Goal: Task Accomplishment & Management: Manage account settings

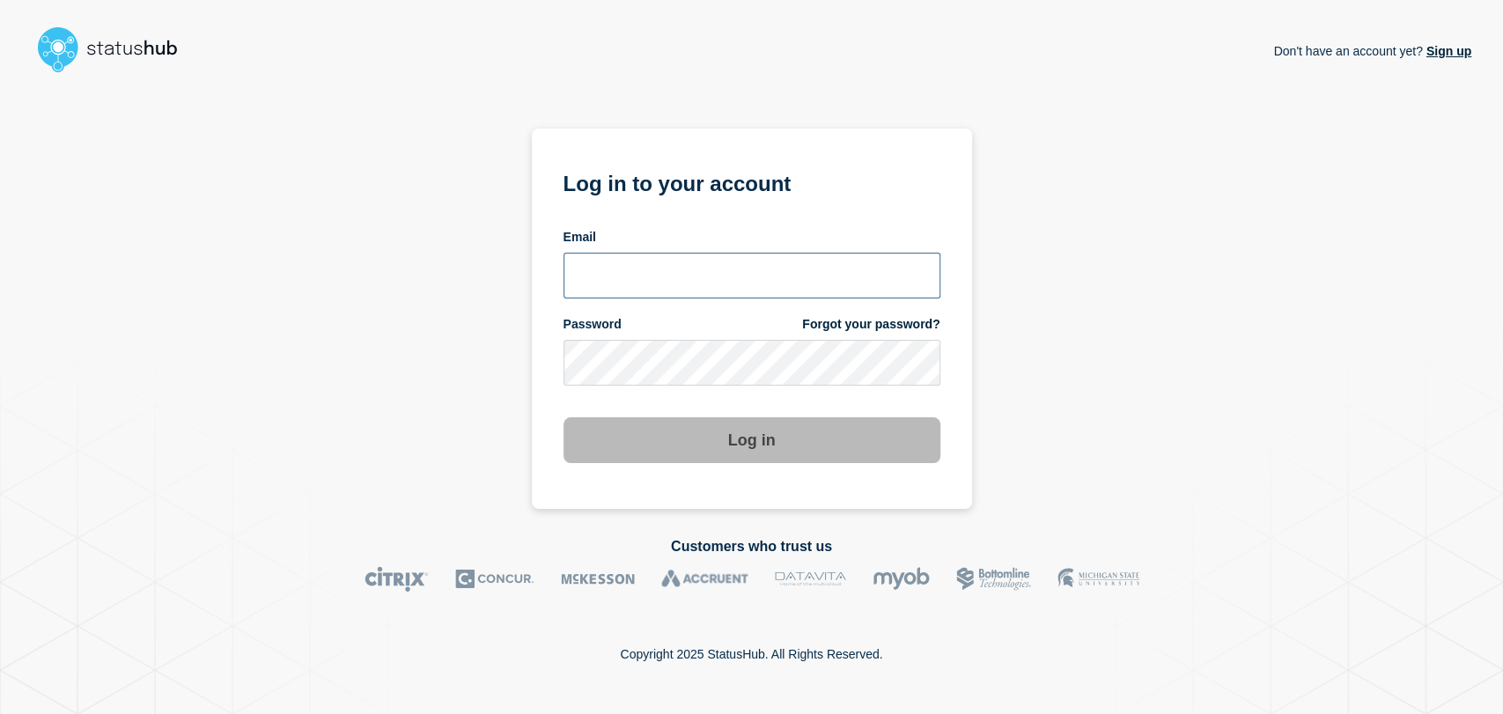
click at [776, 263] on input "email input" at bounding box center [752, 276] width 377 height 46
type input "[PERSON_NAME][EMAIL_ADDRESS][PERSON_NAME][DOMAIN_NAME]"
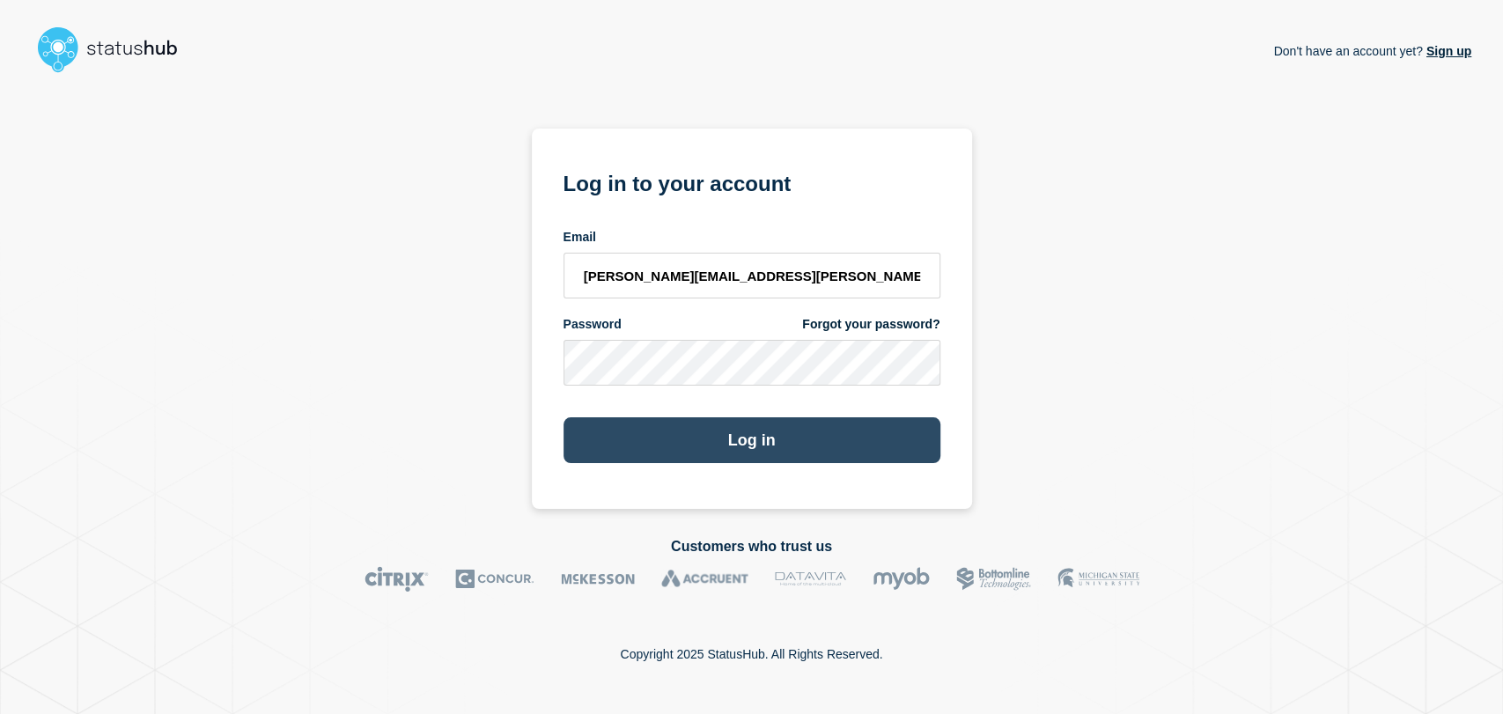
click at [700, 431] on button "Log in" at bounding box center [752, 440] width 377 height 46
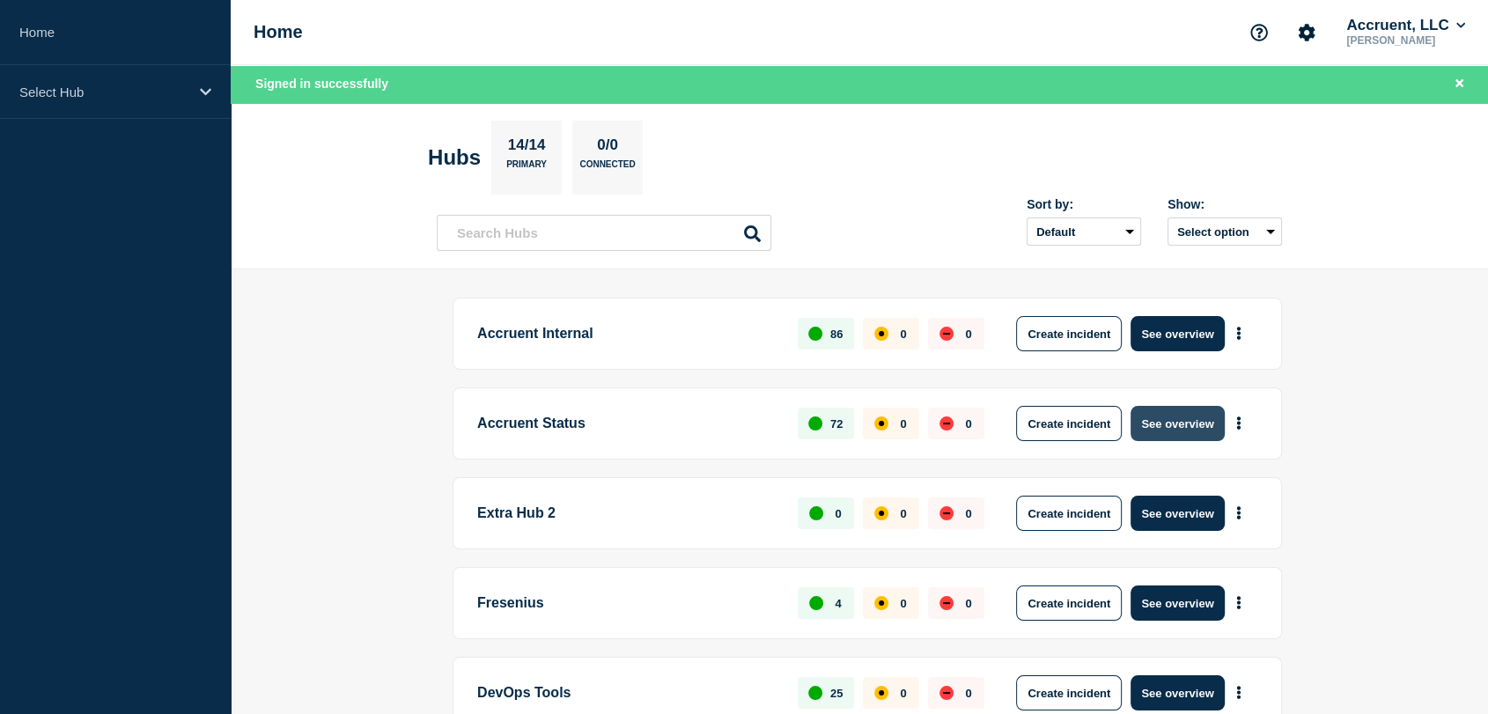
click at [1154, 418] on button "See overview" at bounding box center [1177, 423] width 93 height 35
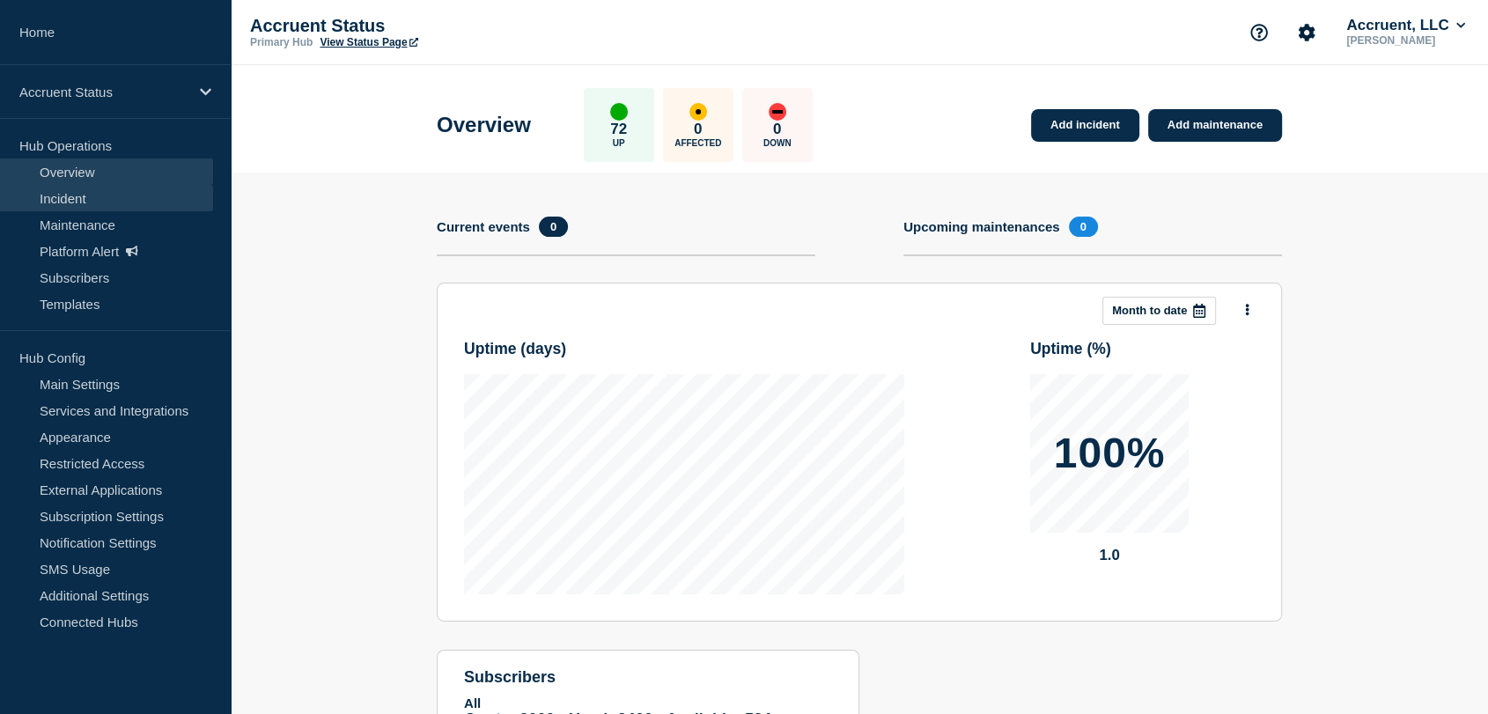
click at [87, 192] on link "Incident" at bounding box center [106, 198] width 213 height 26
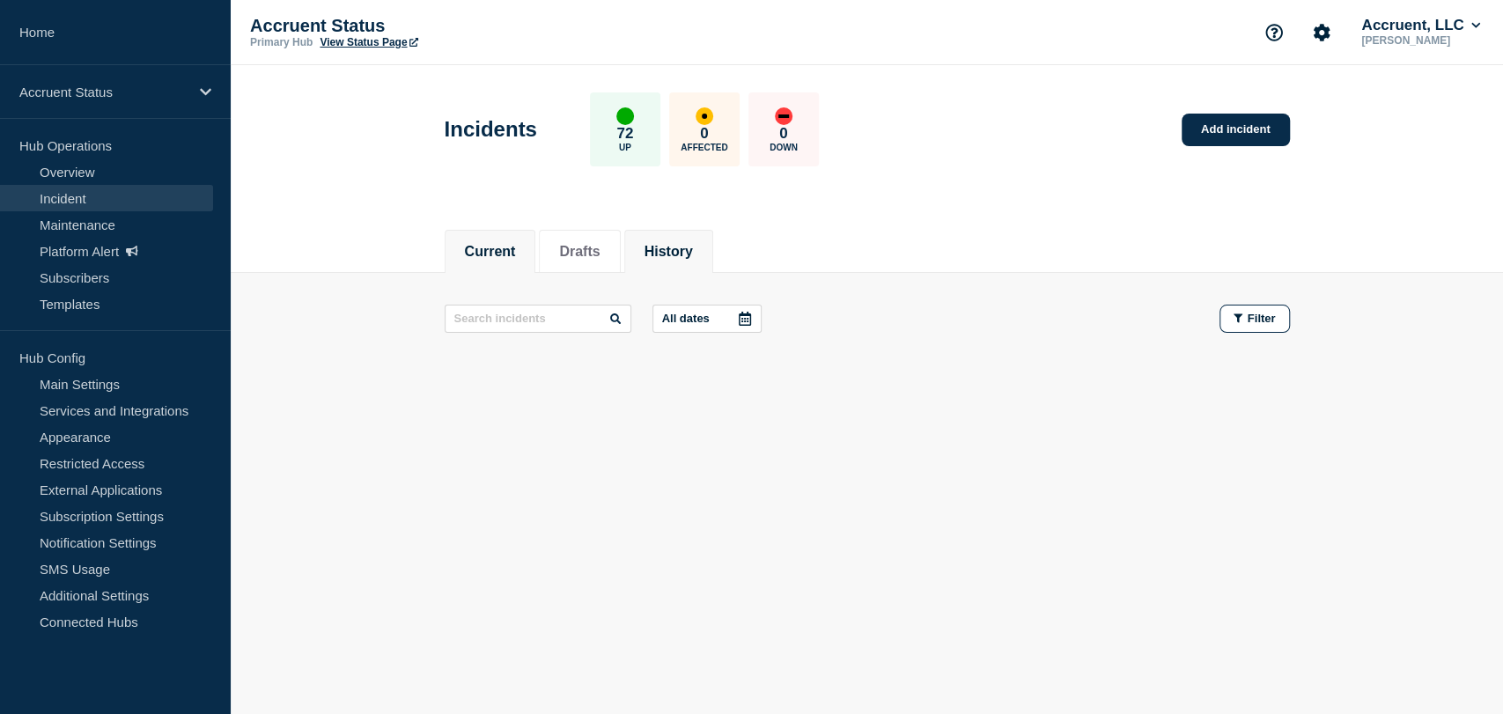
click at [684, 255] on button "History" at bounding box center [669, 252] width 48 height 16
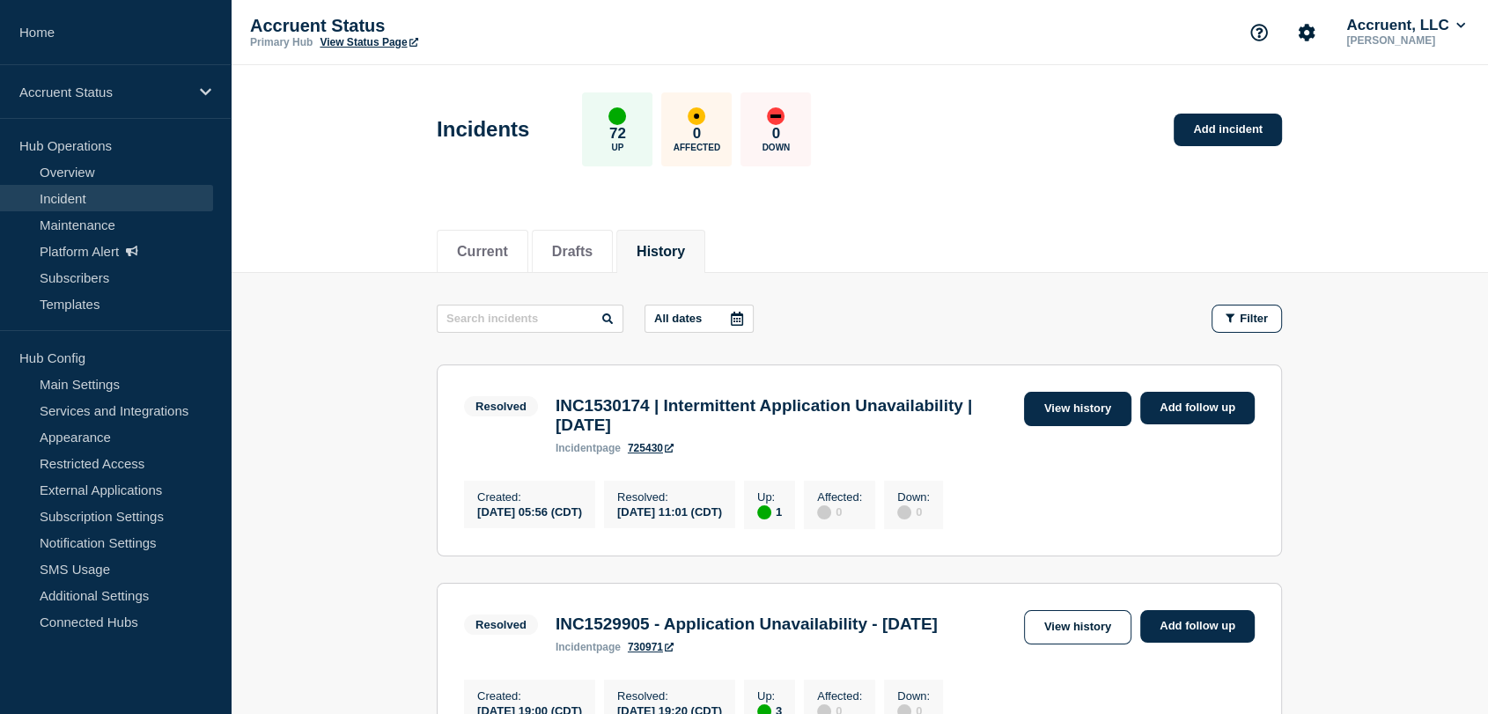
click at [1053, 410] on link "View history" at bounding box center [1077, 409] width 107 height 34
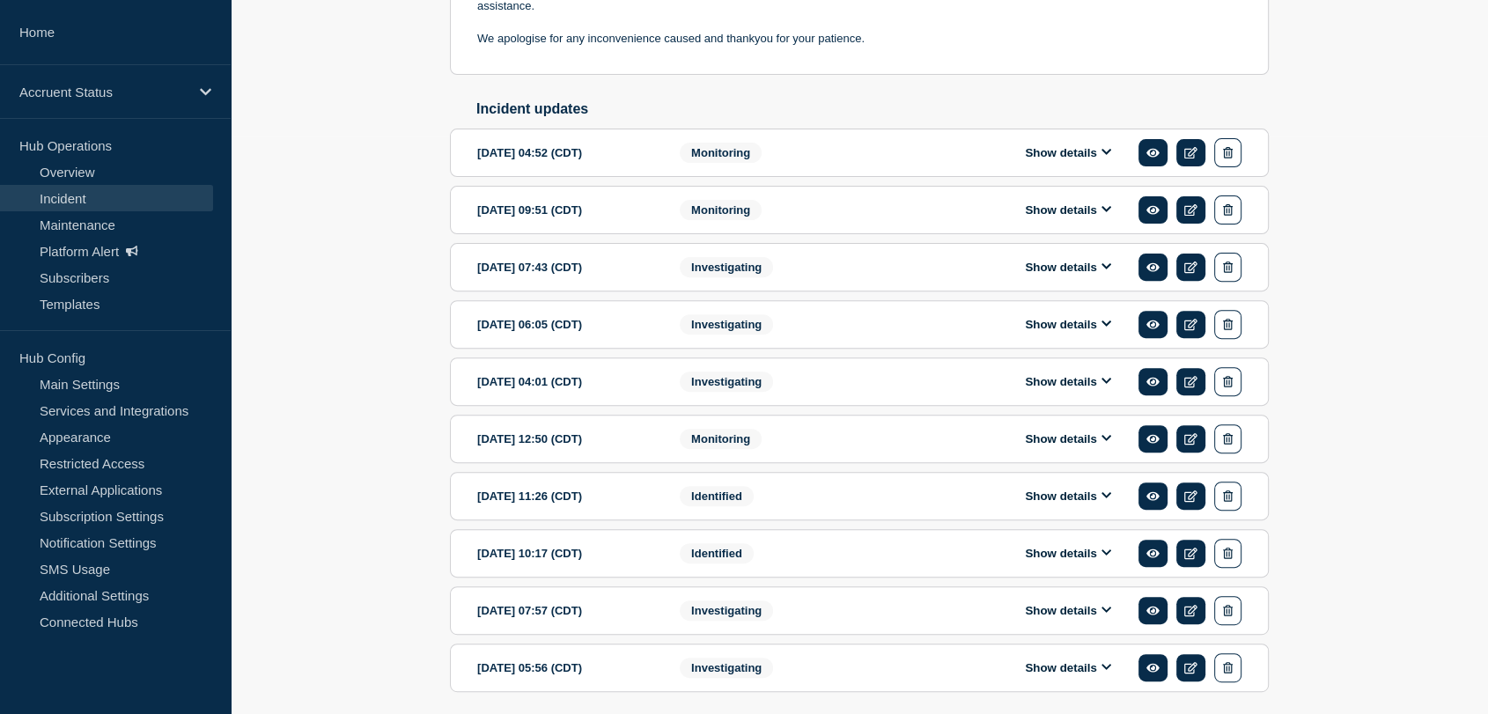
scroll to position [663, 0]
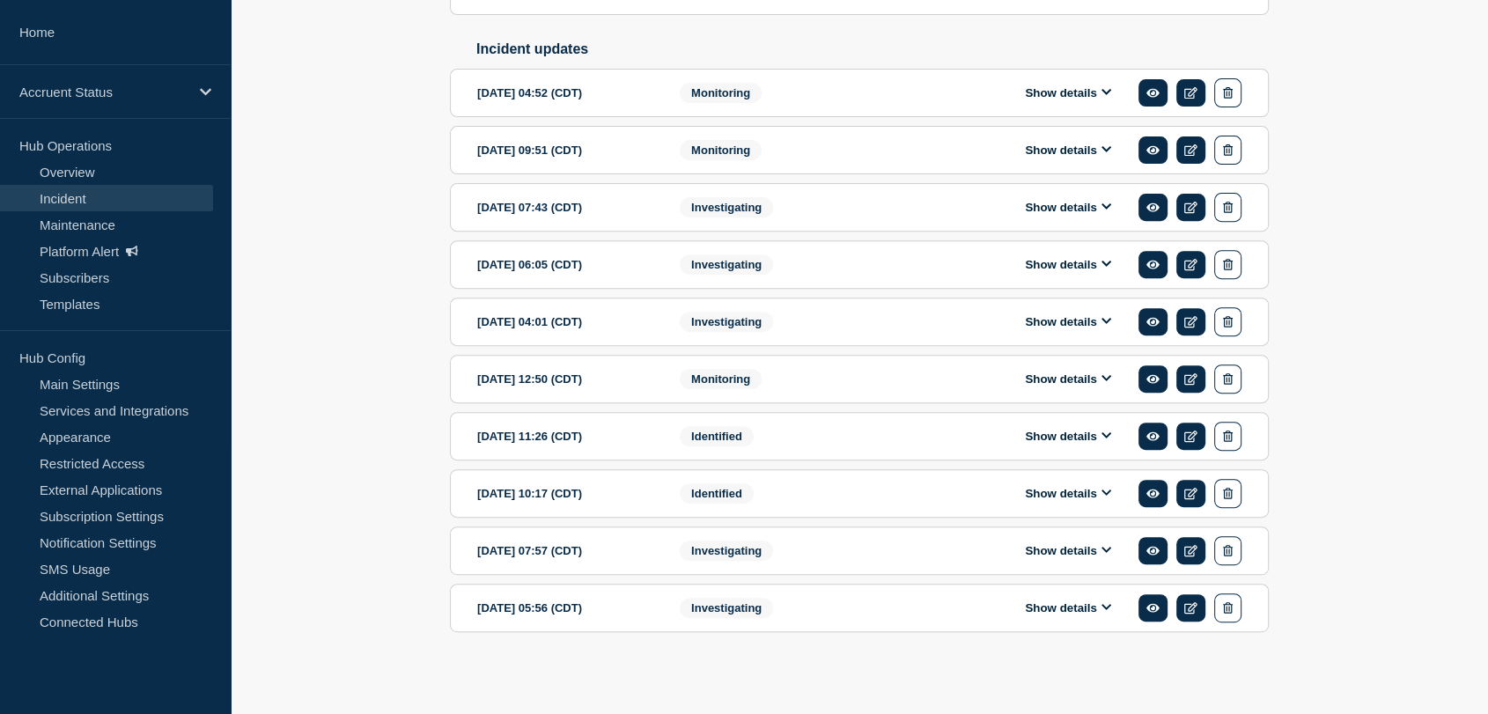
click at [1104, 98] on icon at bounding box center [1107, 91] width 11 height 11
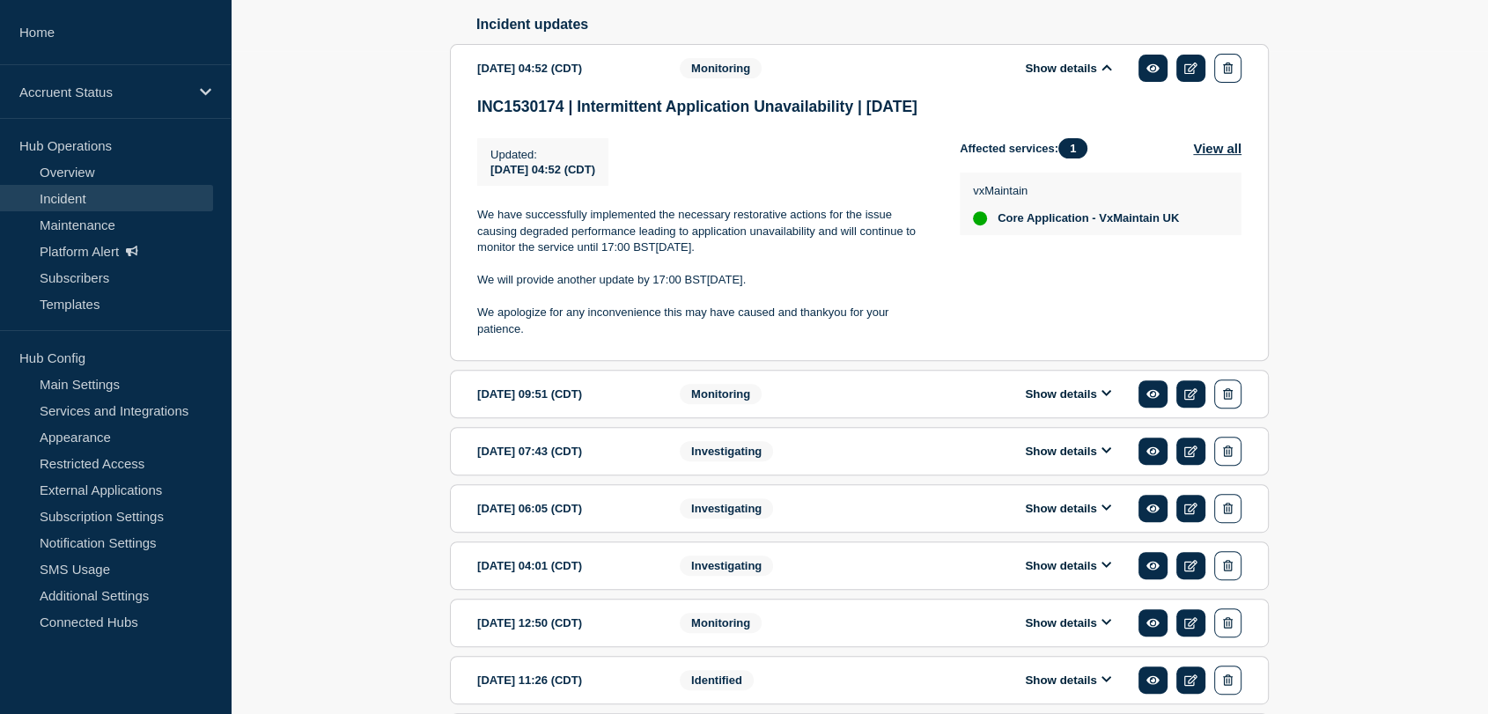
click at [1103, 399] on icon at bounding box center [1107, 392] width 11 height 11
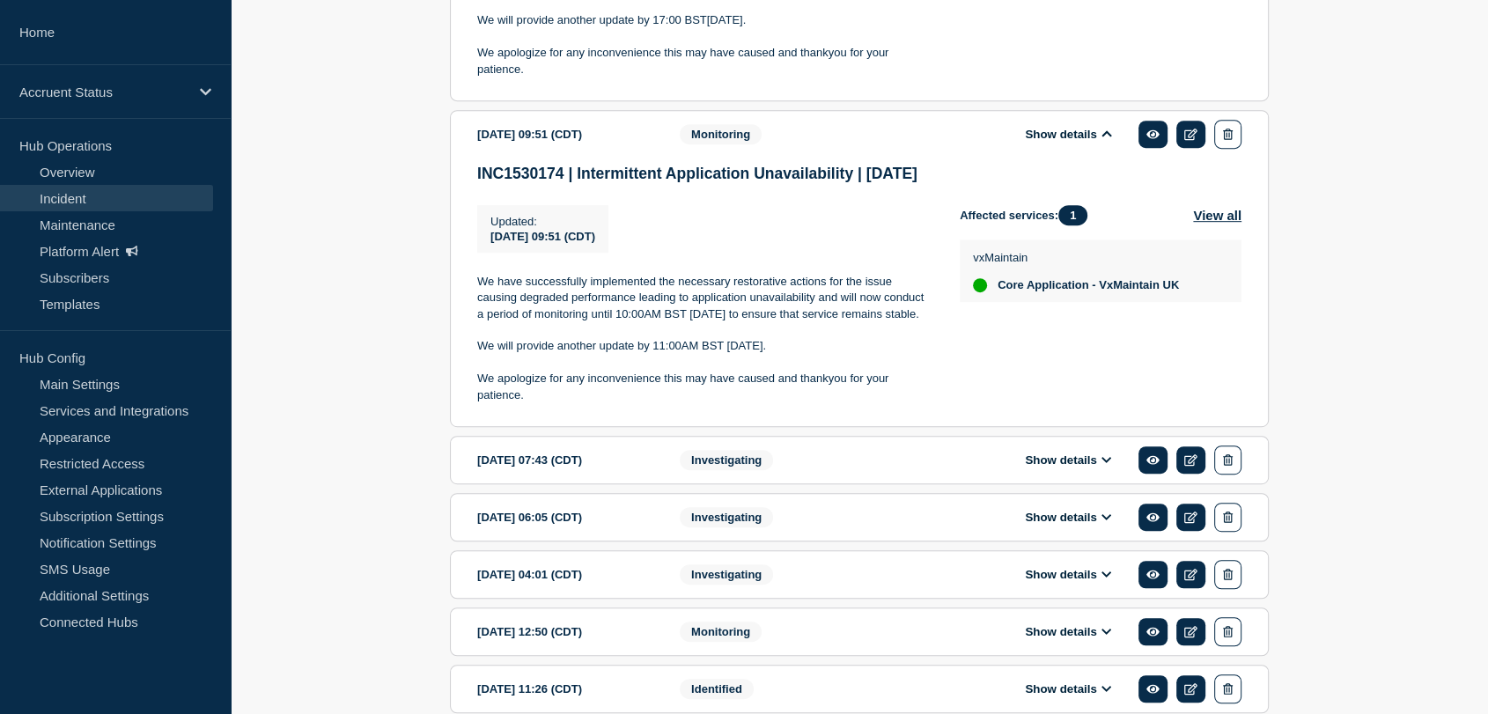
scroll to position [957, 0]
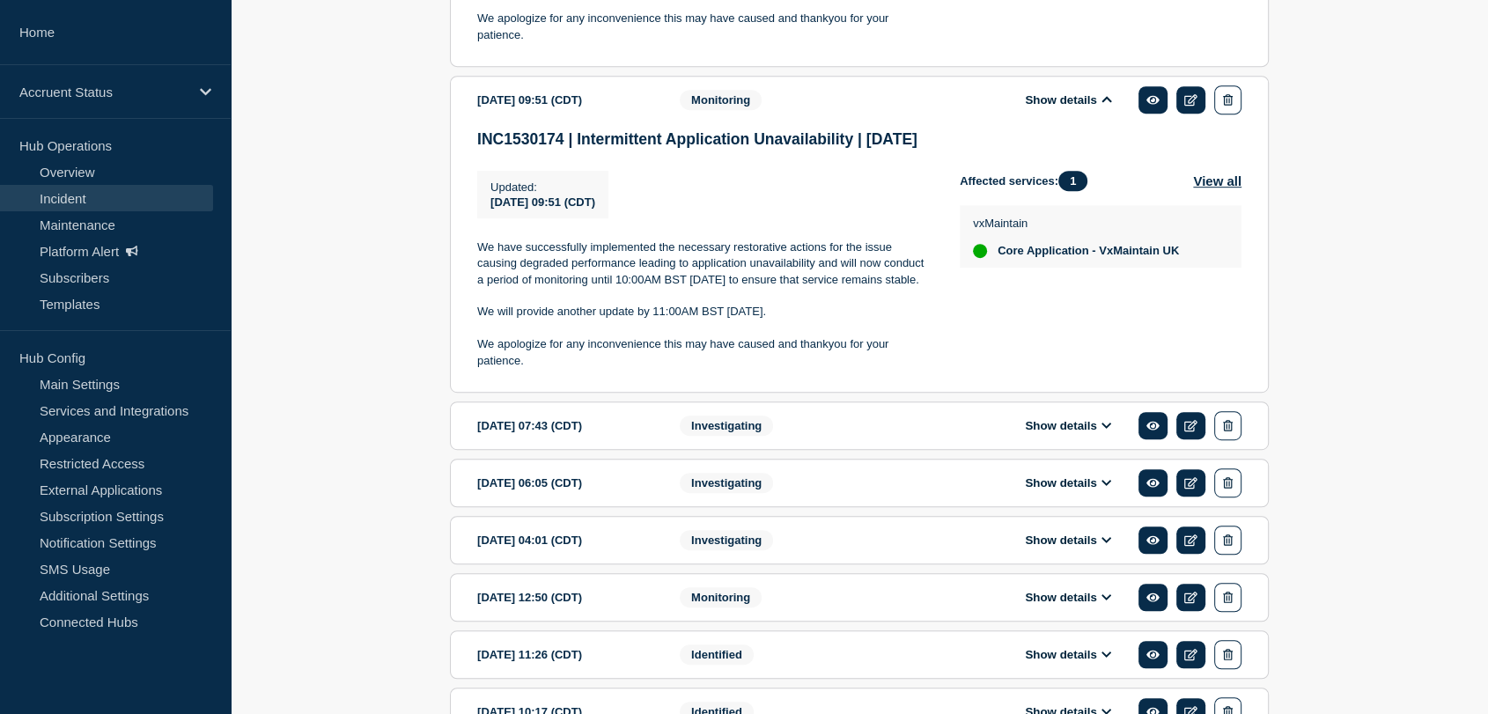
click at [1106, 432] on icon at bounding box center [1107, 425] width 11 height 11
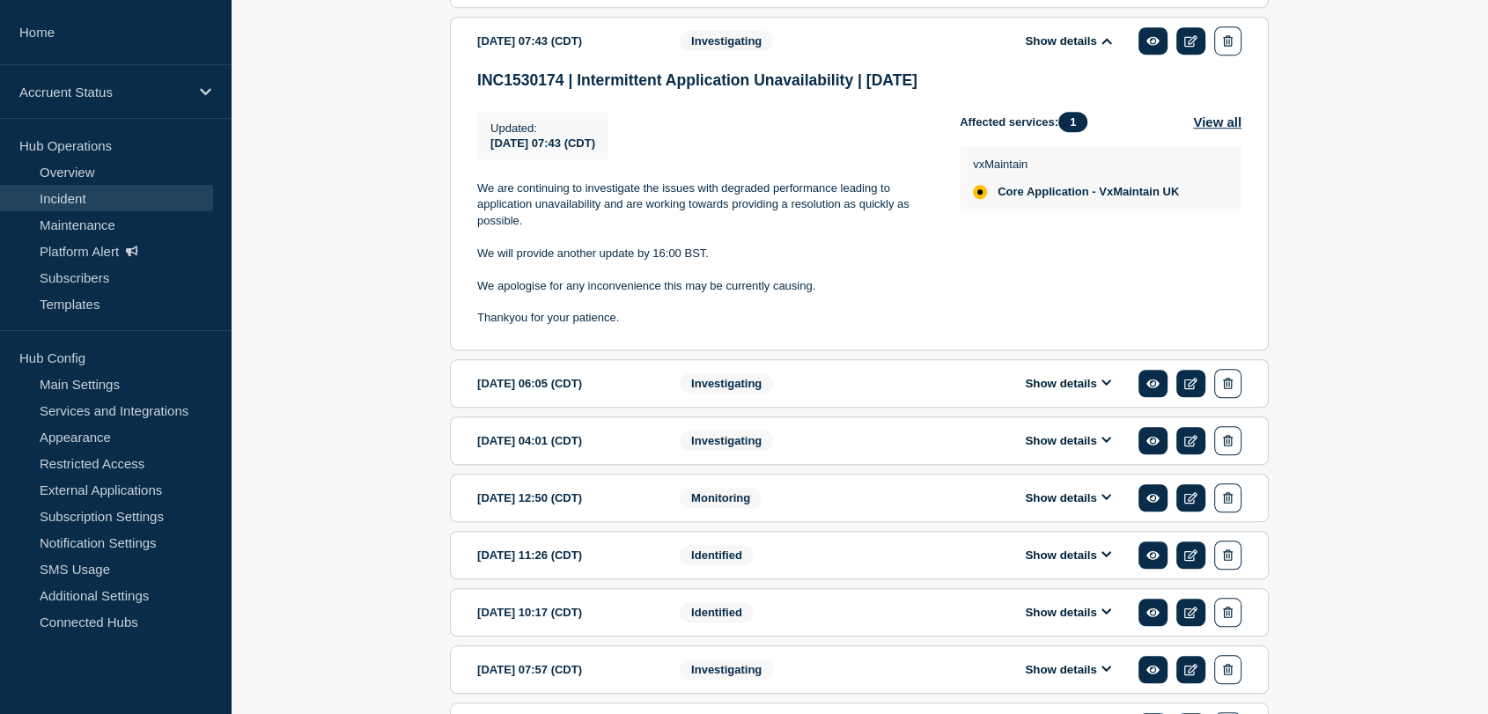
scroll to position [1348, 0]
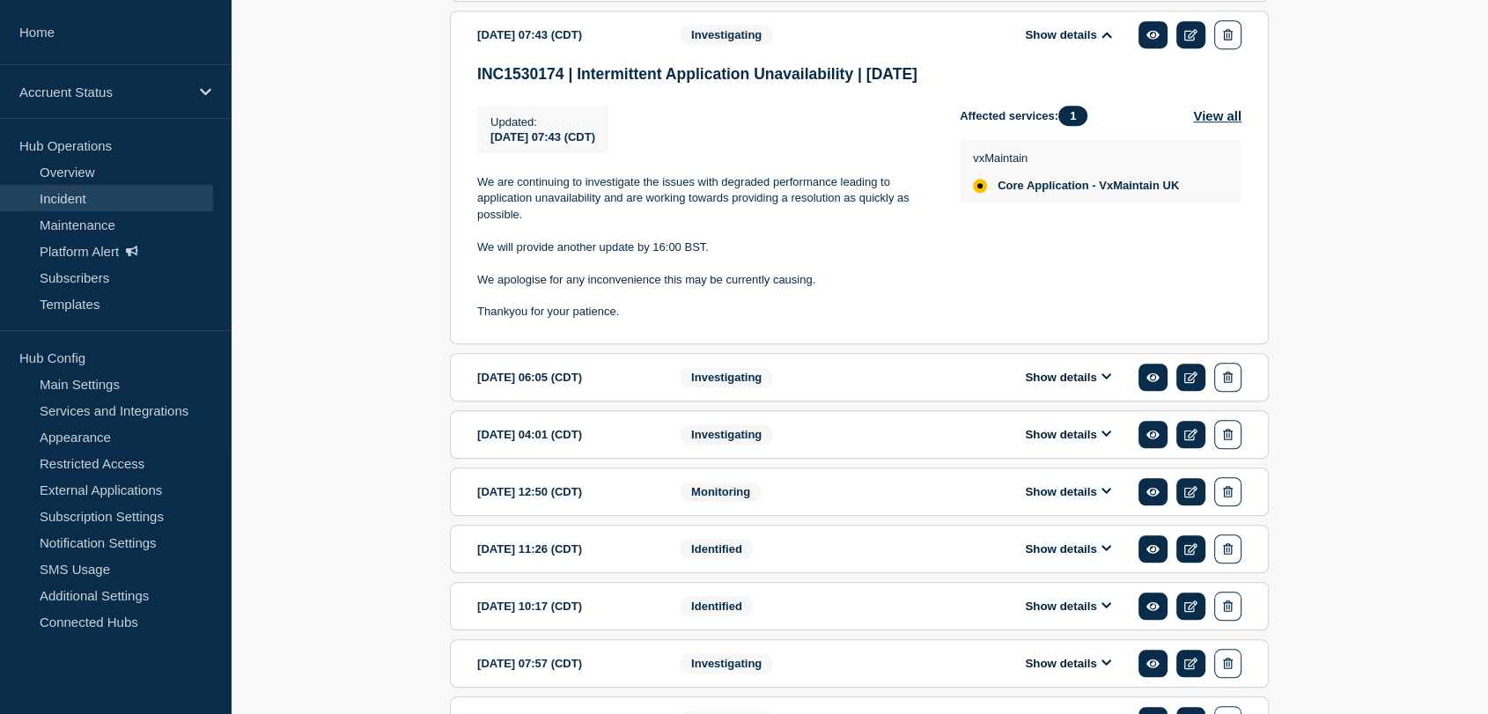
click at [1110, 382] on icon at bounding box center [1107, 376] width 11 height 11
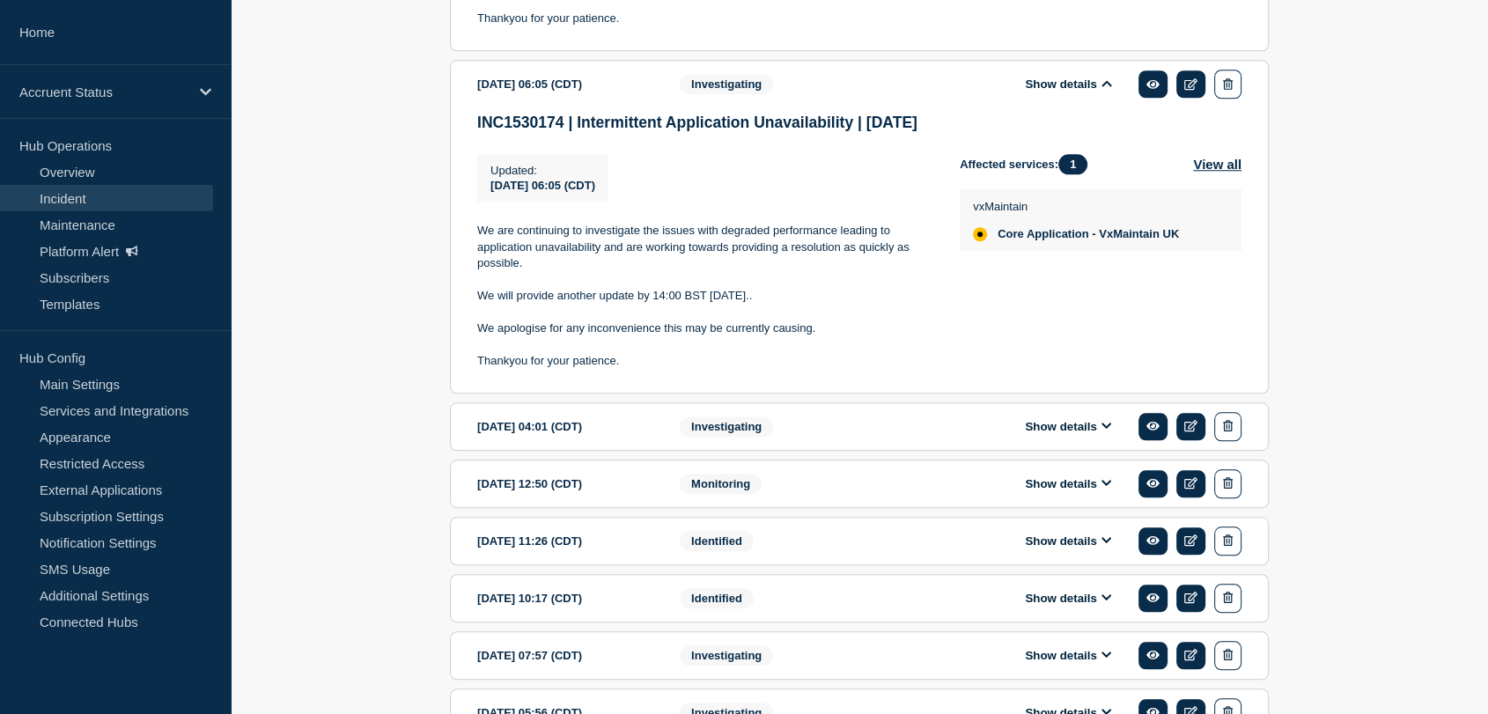
scroll to position [1641, 0]
click at [1106, 432] on icon at bounding box center [1107, 425] width 11 height 11
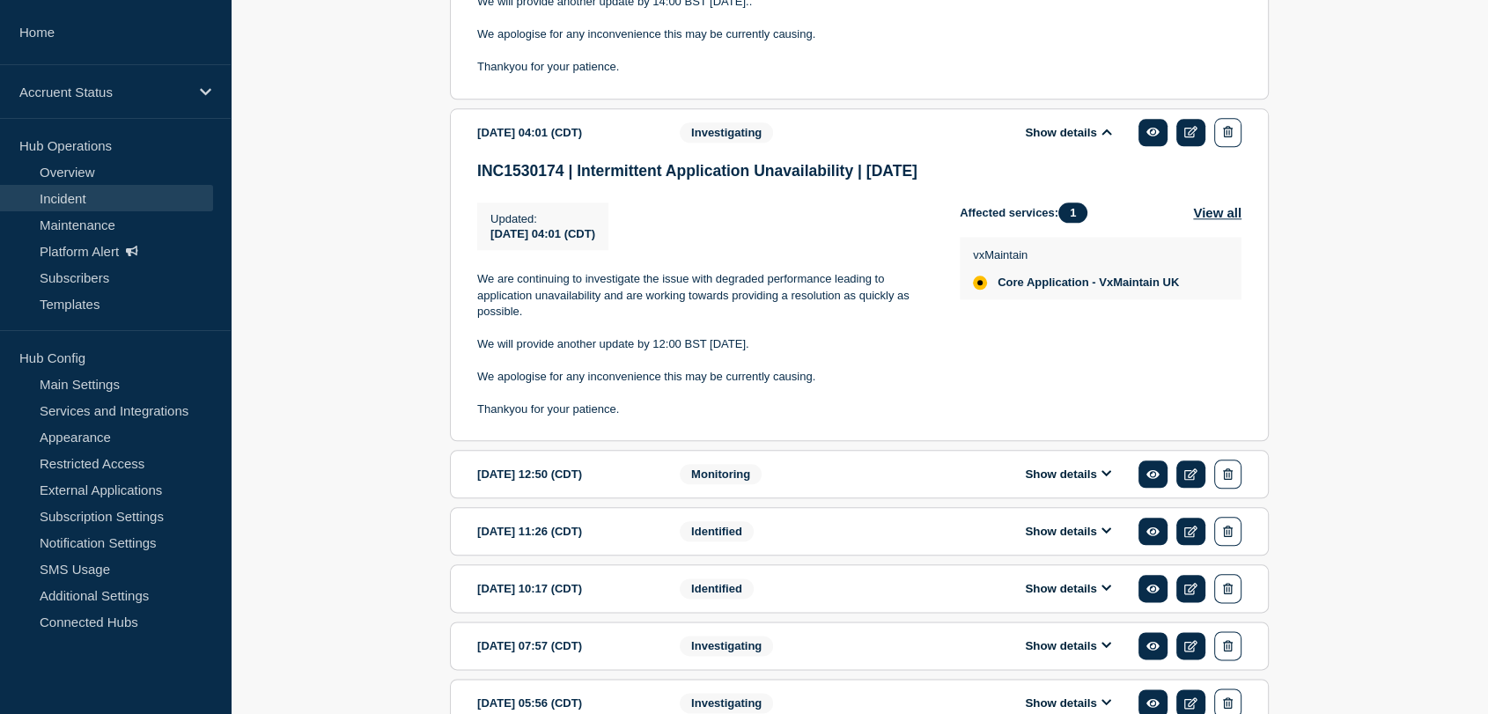
scroll to position [2033, 0]
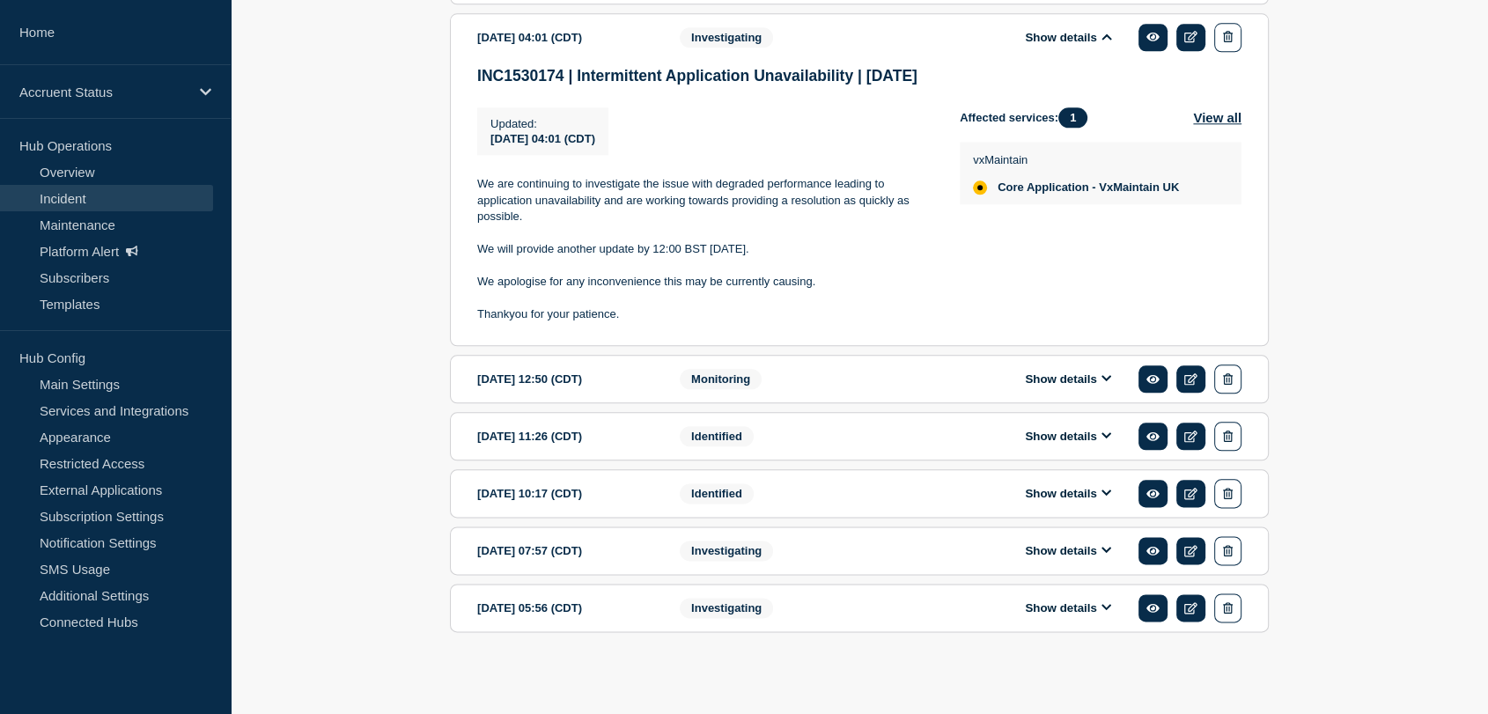
click at [1106, 384] on icon at bounding box center [1107, 378] width 11 height 11
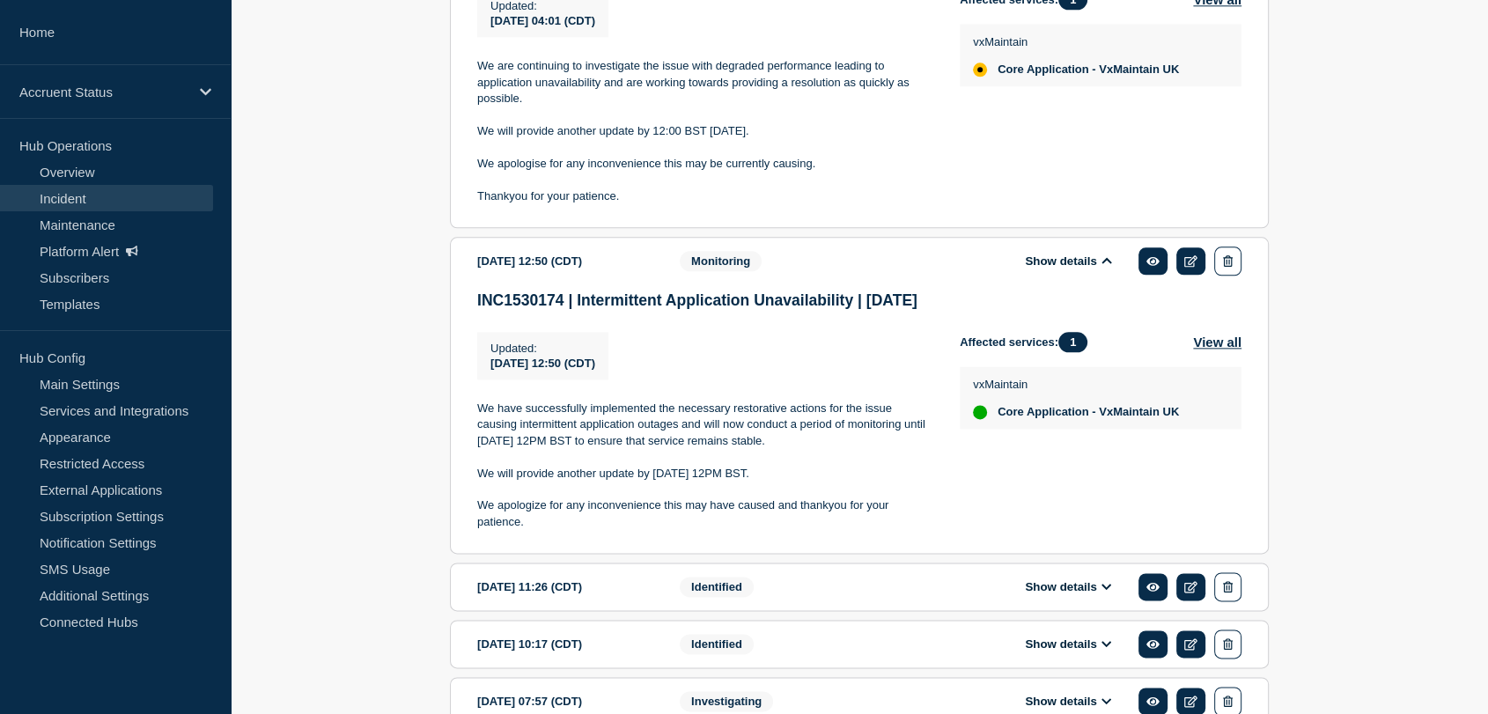
scroll to position [2327, 0]
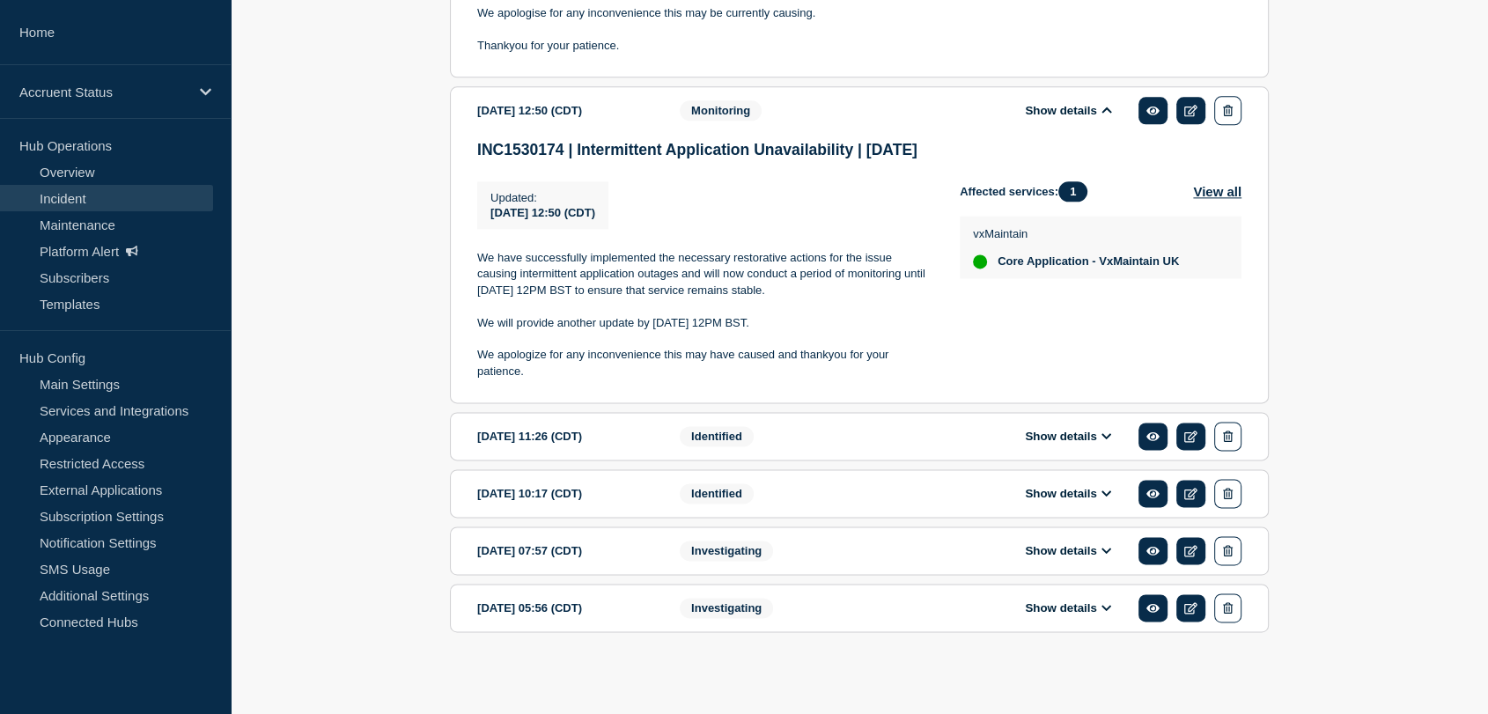
click at [1108, 442] on icon at bounding box center [1107, 436] width 11 height 11
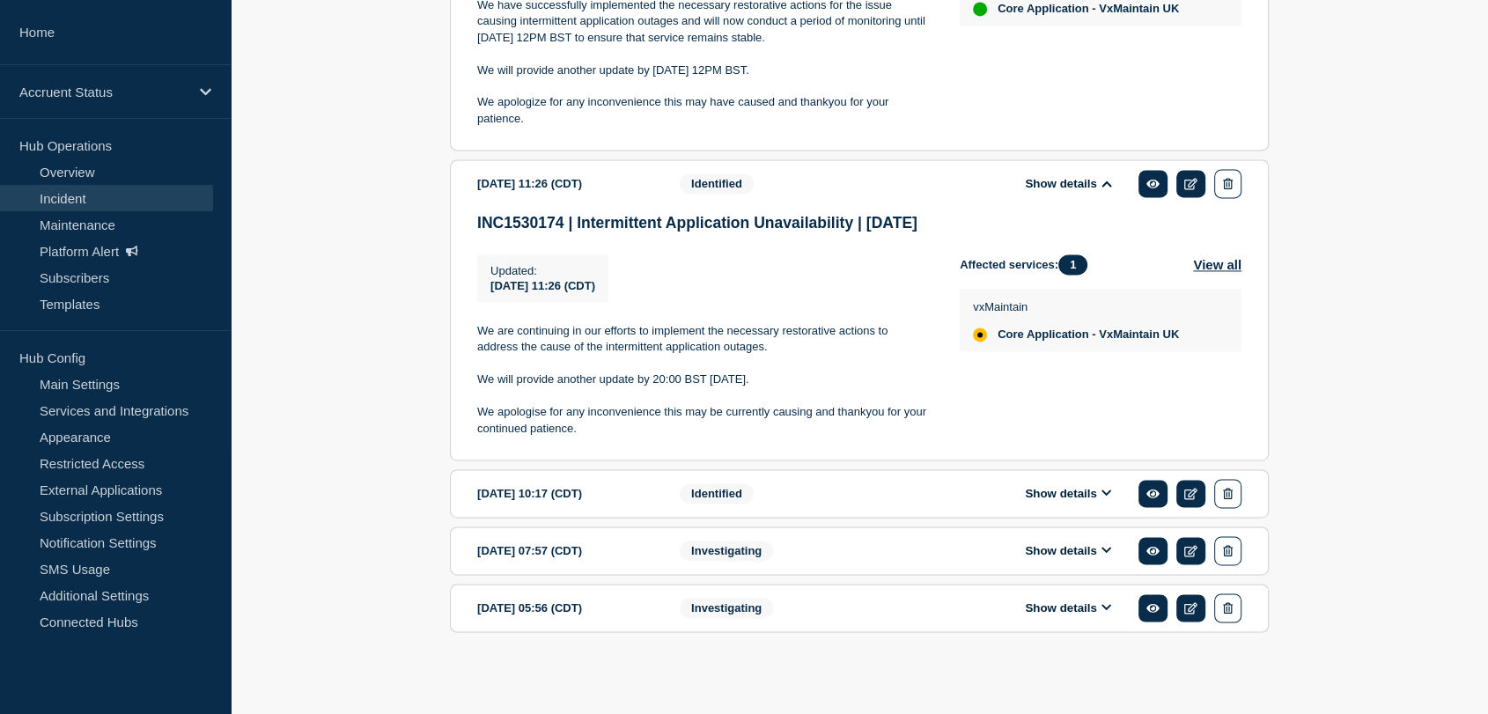
scroll to position [2608, 0]
click at [1104, 496] on icon at bounding box center [1107, 494] width 10 height 6
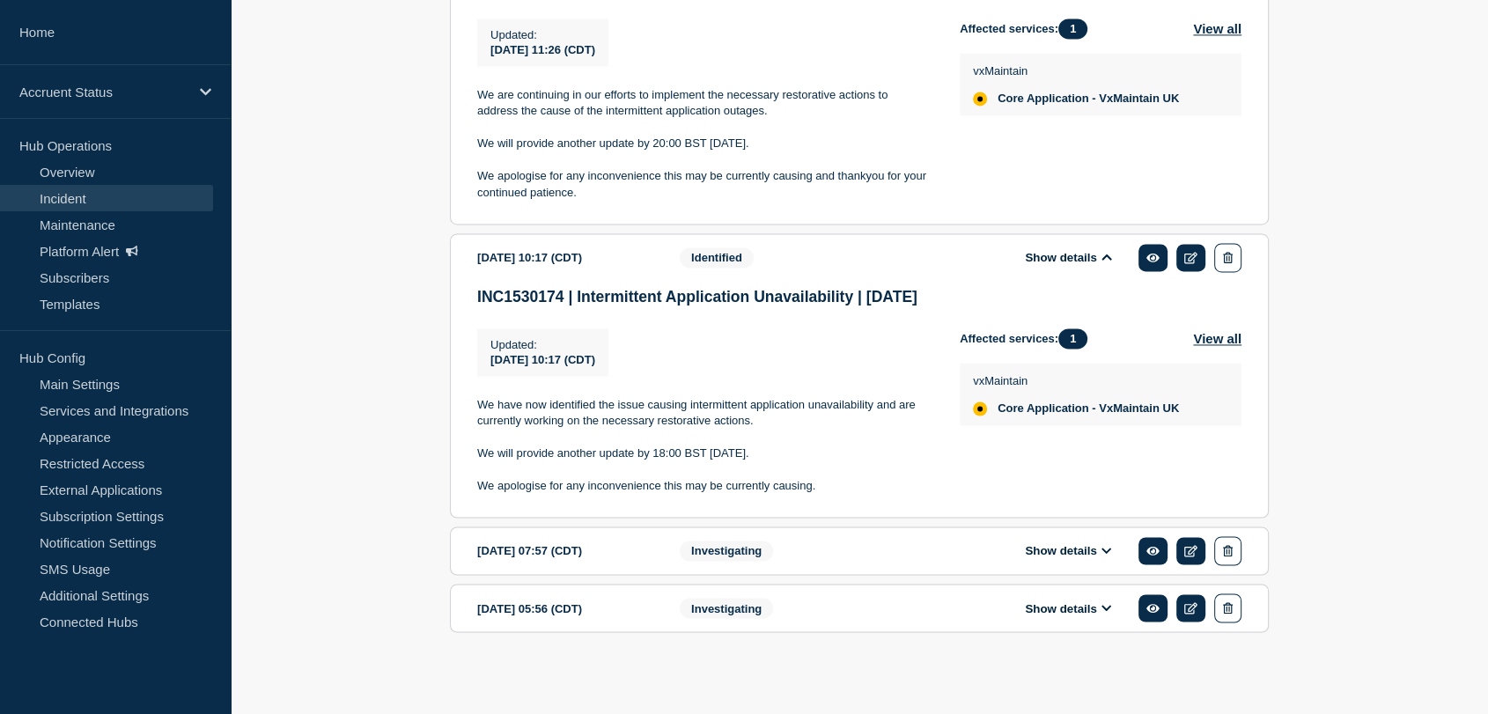
scroll to position [2846, 0]
click at [1106, 557] on icon at bounding box center [1107, 550] width 11 height 11
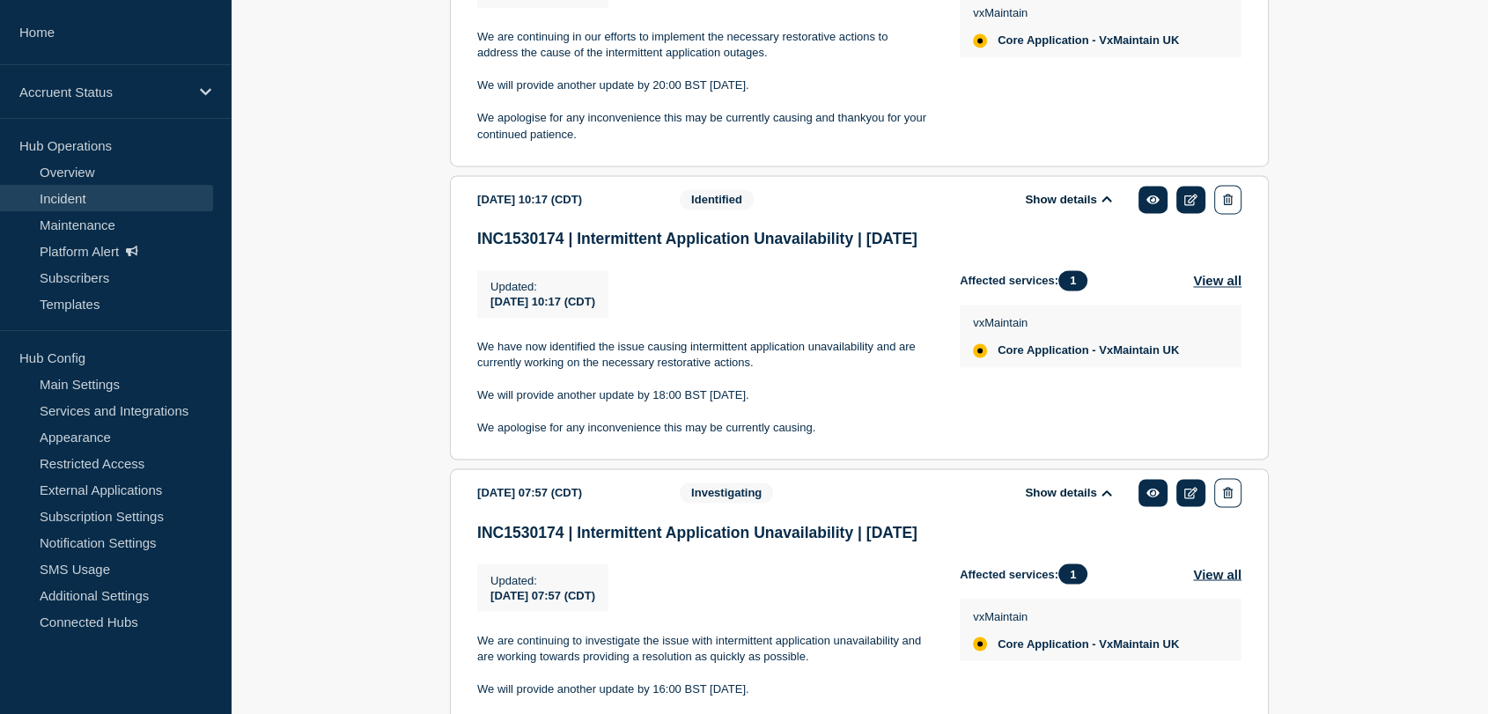
scroll to position [3117, 0]
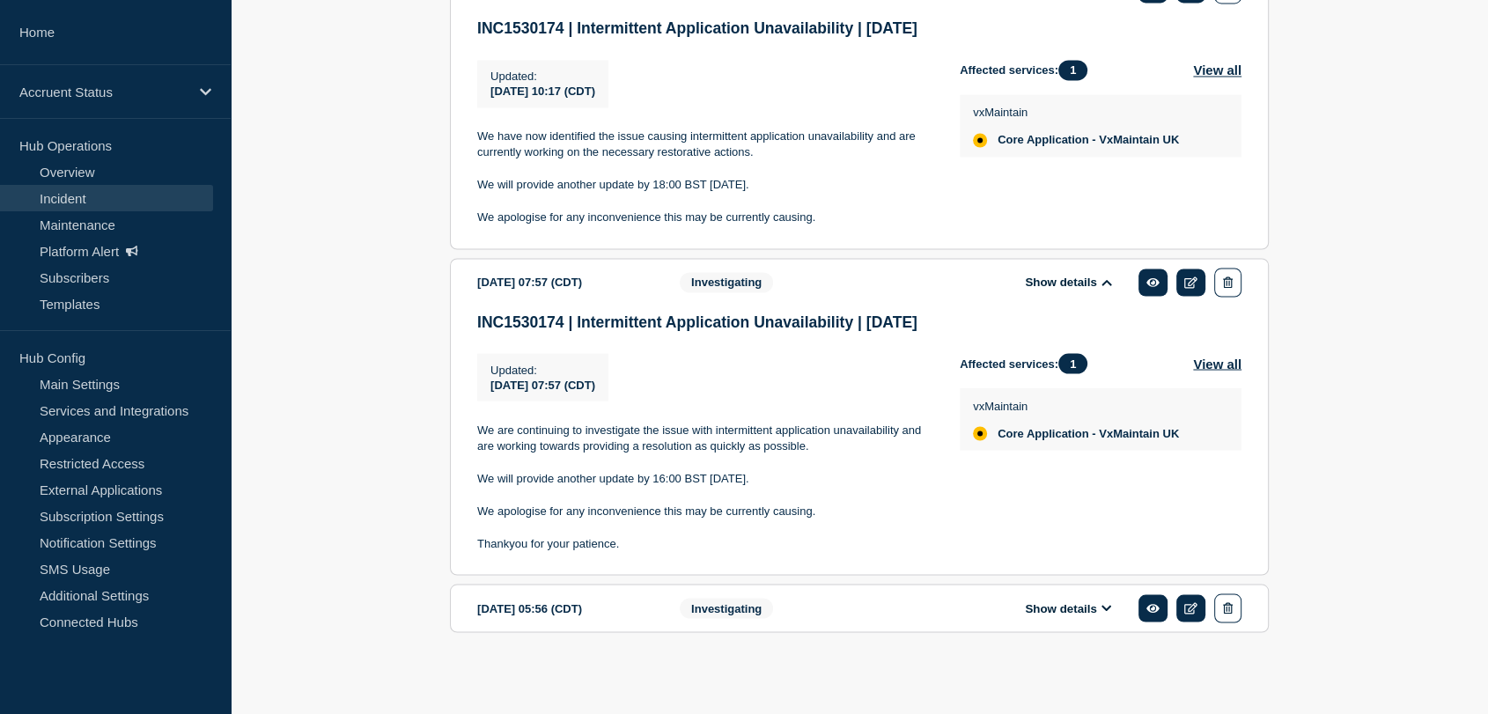
click at [1106, 608] on icon at bounding box center [1107, 607] width 11 height 11
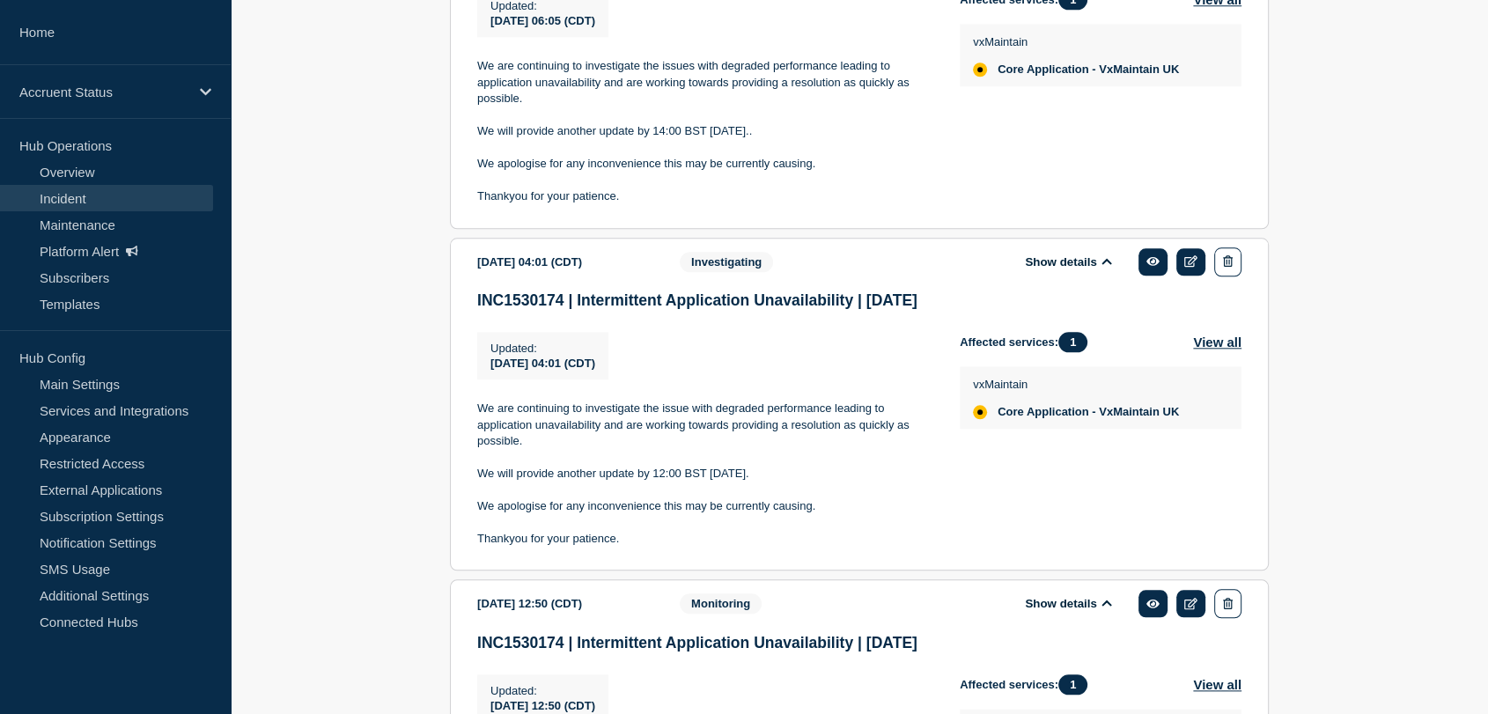
scroll to position [1774, 0]
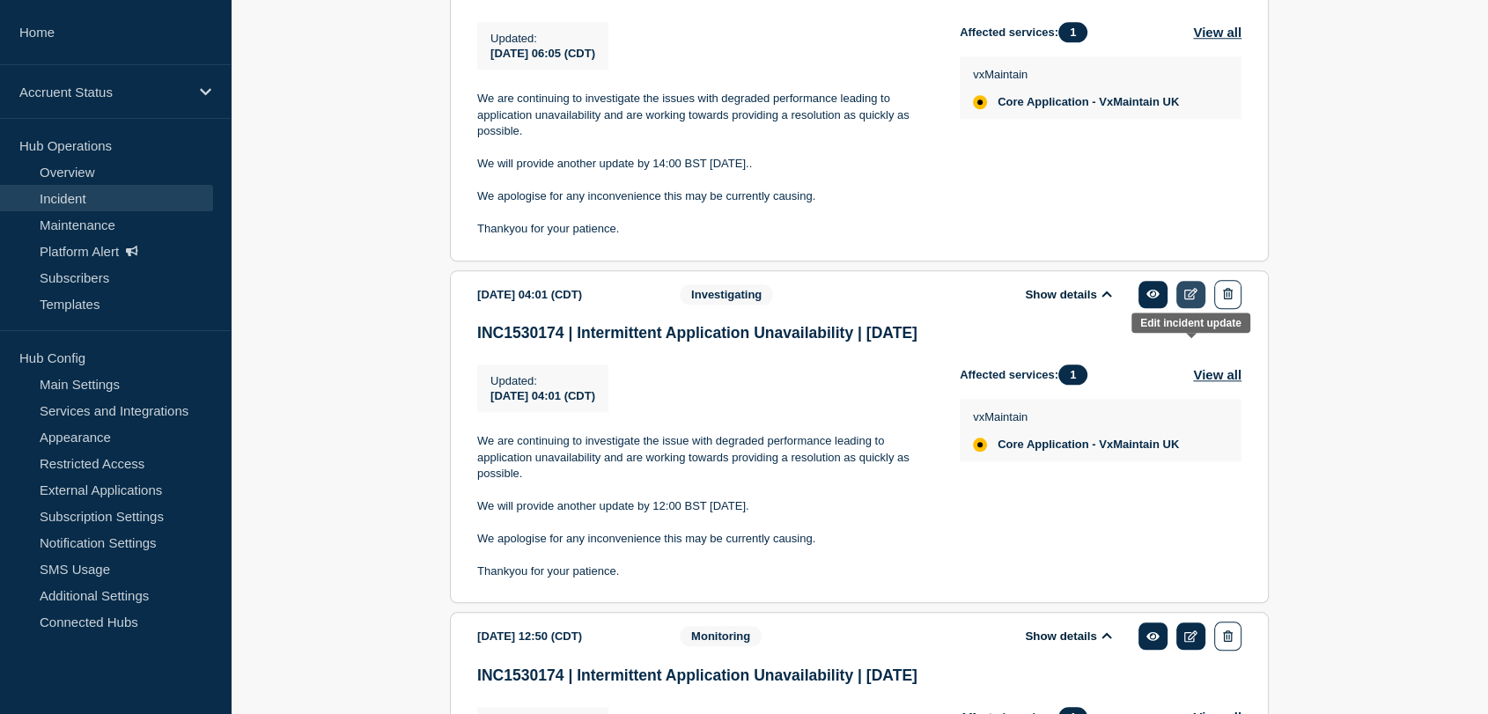
click at [1194, 299] on icon at bounding box center [1190, 293] width 13 height 11
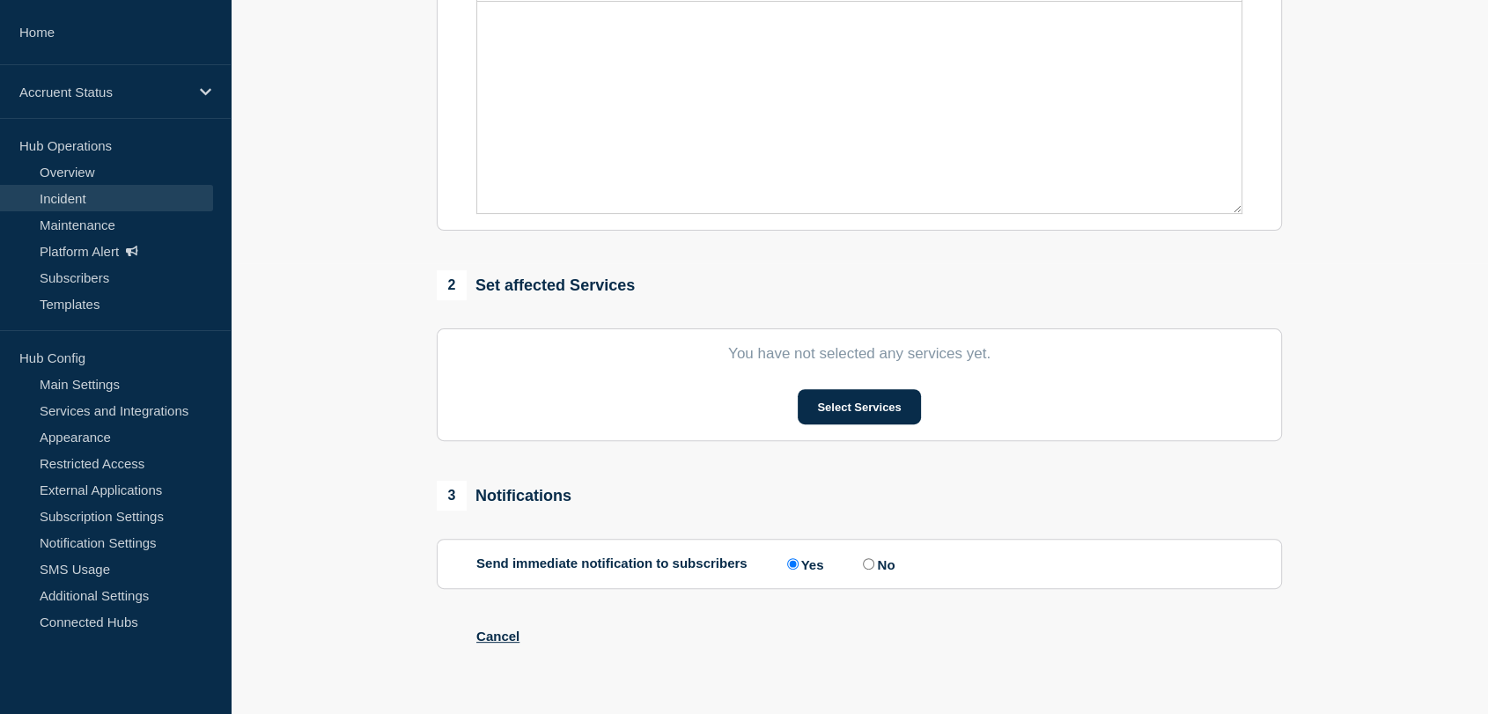
scroll to position [457, 0]
type input "INC1530174 | Intermittent Application Unavailability | 29th September"
type input "2025-09-30"
type input "04:01"
select select "investigating"
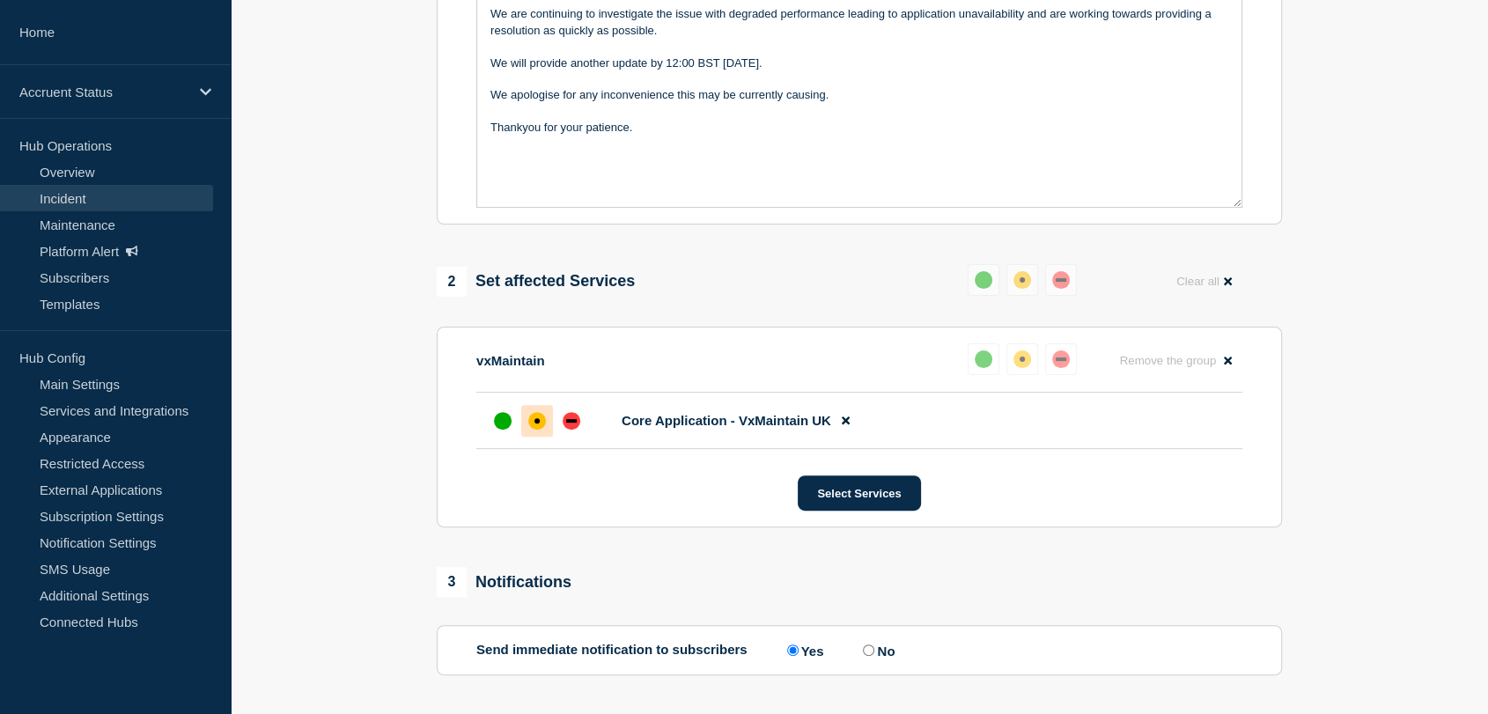
scroll to position [506, 0]
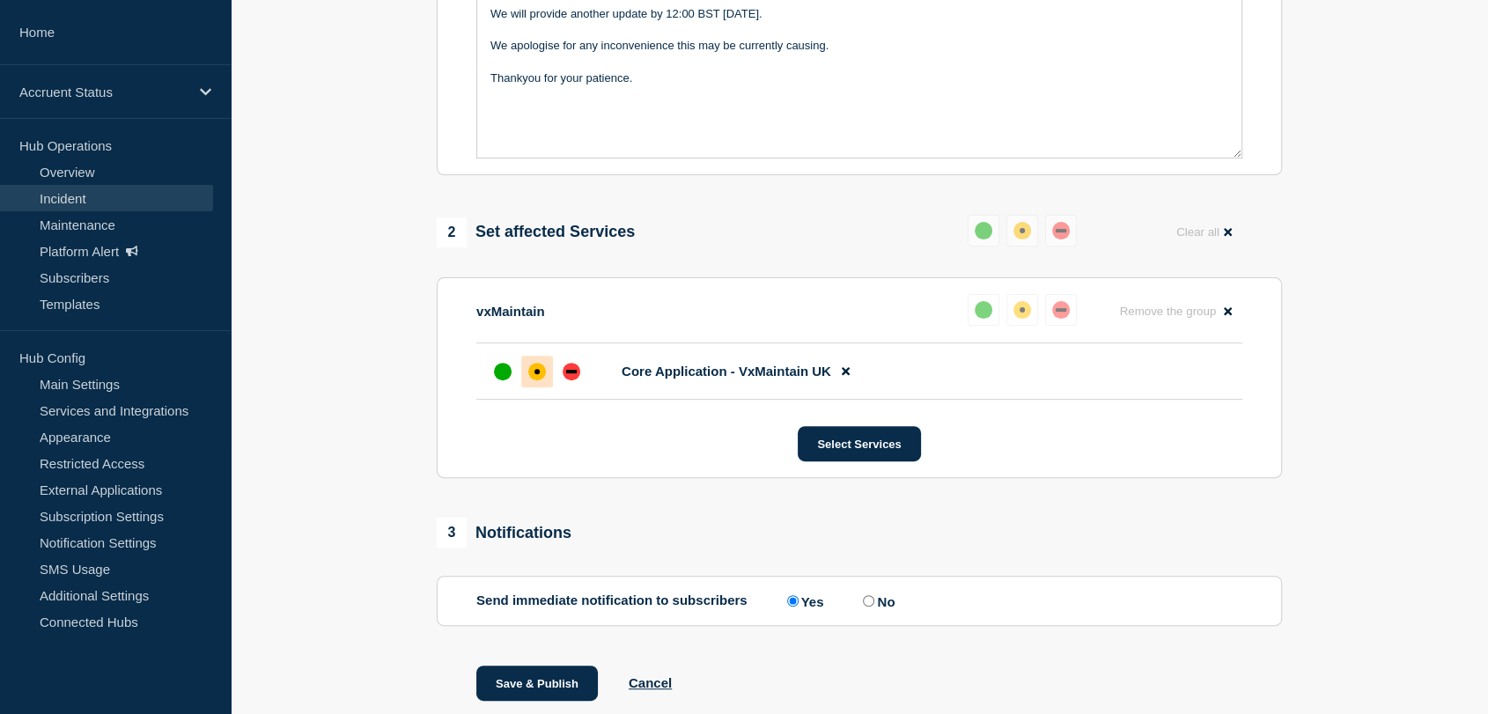
click at [874, 607] on input "No" at bounding box center [868, 600] width 11 height 11
radio input "true"
radio input "false"
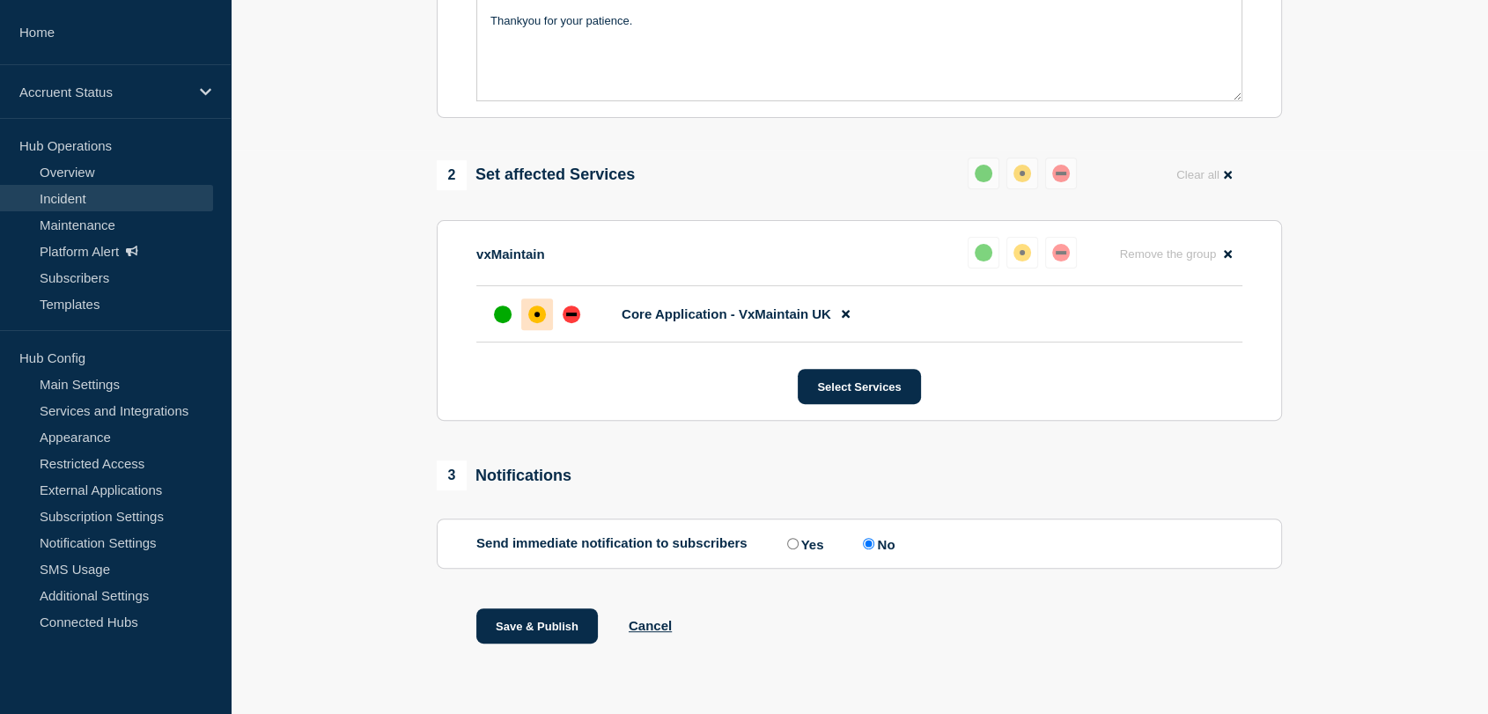
scroll to position [599, 0]
click at [580, 312] on div at bounding box center [572, 315] width 32 height 32
click at [538, 623] on button "Save & Publish" at bounding box center [537, 626] width 122 height 35
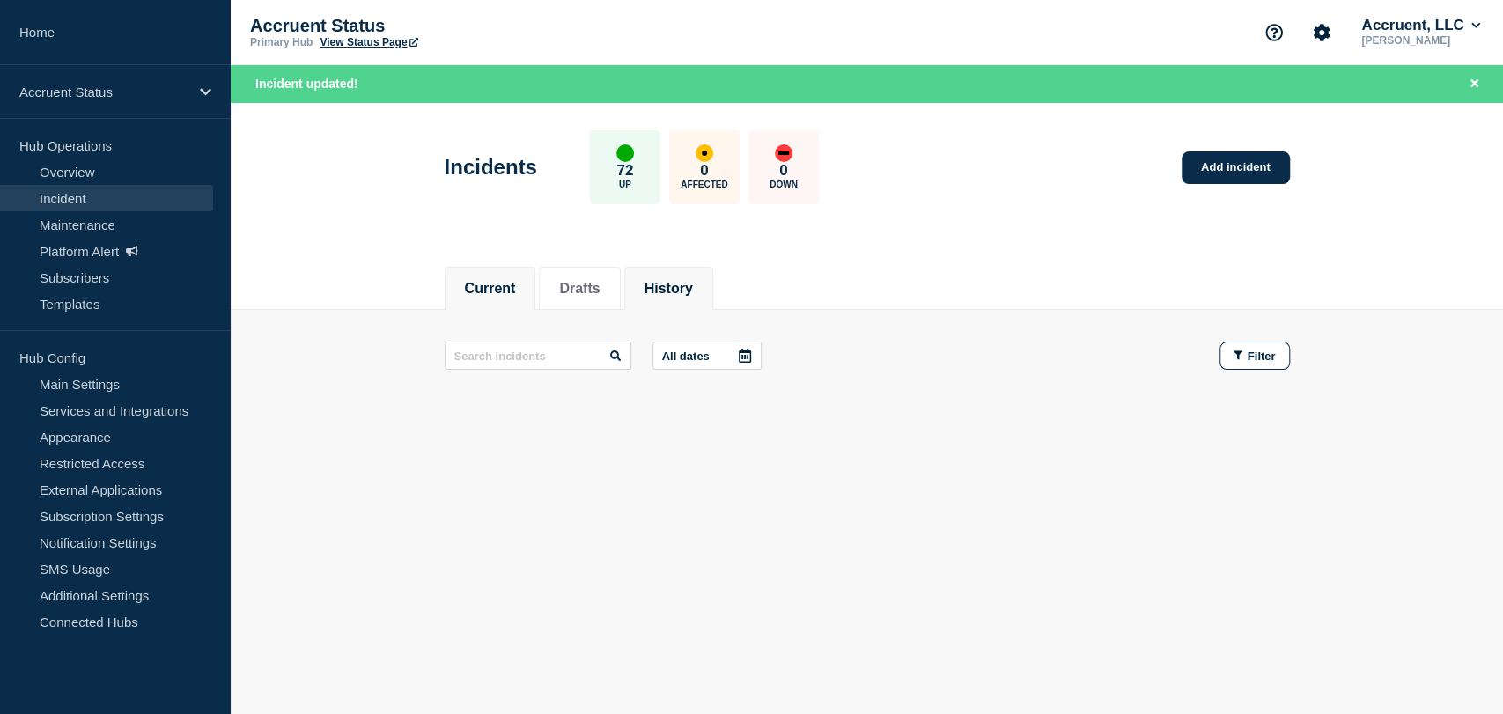
click at [693, 282] on button "History" at bounding box center [669, 289] width 48 height 16
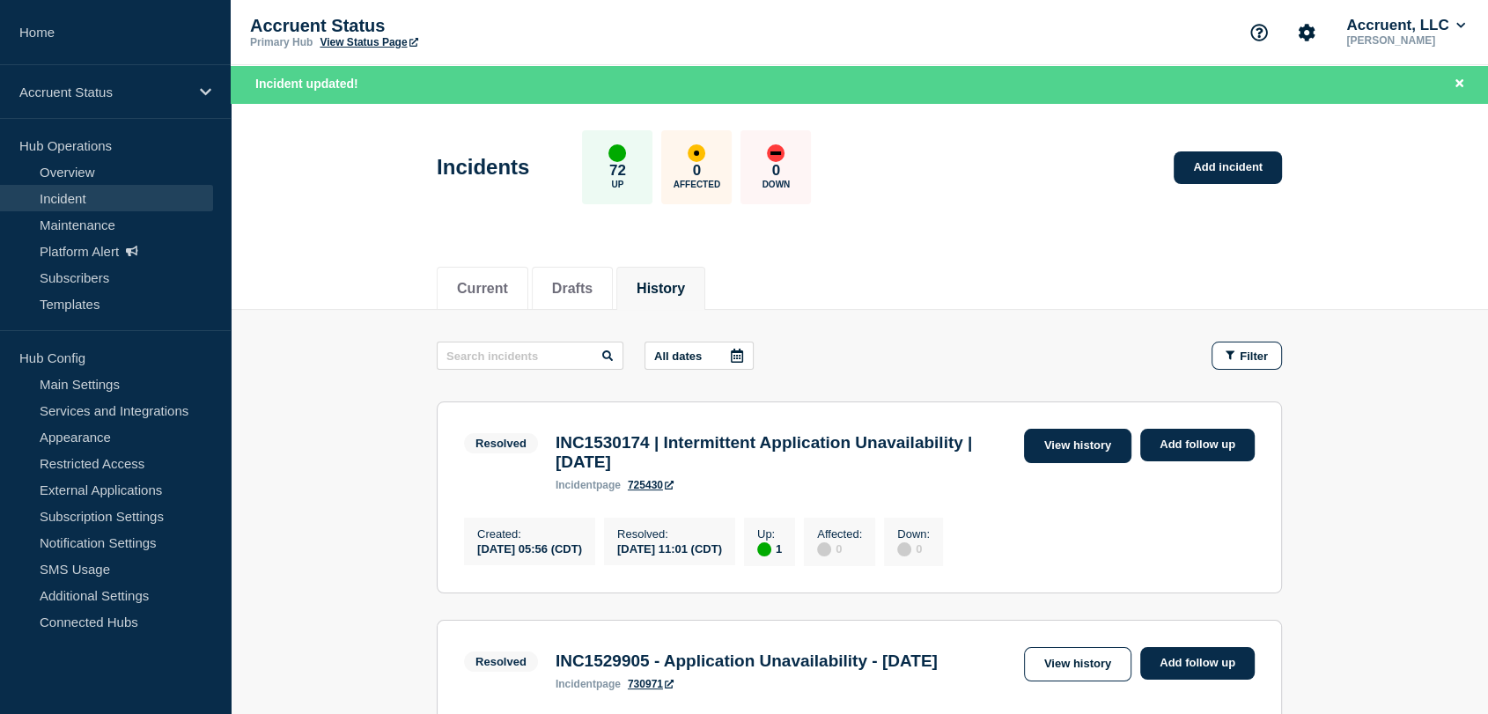
click at [1059, 447] on link "View history" at bounding box center [1077, 446] width 107 height 34
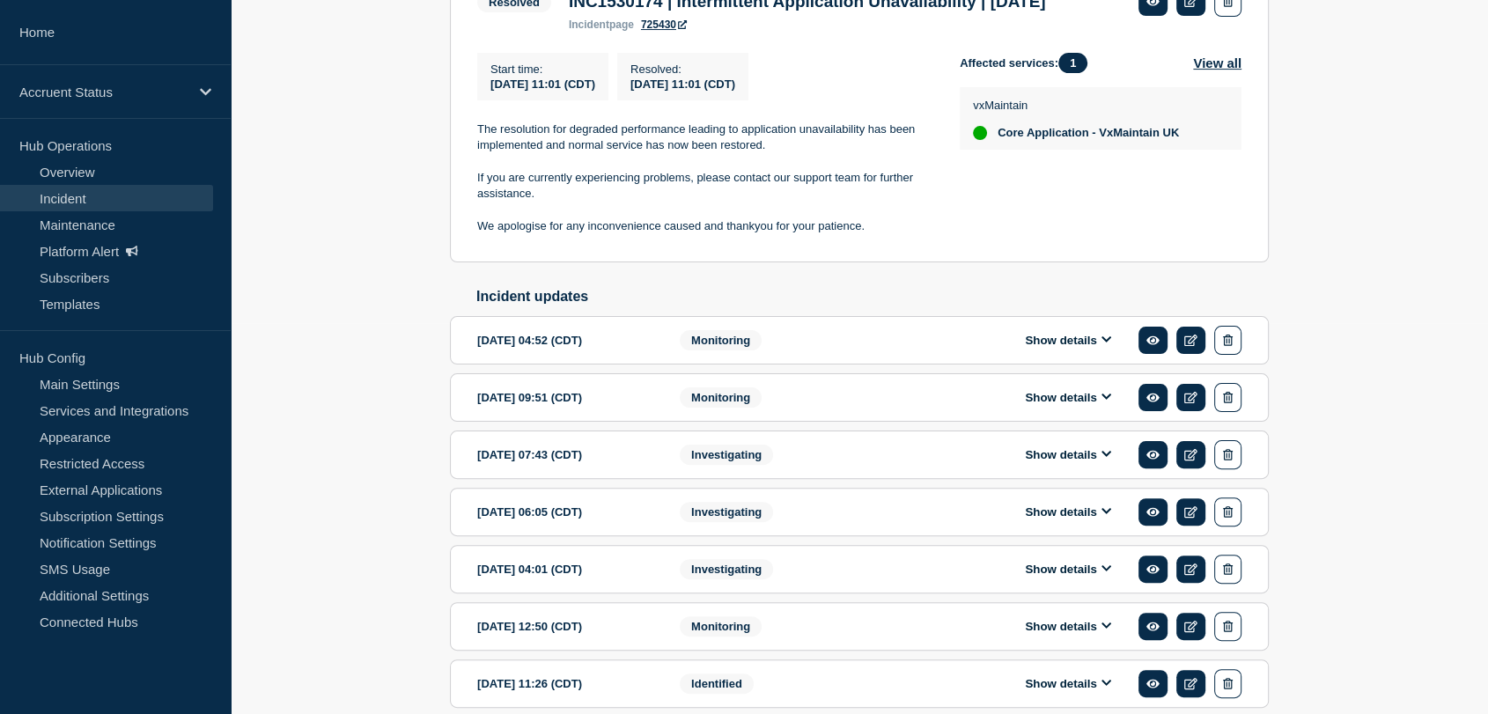
scroll to position [489, 0]
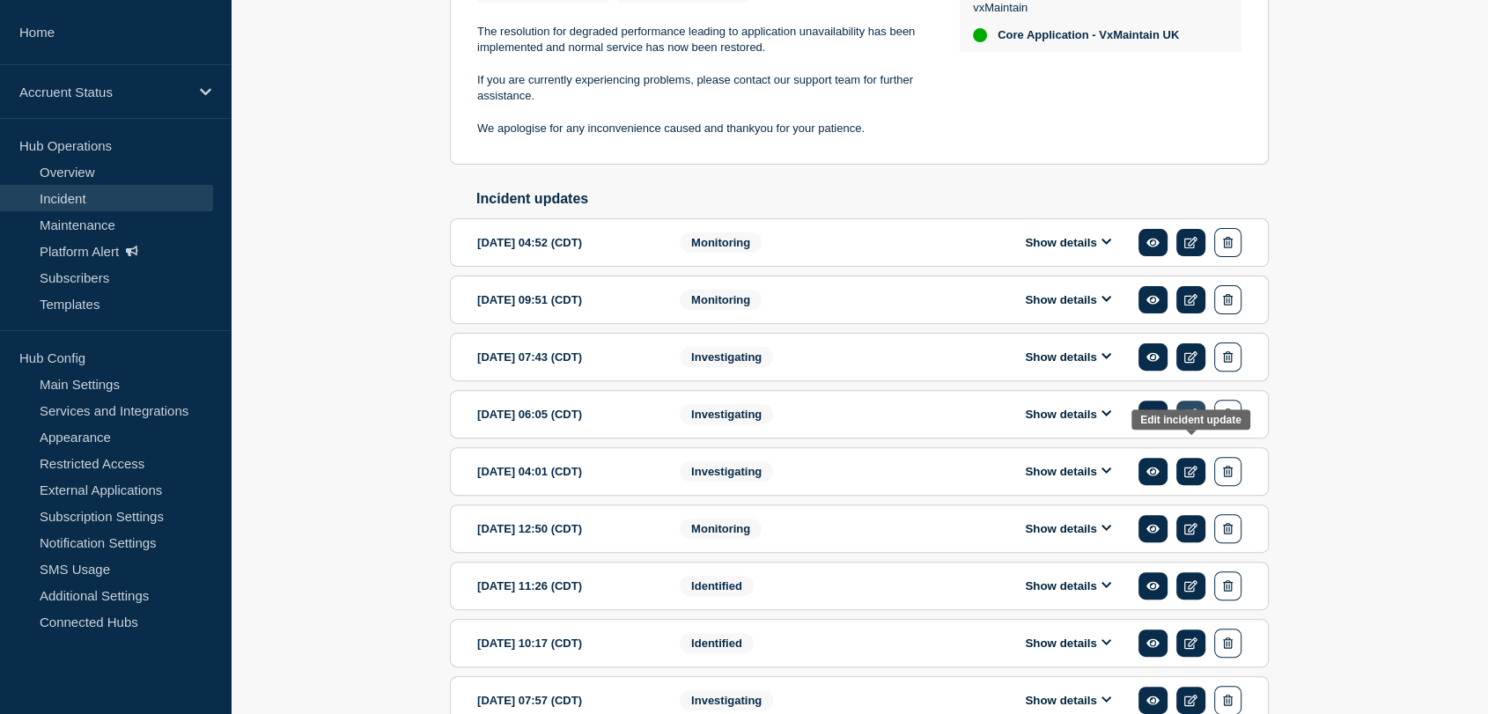
click at [1187, 420] on icon at bounding box center [1190, 414] width 13 height 11
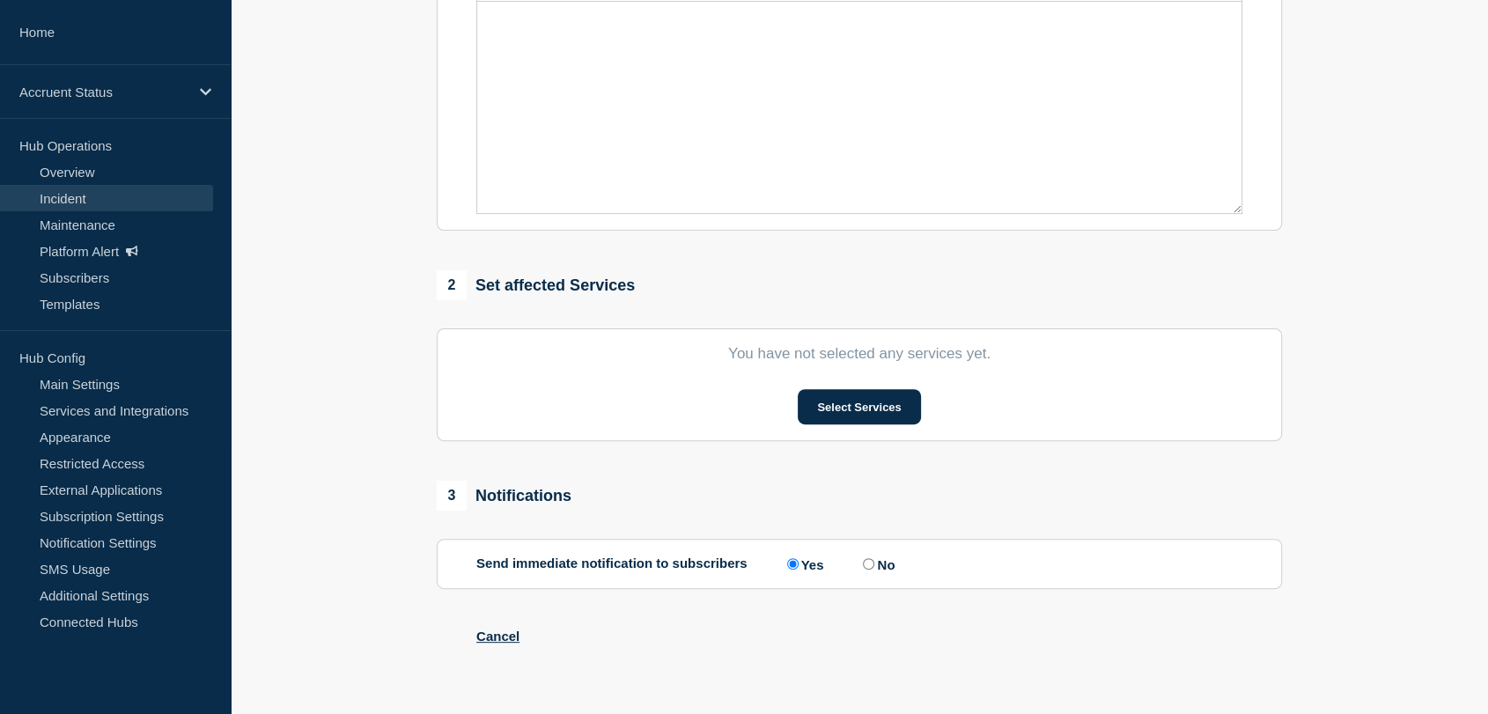
type input "INC1530174 | Intermittent Application Unavailability | 29th September"
type input "2025-09-30"
type input "06:05"
select select "investigating"
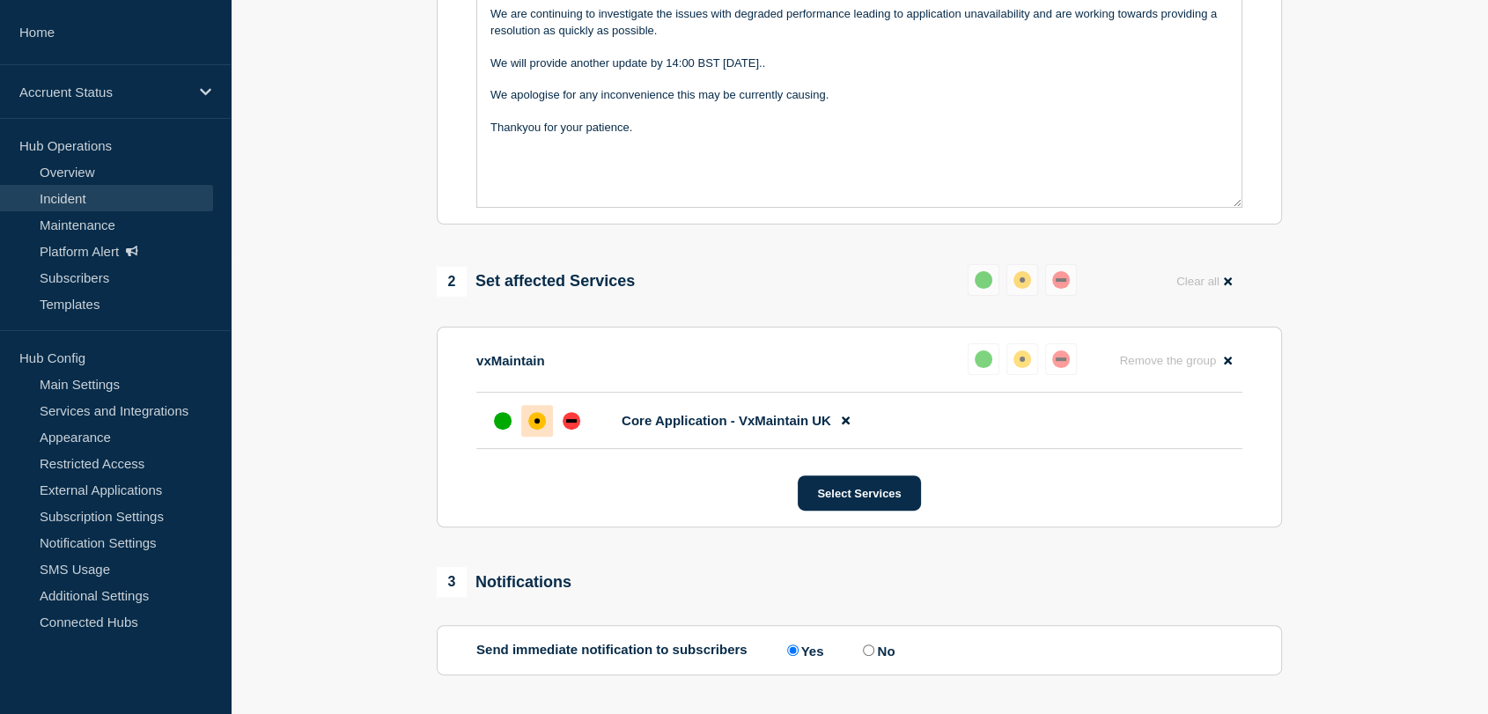
scroll to position [489, 0]
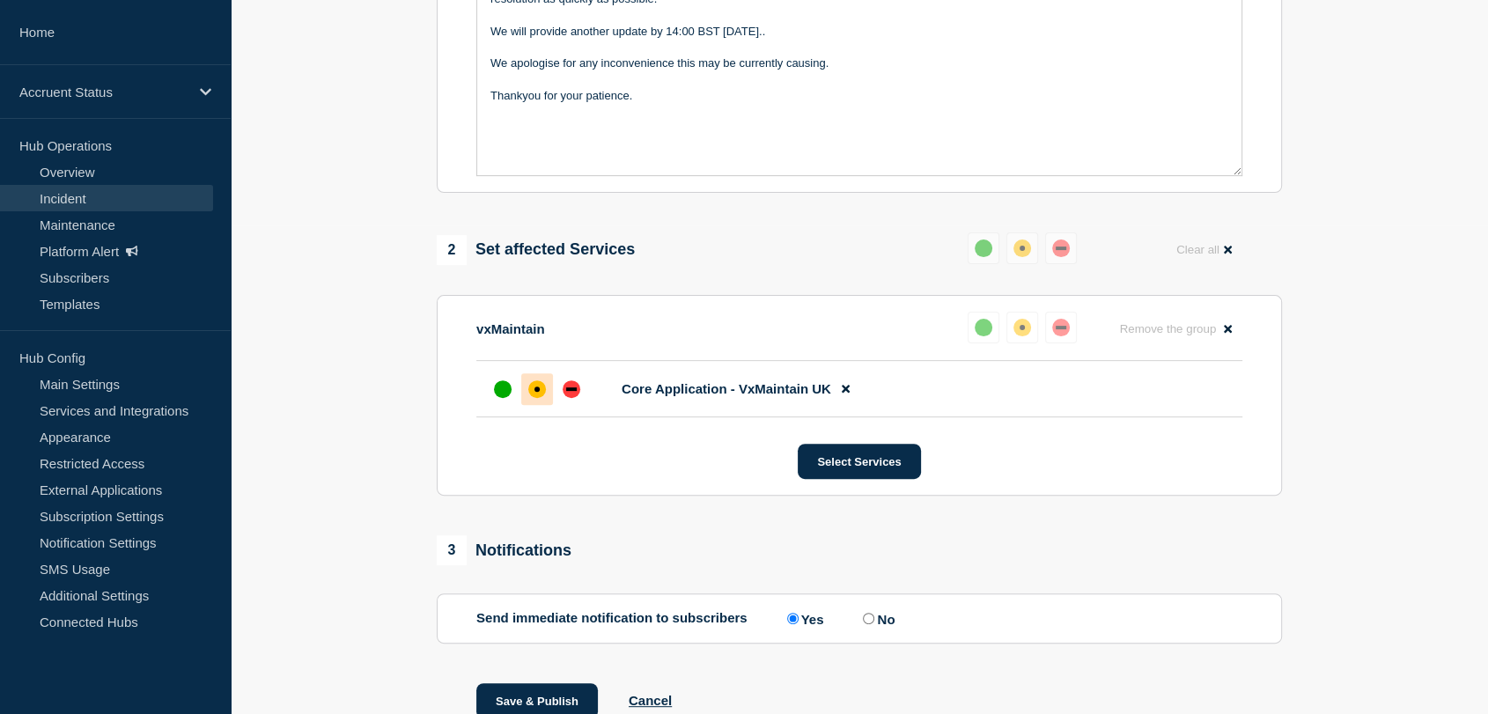
click at [874, 624] on input "No" at bounding box center [868, 618] width 11 height 11
radio input "true"
radio input "false"
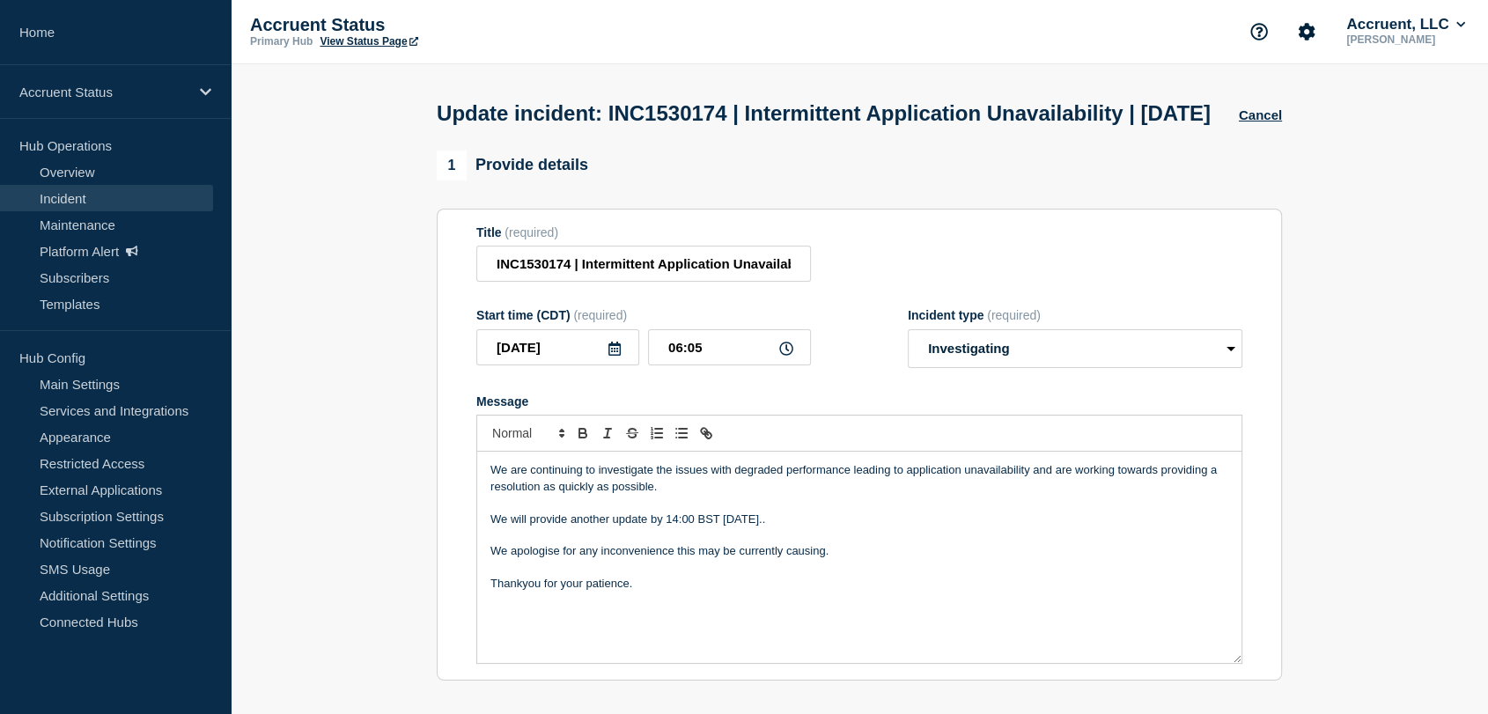
scroll to position [0, 0]
click at [681, 366] on input "06:05" at bounding box center [729, 348] width 163 height 36
click at [727, 366] on input "04:05" at bounding box center [729, 348] width 163 height 36
type input "04:13"
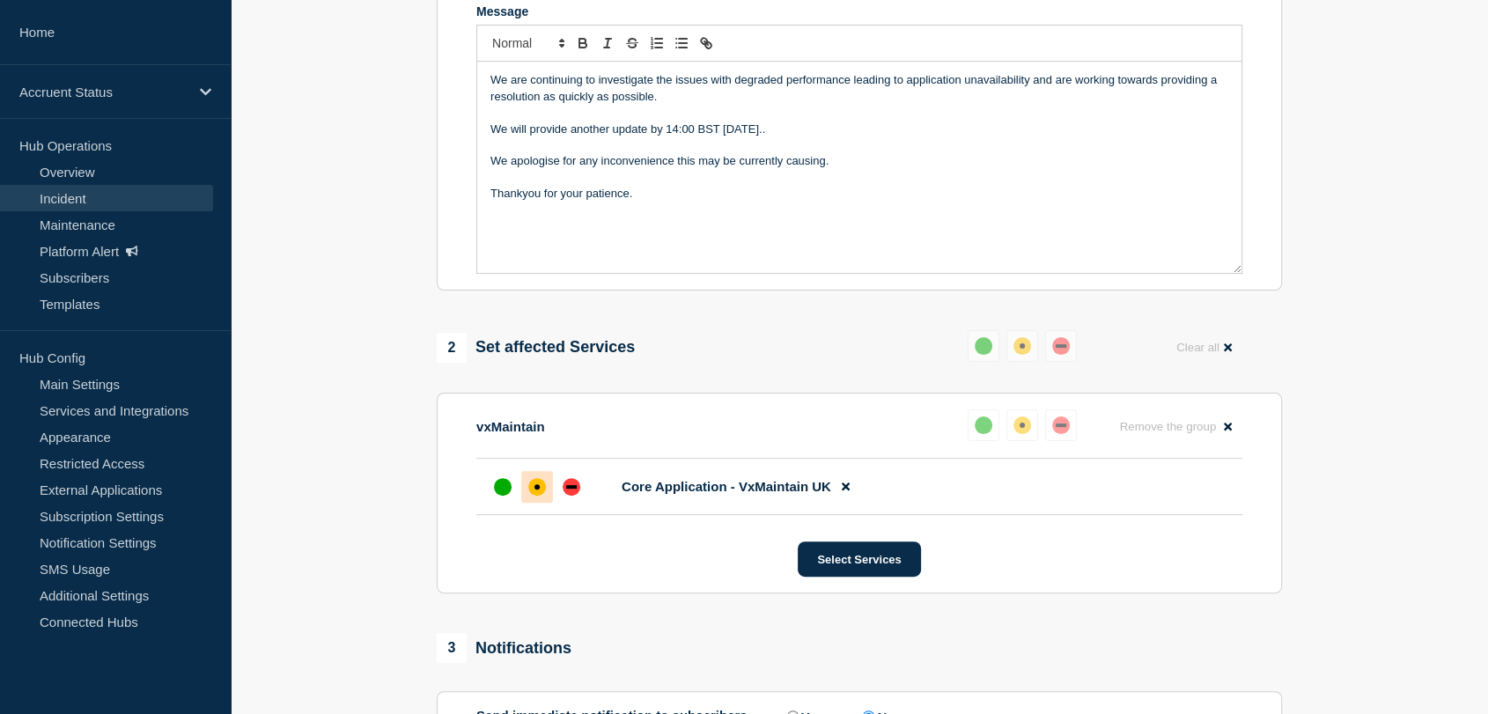
scroll to position [586, 0]
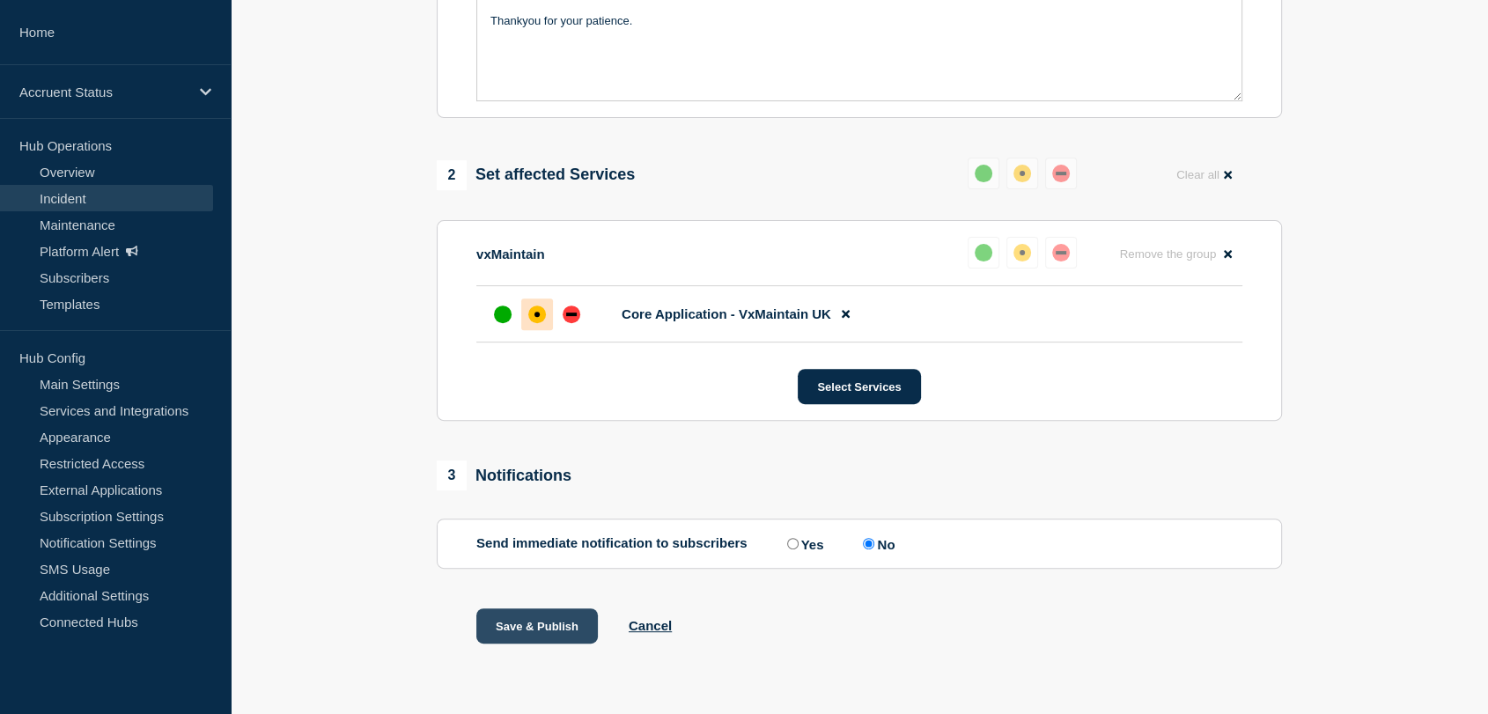
click at [555, 634] on button "Save & Publish" at bounding box center [537, 626] width 122 height 35
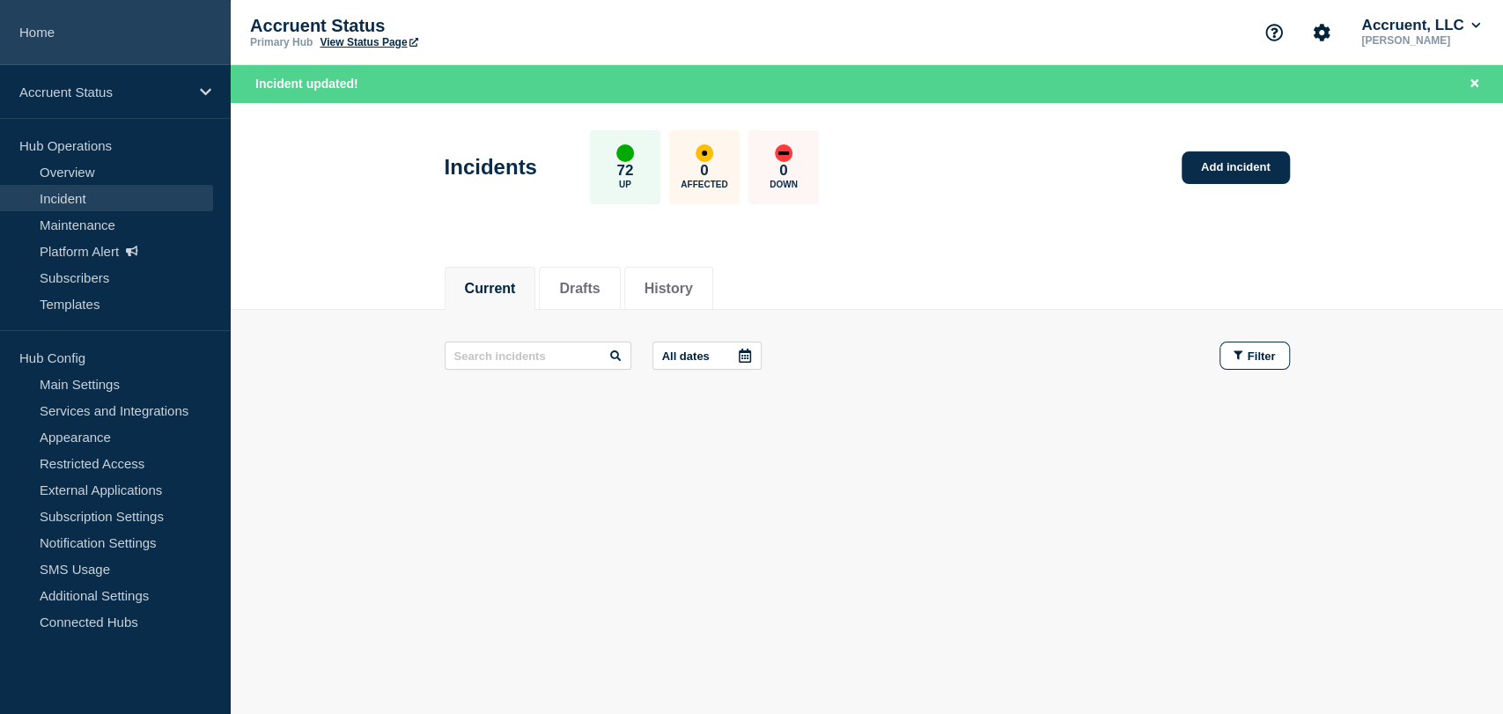
click at [47, 24] on link "Home" at bounding box center [115, 32] width 231 height 65
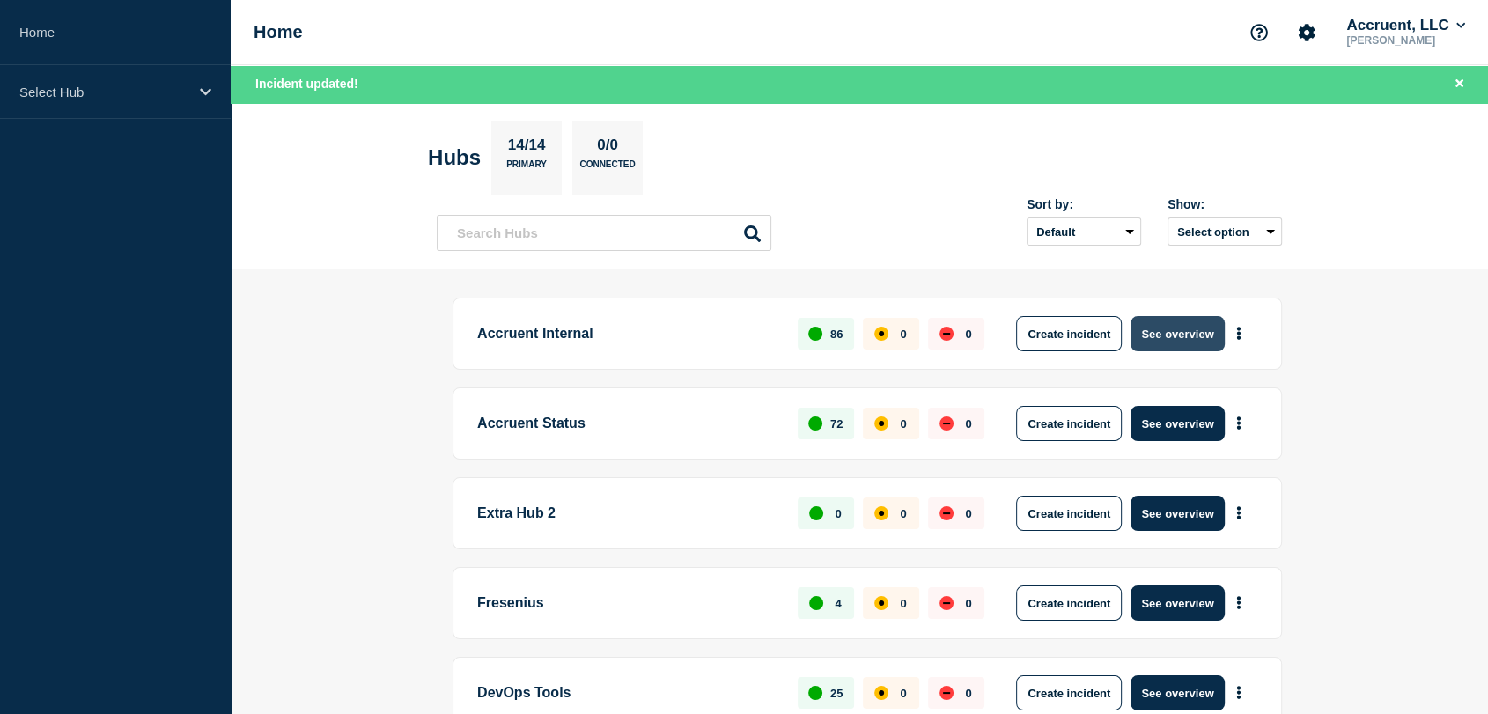
click at [1157, 329] on button "See overview" at bounding box center [1177, 333] width 93 height 35
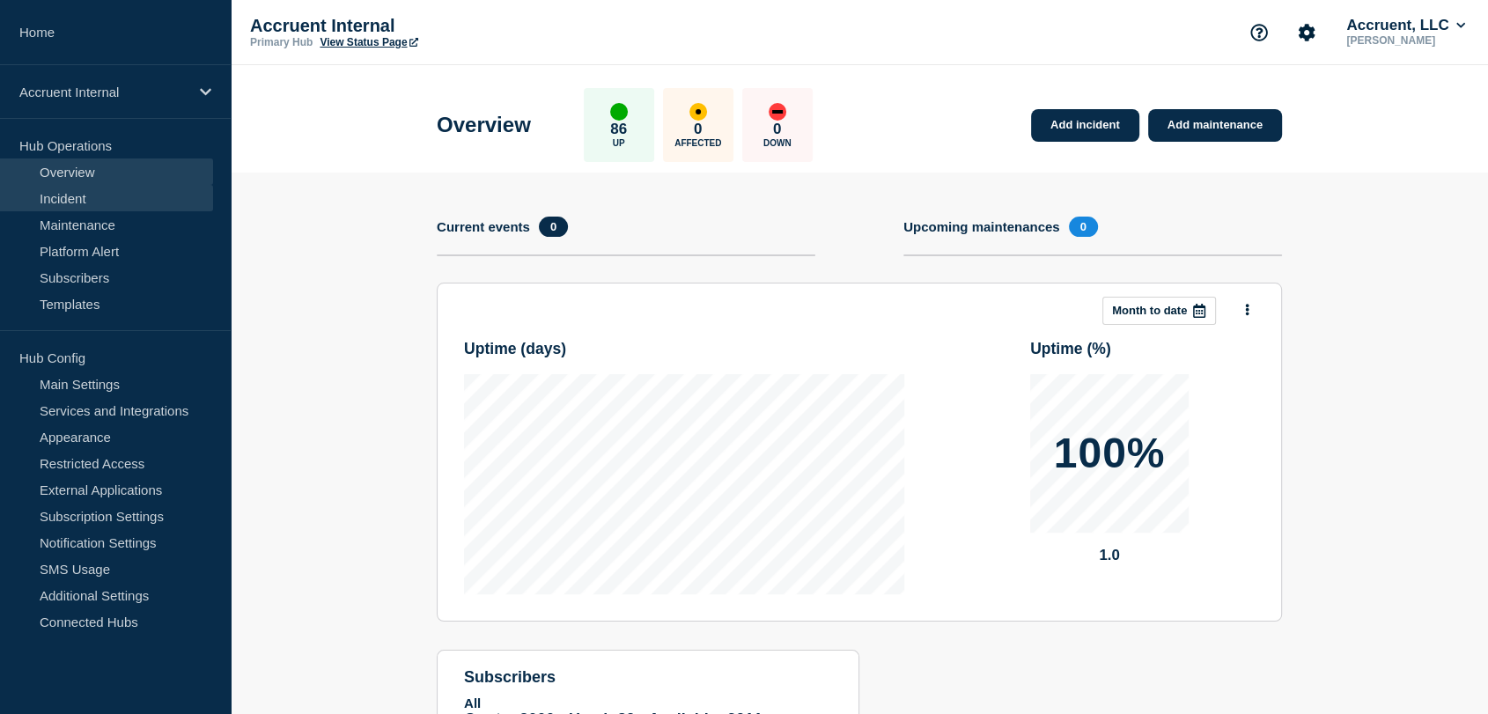
click at [71, 201] on link "Incident" at bounding box center [106, 198] width 213 height 26
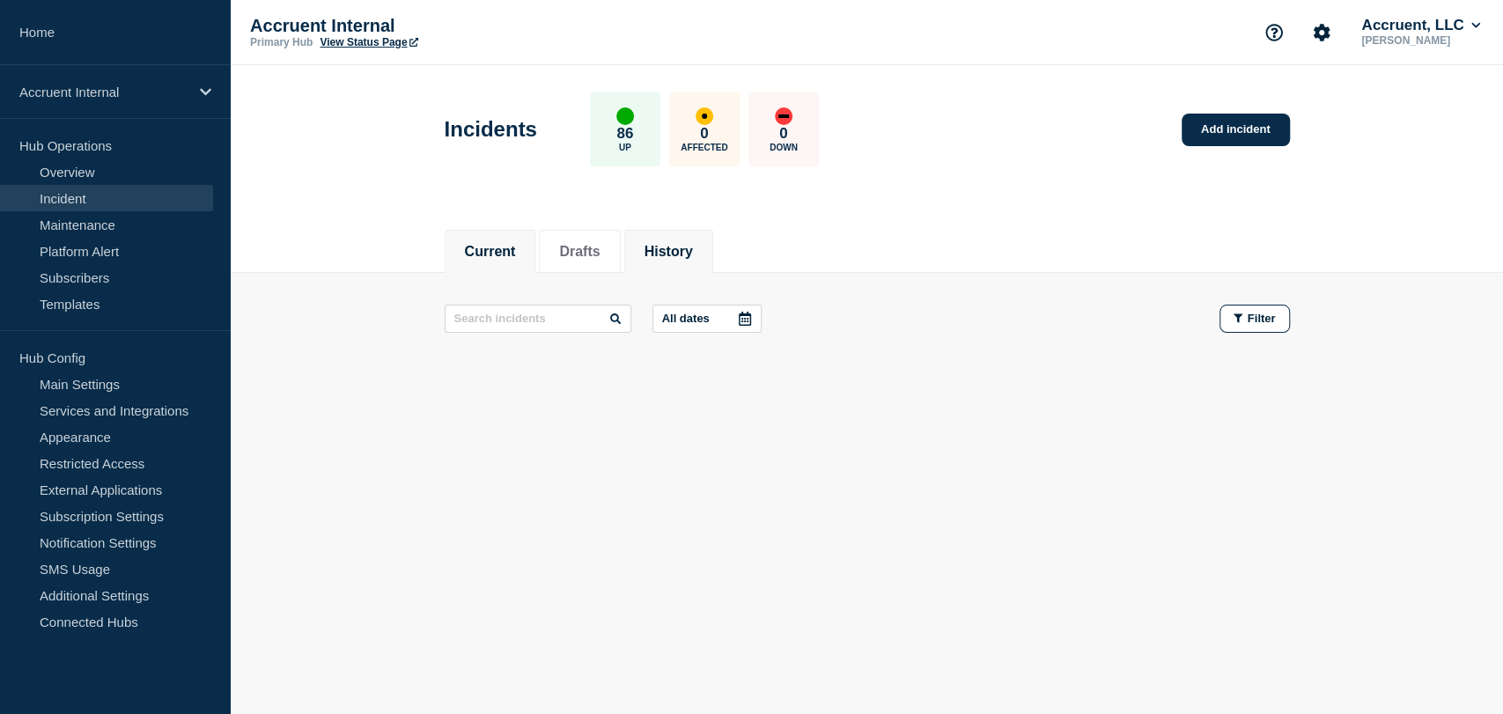
click at [690, 254] on button "History" at bounding box center [669, 252] width 48 height 16
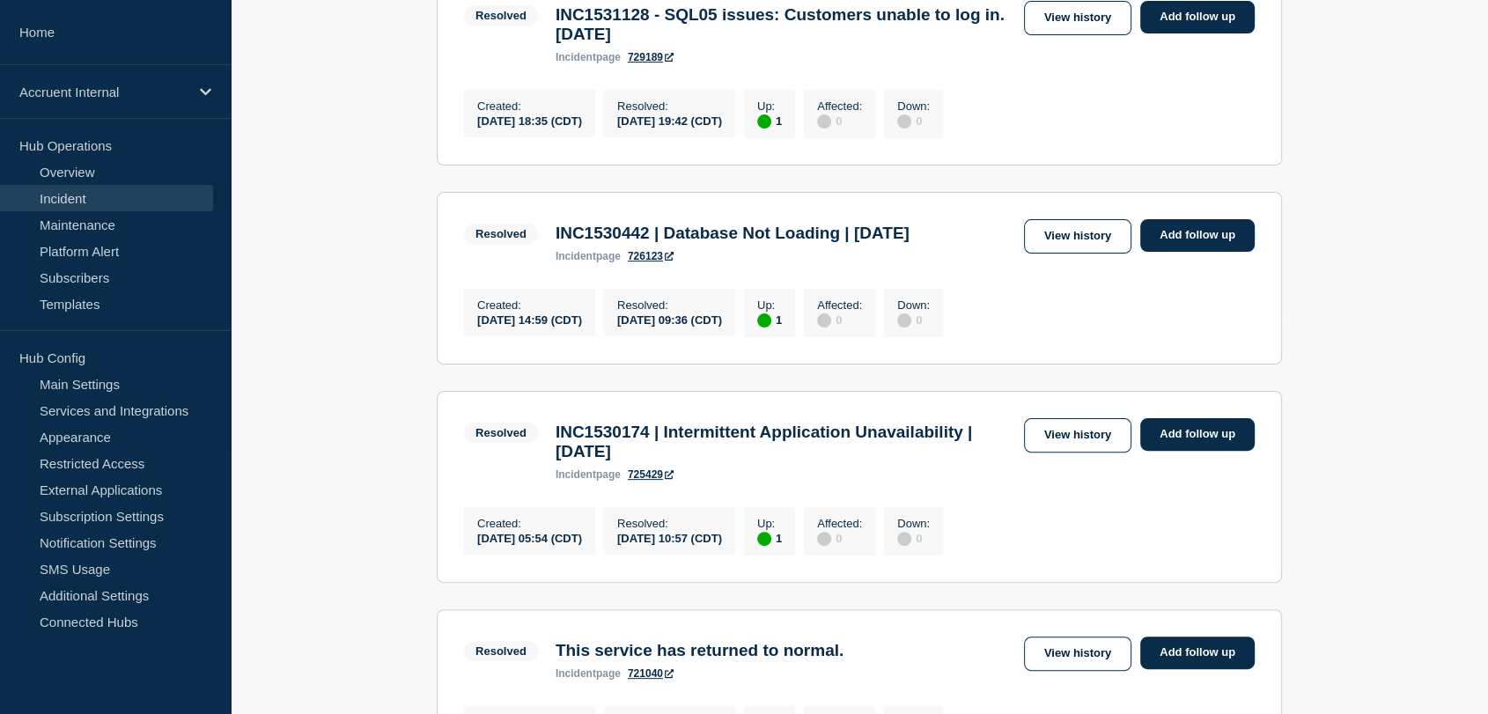
scroll to position [489, 0]
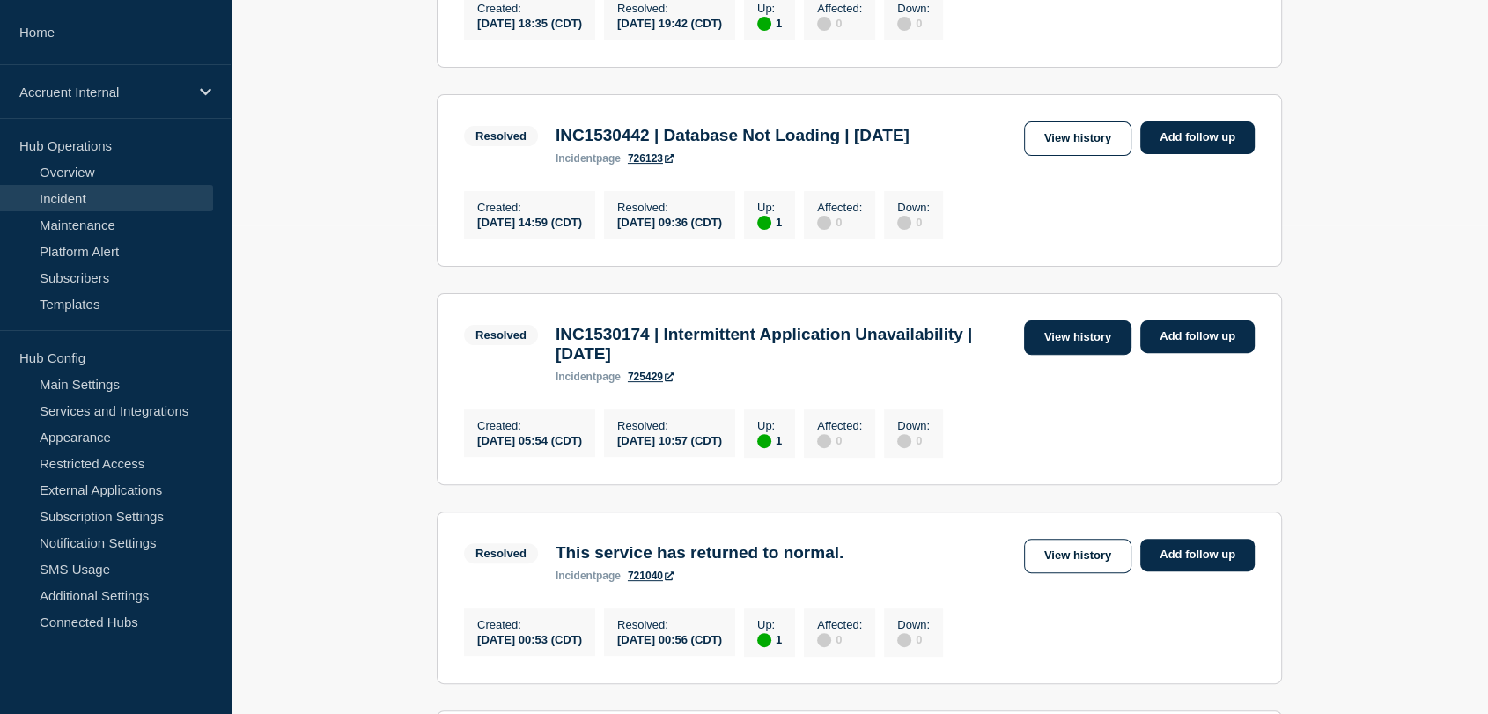
click at [1064, 355] on link "View history" at bounding box center [1077, 338] width 107 height 34
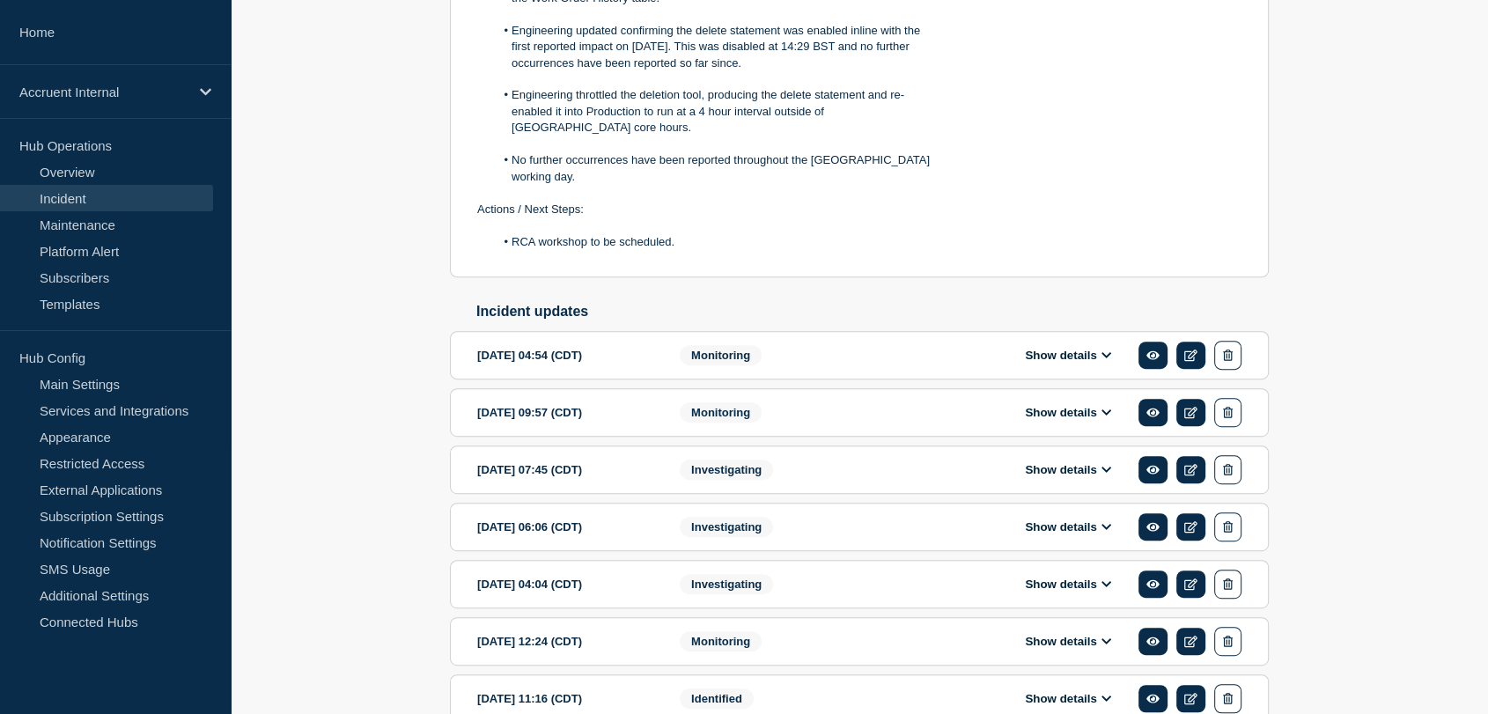
scroll to position [881, 0]
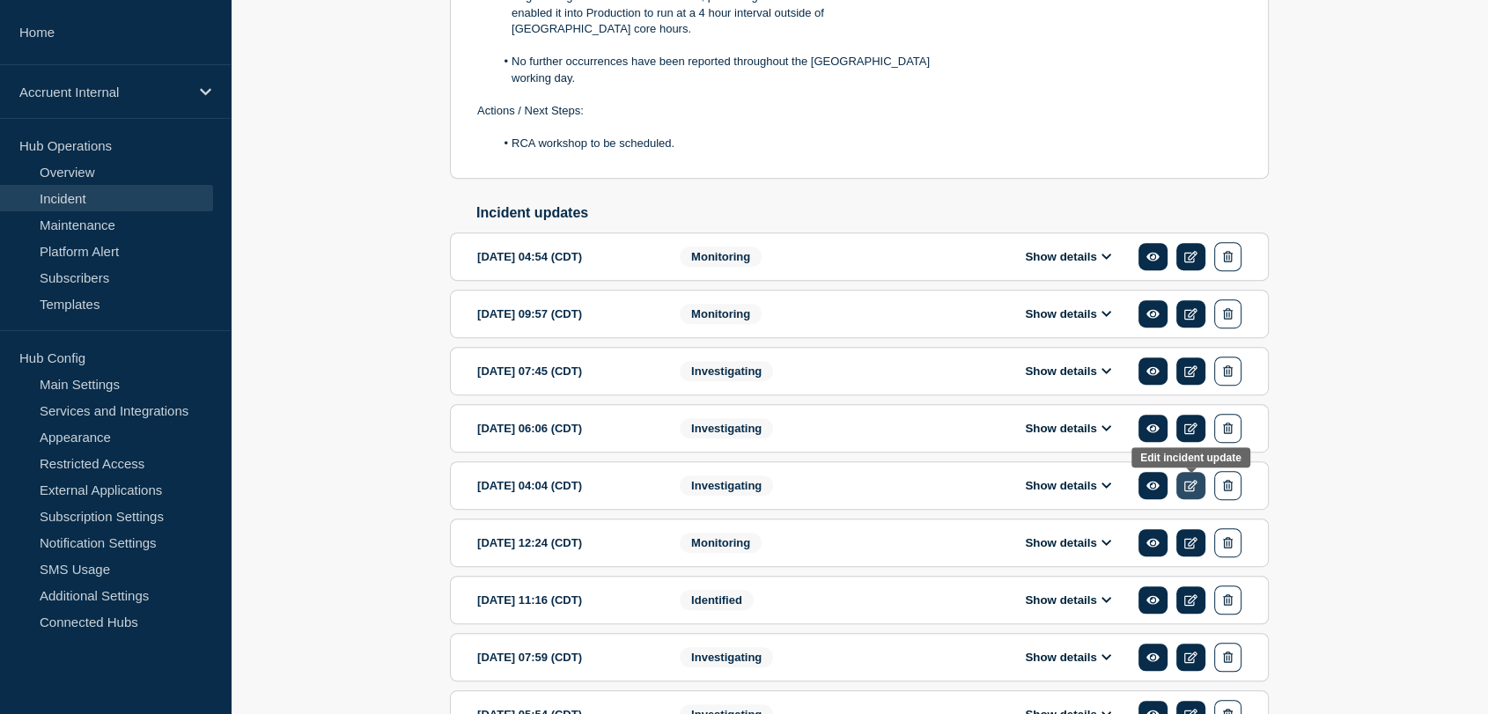
click at [1192, 483] on icon at bounding box center [1190, 485] width 13 height 11
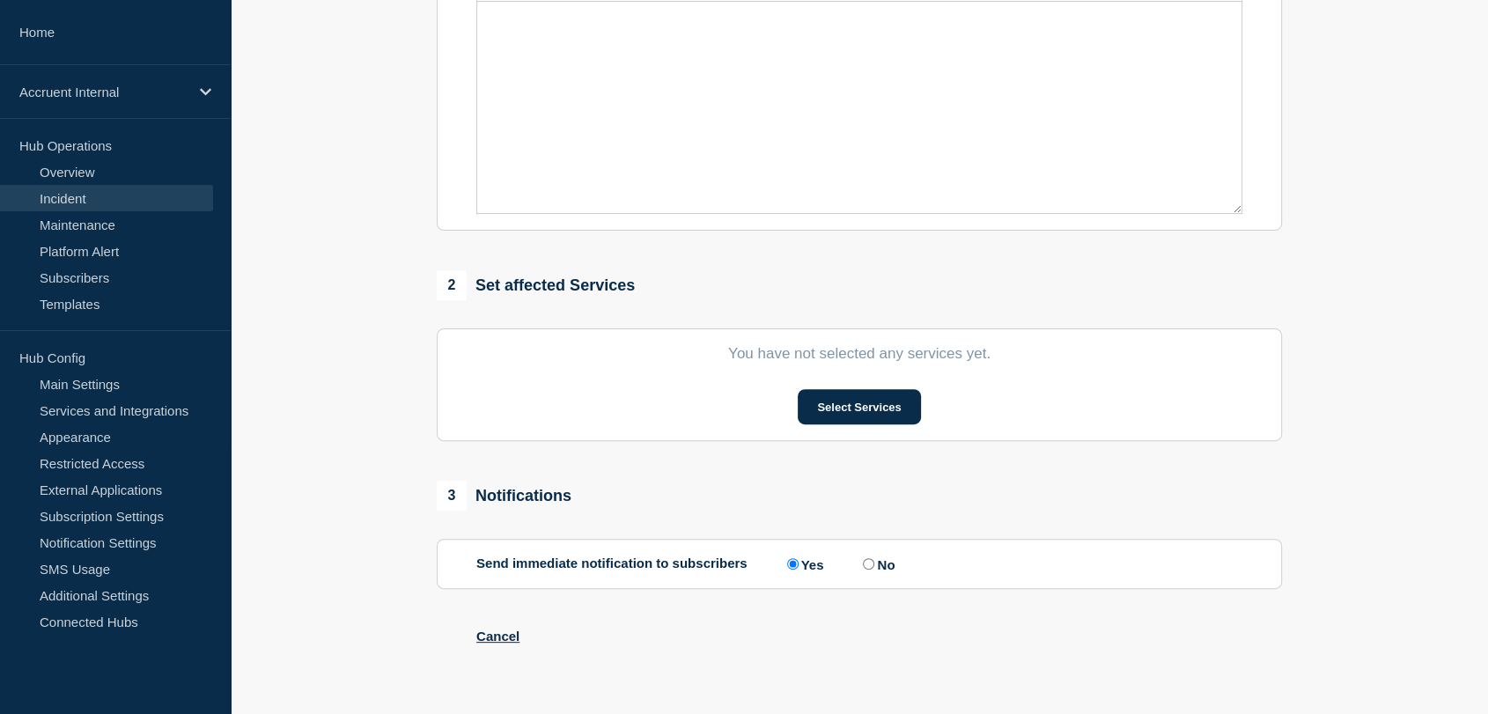
type input "INC1530174 | Intermittent Application Unavailability | 29th September"
type input "2025-09-30"
type input "04:04"
select select "investigating"
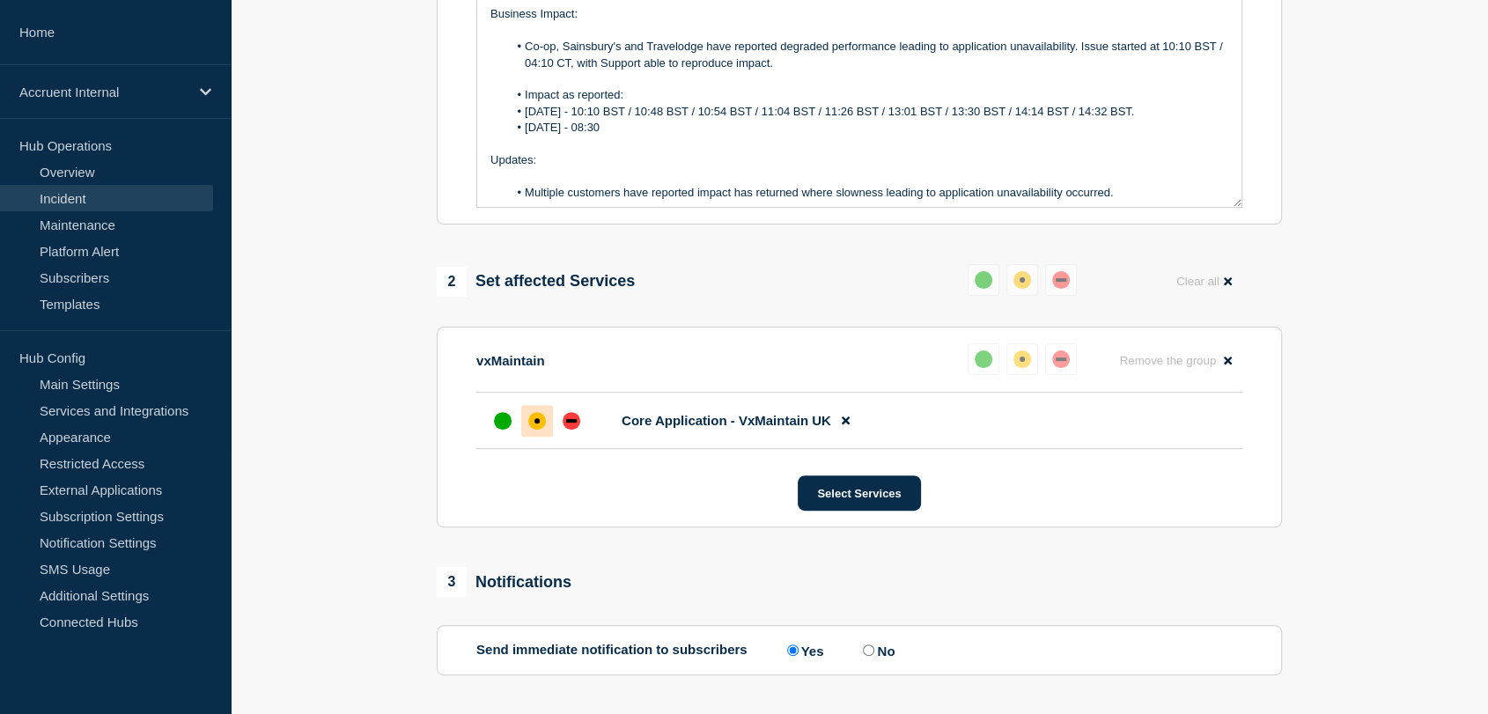
scroll to position [506, 0]
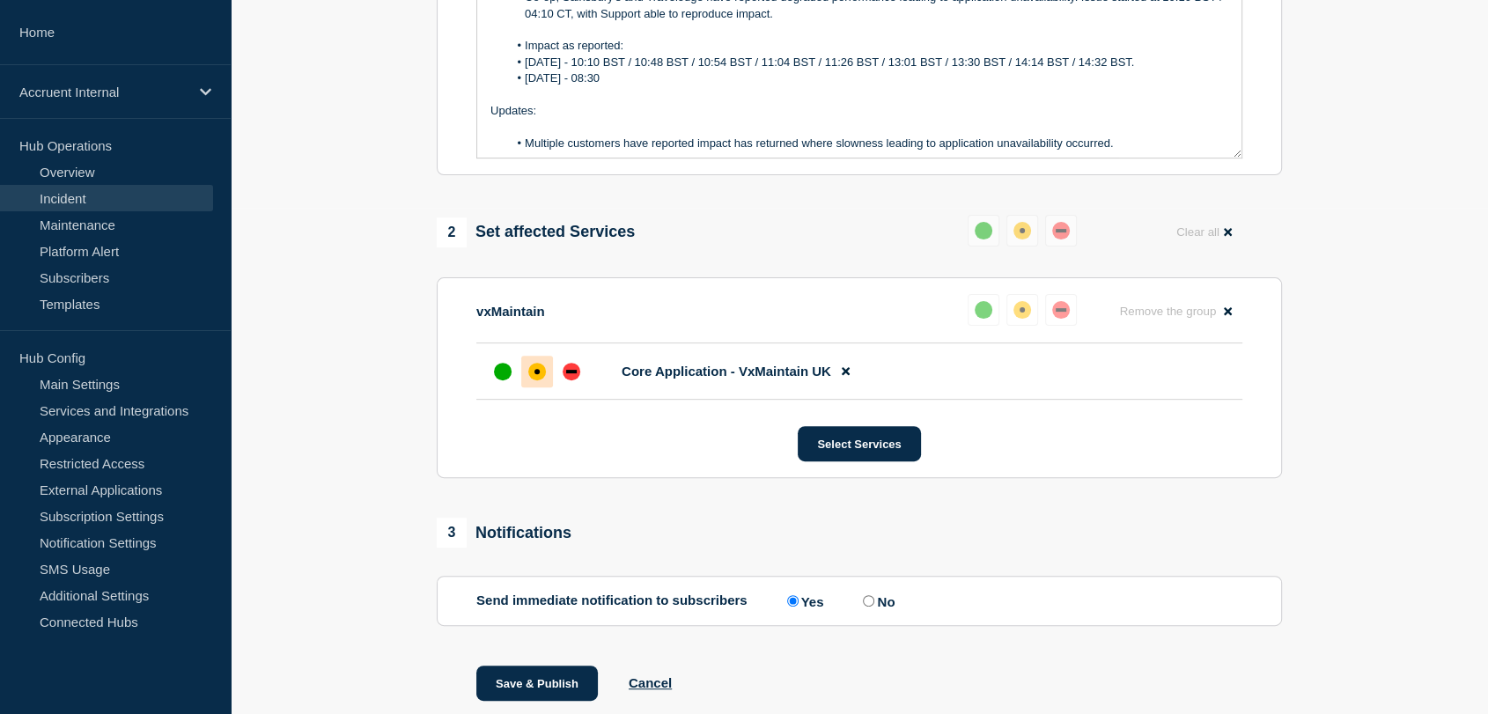
click at [879, 609] on label "No" at bounding box center [877, 601] width 36 height 17
click at [874, 607] on input "No" at bounding box center [868, 600] width 11 height 11
radio input "true"
radio input "false"
click at [582, 387] on div at bounding box center [572, 372] width 32 height 32
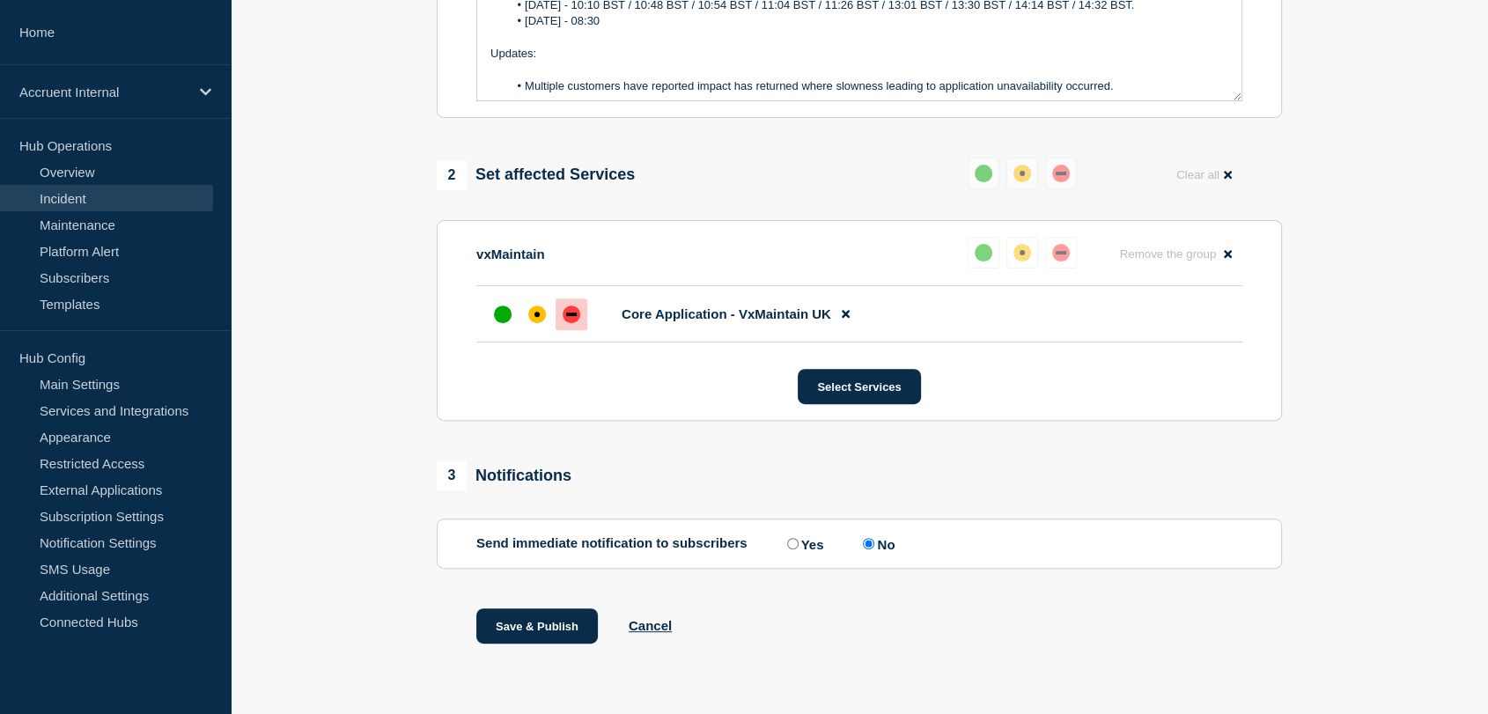
scroll to position [599, 0]
click at [528, 623] on button "Save & Publish" at bounding box center [537, 626] width 122 height 35
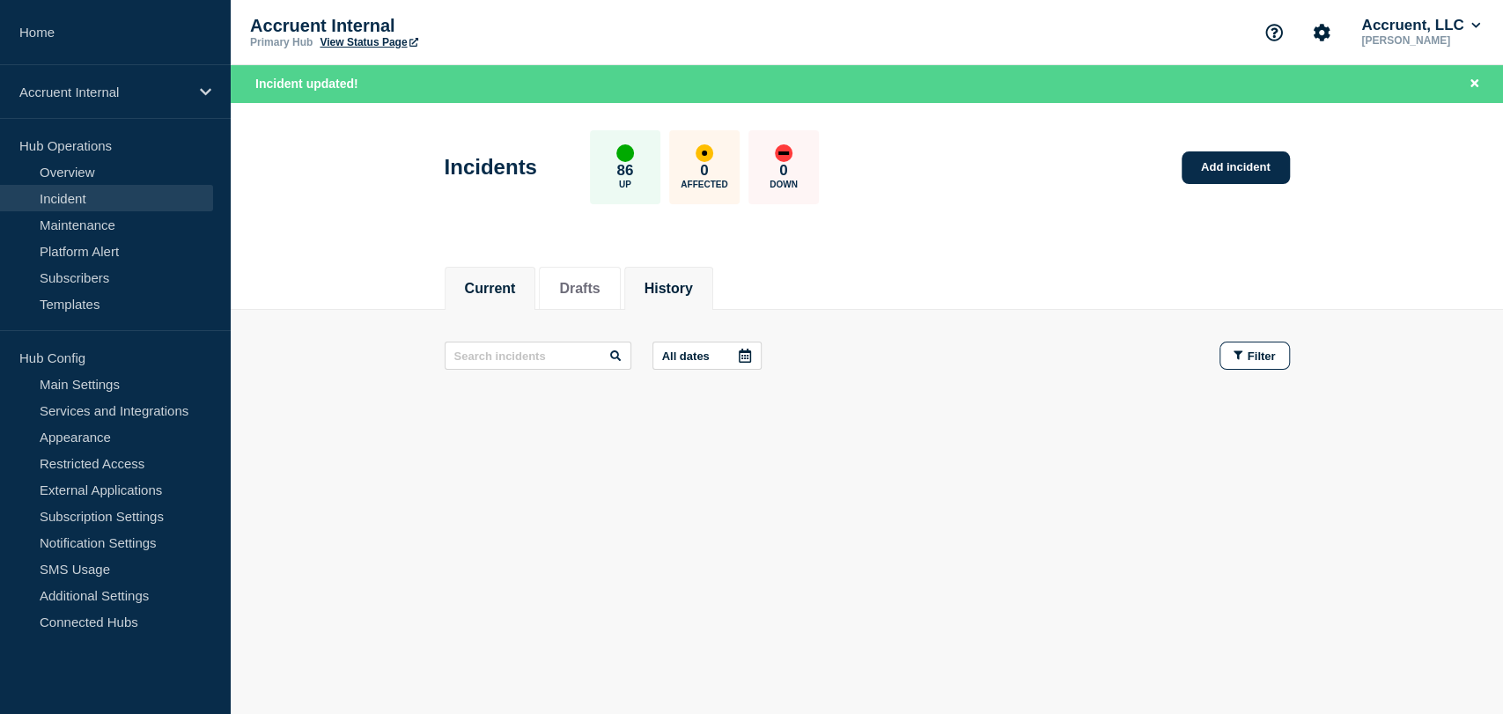
click at [682, 284] on button "History" at bounding box center [669, 289] width 48 height 16
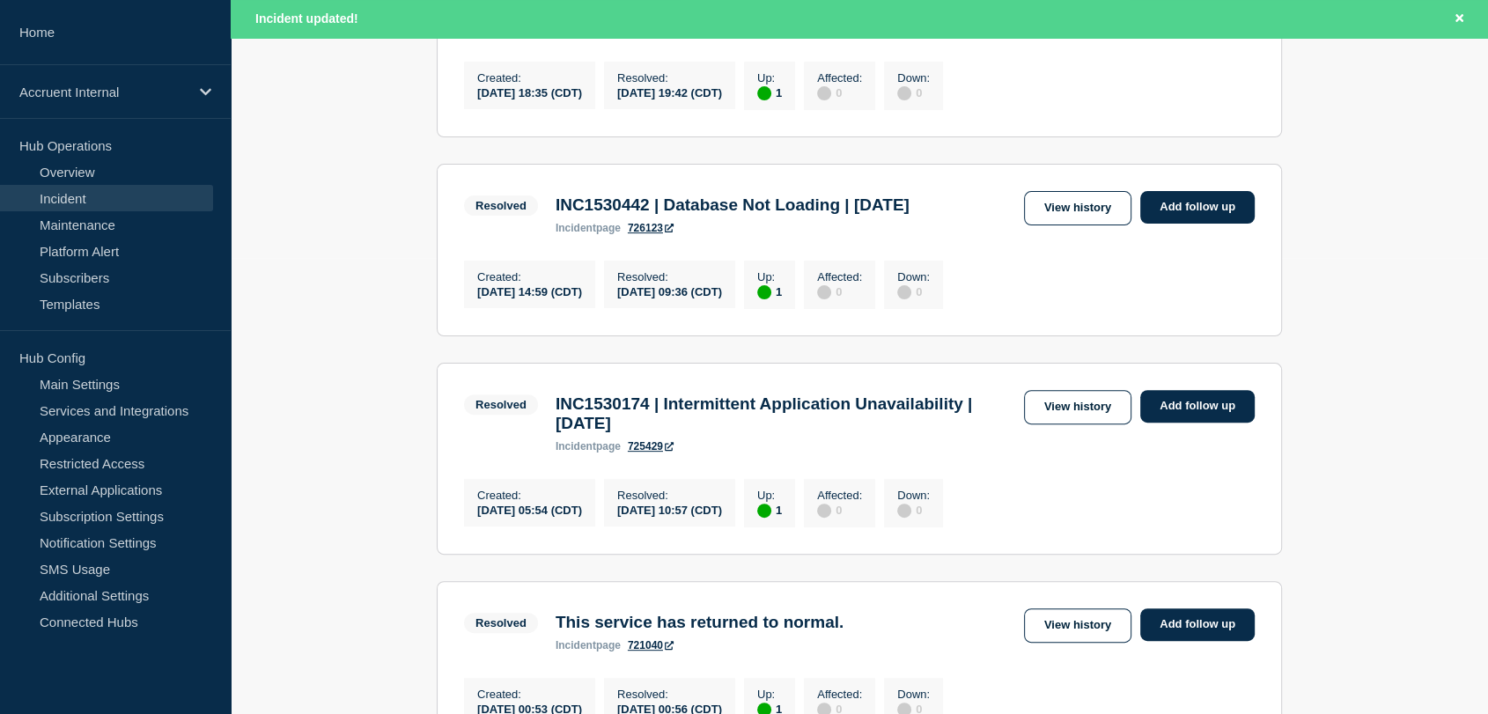
scroll to position [489, 0]
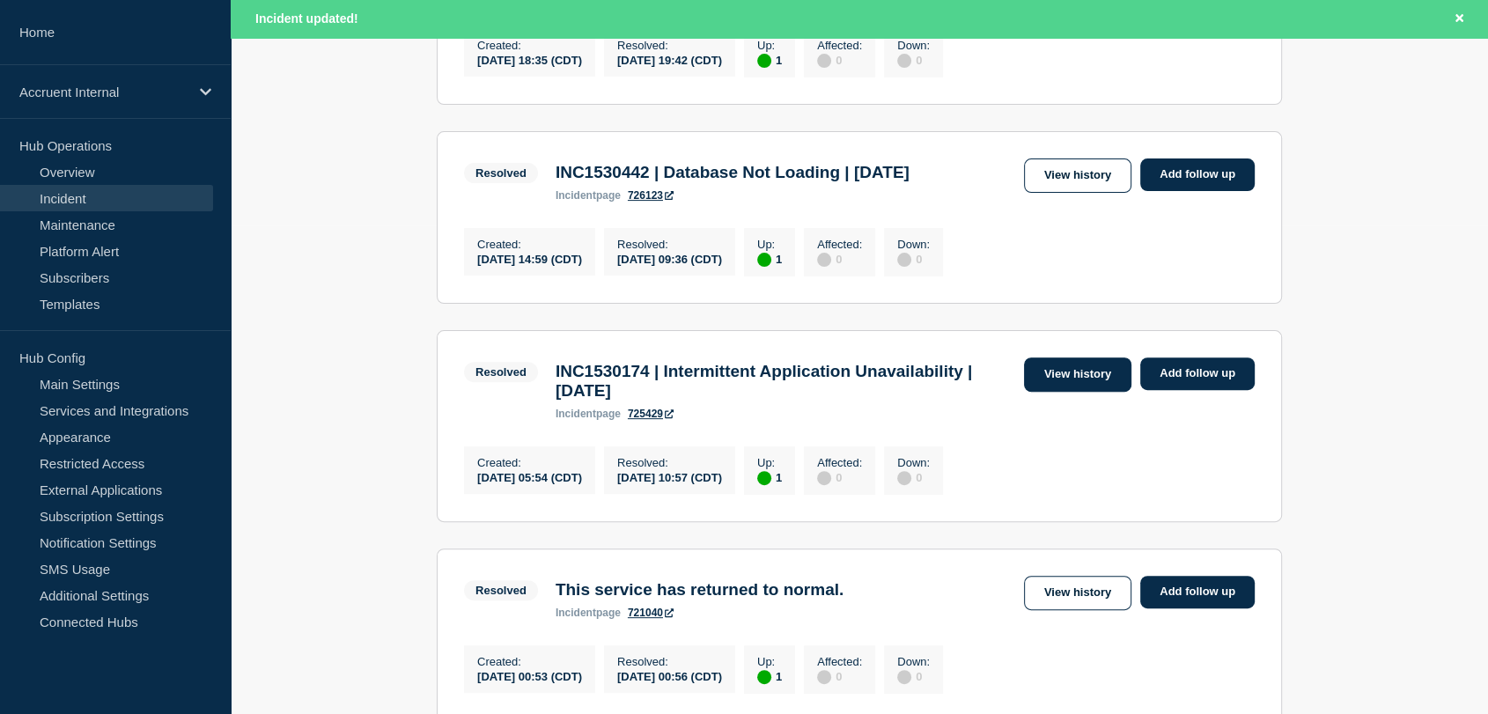
click at [1054, 392] on link "View history" at bounding box center [1077, 375] width 107 height 34
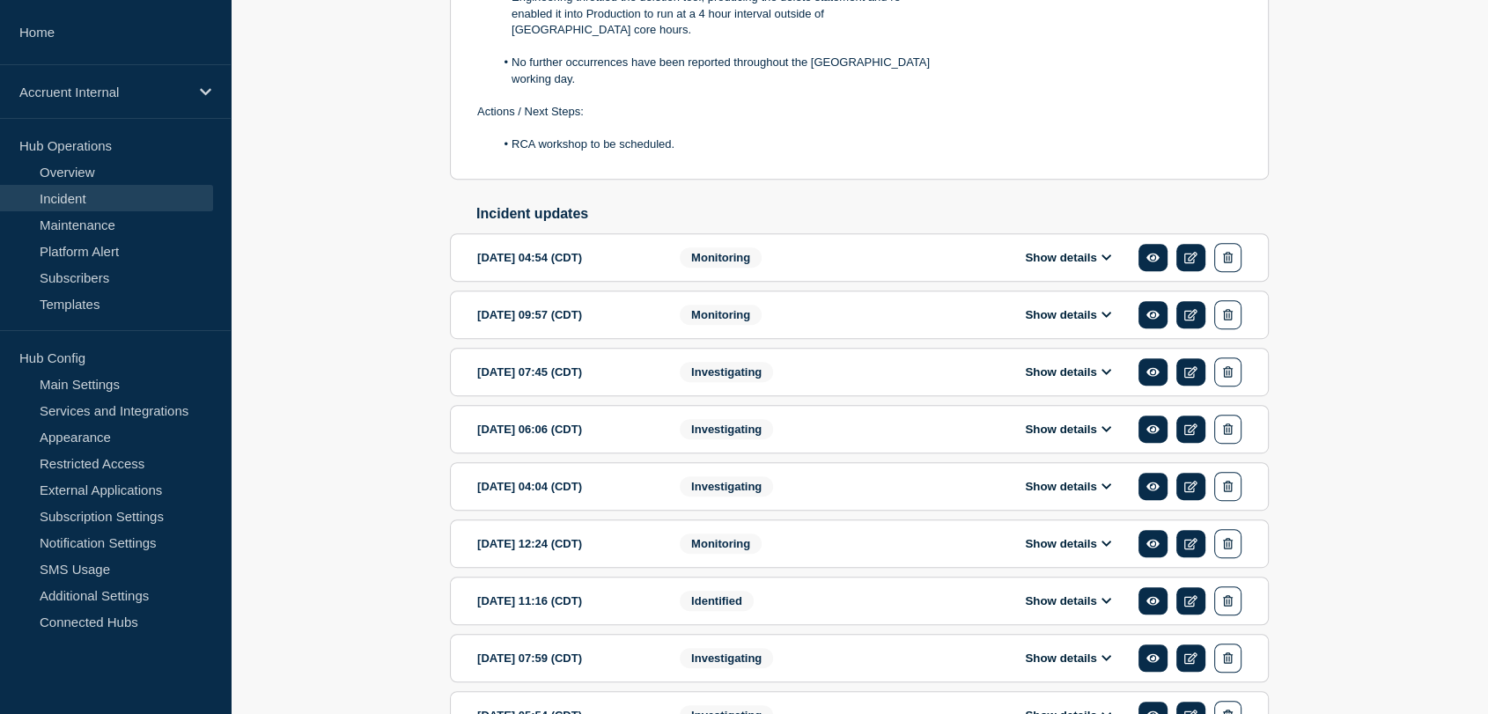
scroll to position [881, 0]
click at [1187, 428] on icon at bounding box center [1190, 428] width 13 height 11
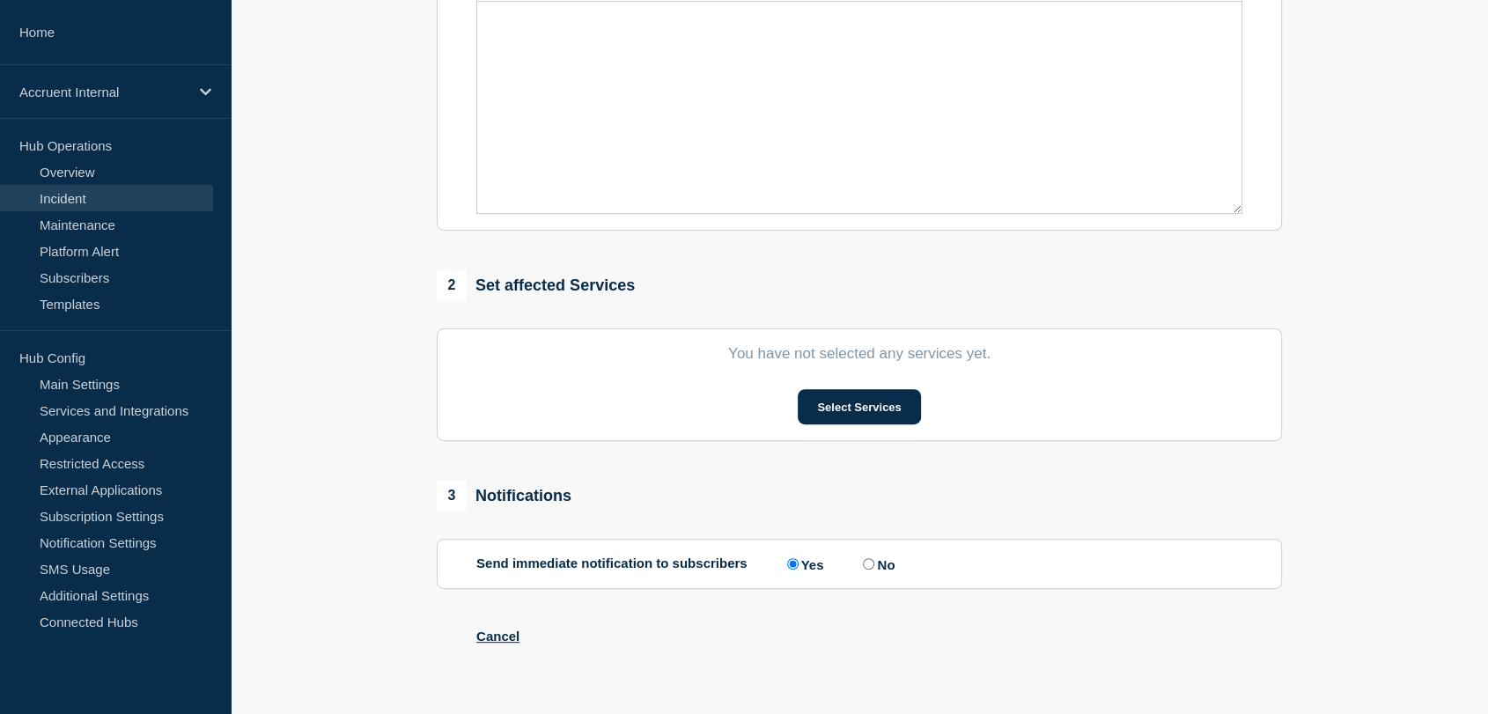
type input "INC1530174 | Intermittent Application Unavailability | 29th September"
type input "2025-09-30"
type input "06:06"
select select "investigating"
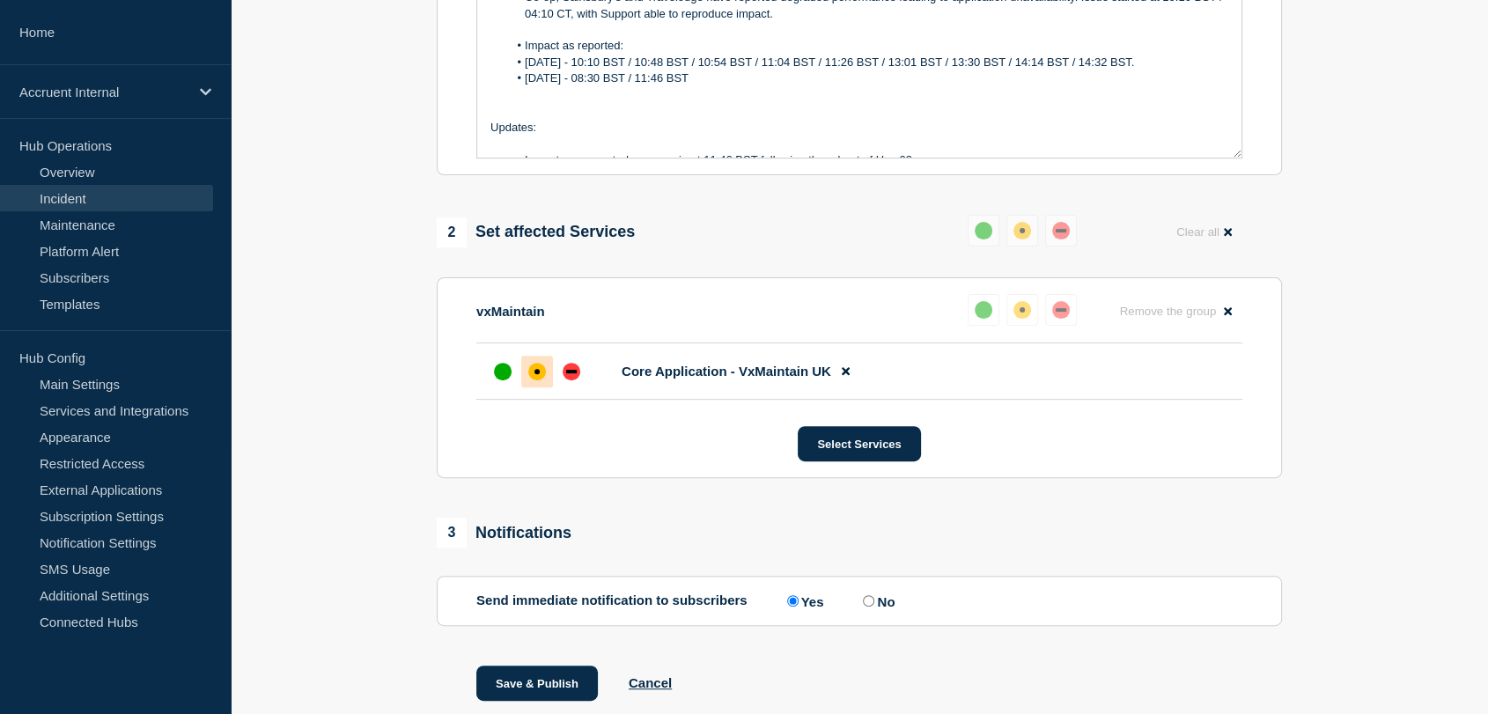
click at [874, 607] on input "No" at bounding box center [868, 600] width 11 height 11
radio input "true"
radio input "false"
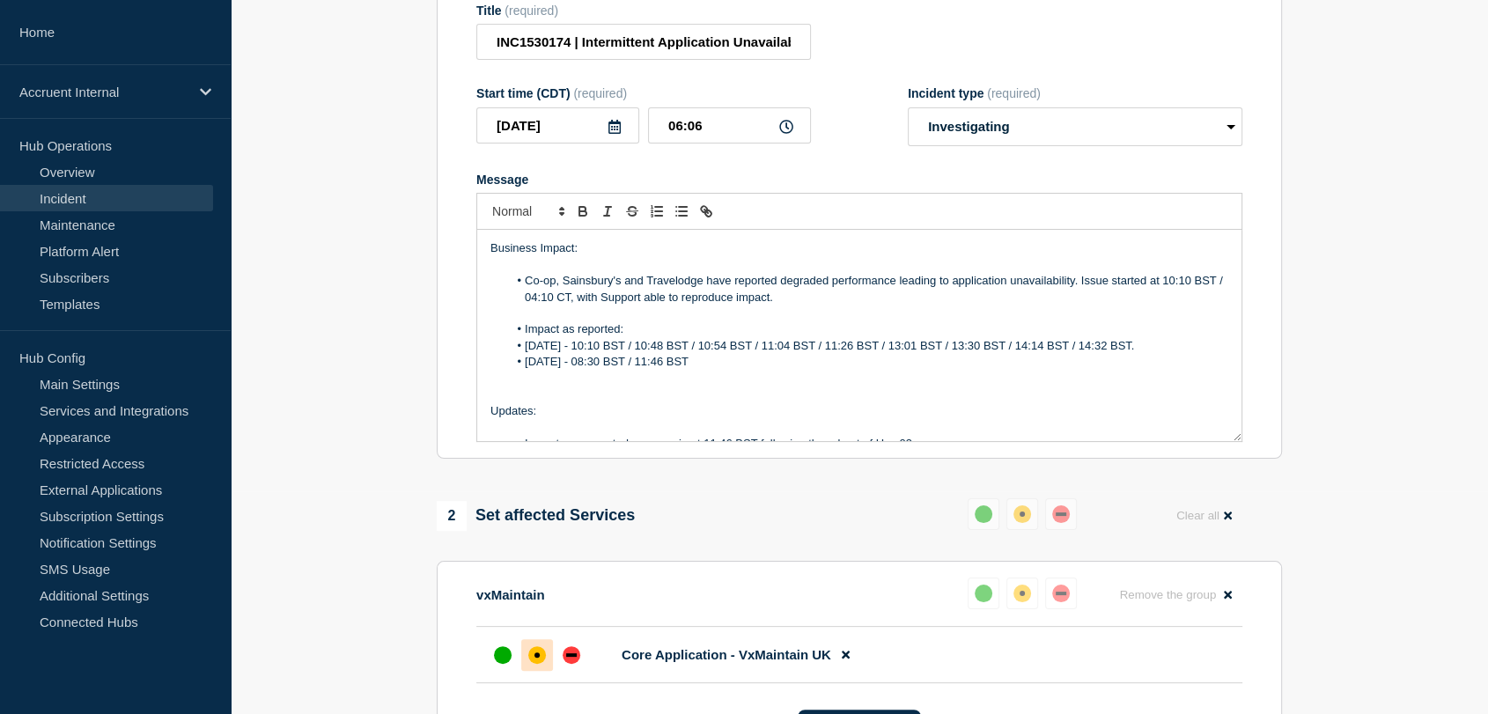
scroll to position [0, 0]
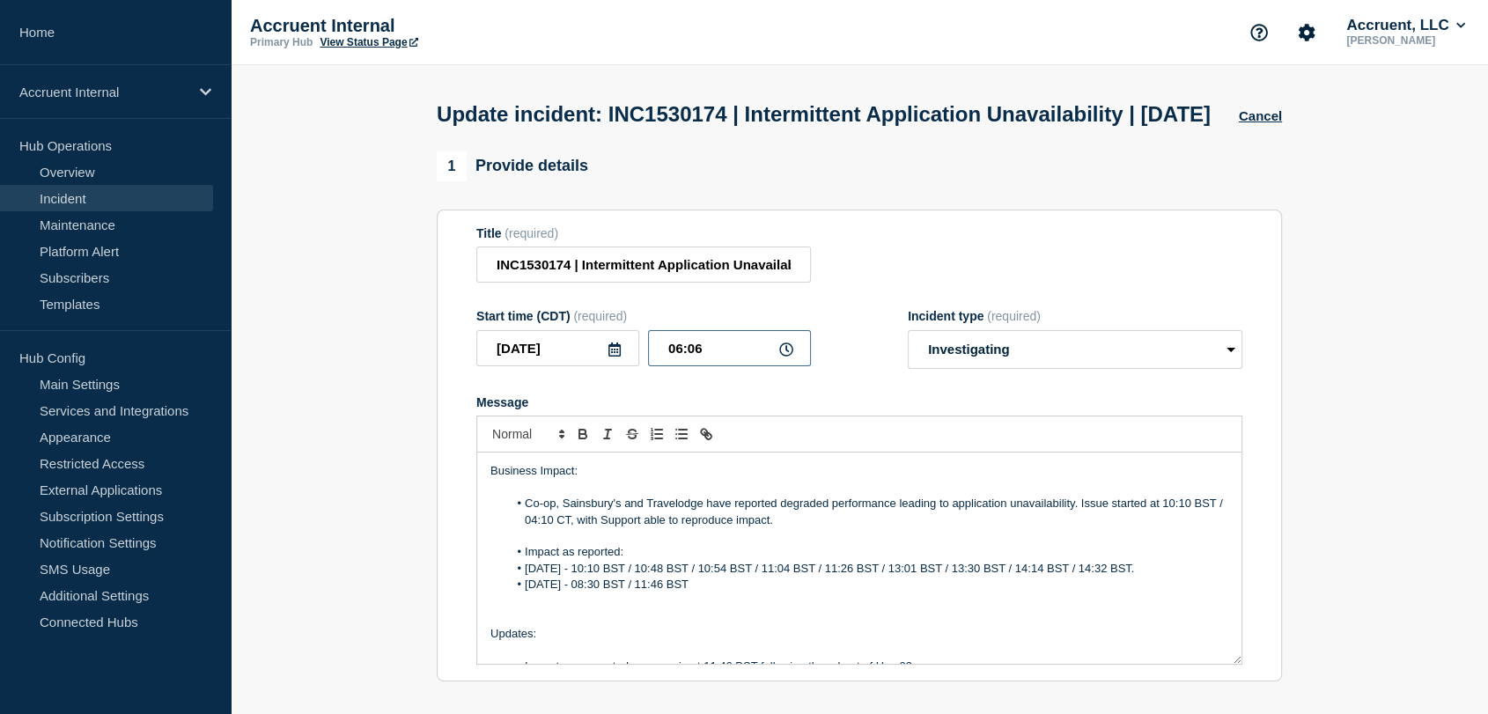
click at [679, 366] on input "06:06" at bounding box center [729, 348] width 163 height 36
click at [695, 366] on input "04:06" at bounding box center [729, 348] width 163 height 36
type input "04:16"
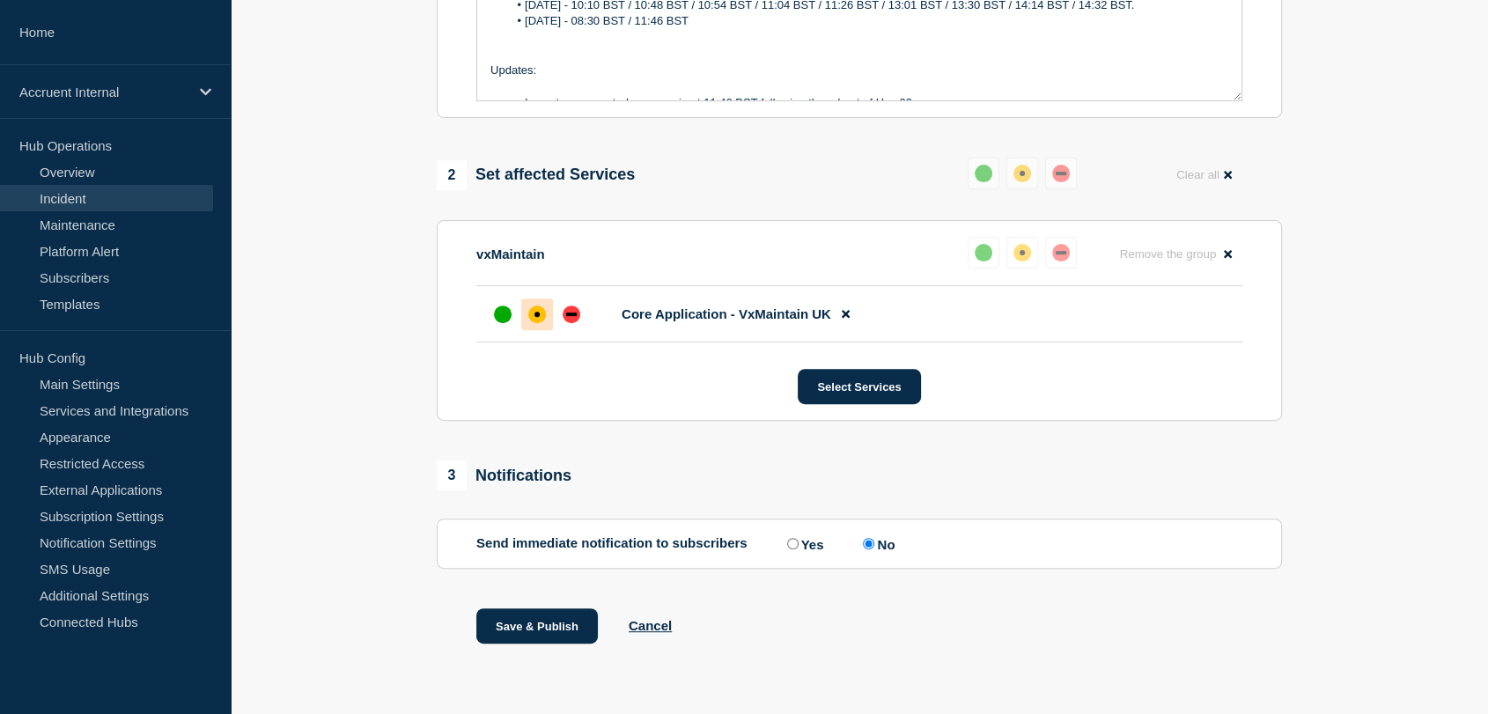
scroll to position [586, 0]
click at [502, 636] on button "Save & Publish" at bounding box center [537, 626] width 122 height 35
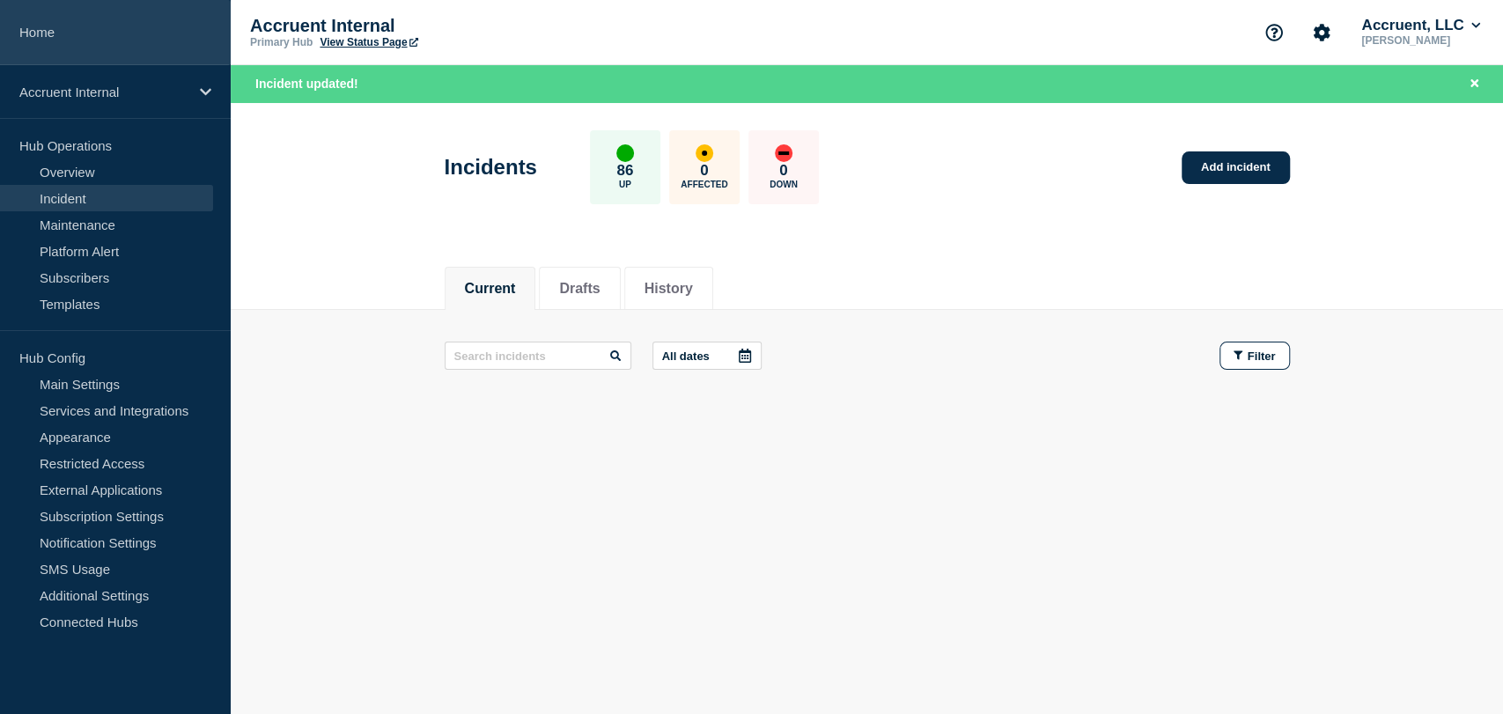
click at [80, 31] on link "Home" at bounding box center [115, 32] width 231 height 65
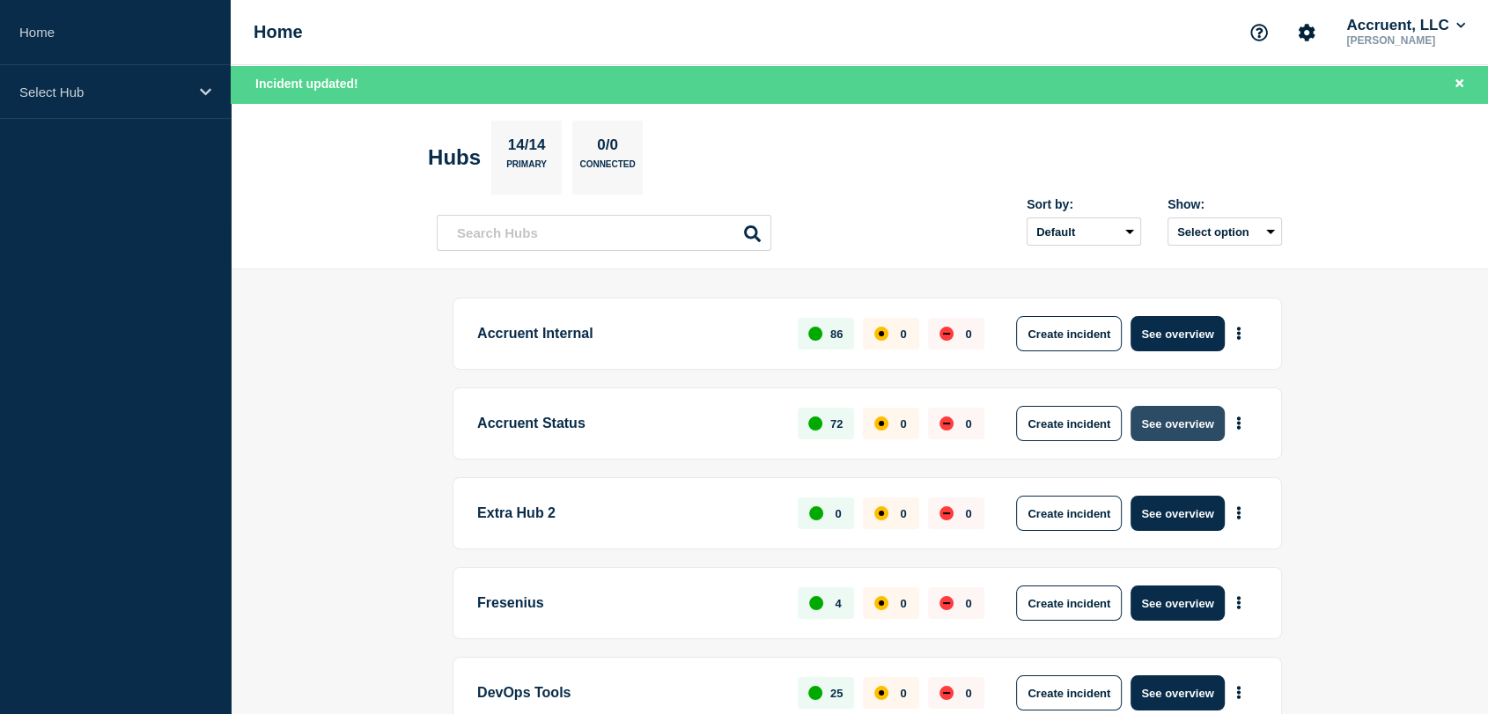
click at [1169, 423] on button "See overview" at bounding box center [1177, 423] width 93 height 35
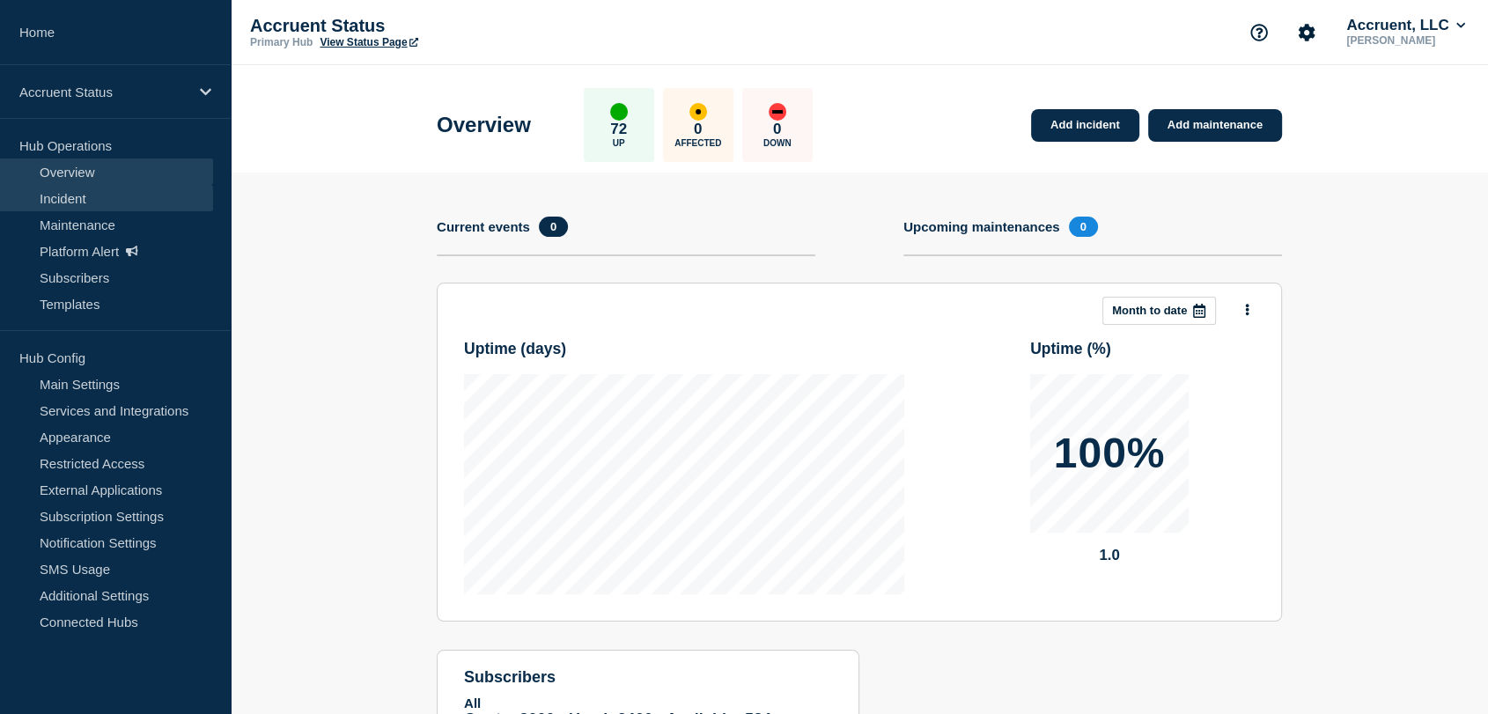
click at [70, 190] on link "Incident" at bounding box center [106, 198] width 213 height 26
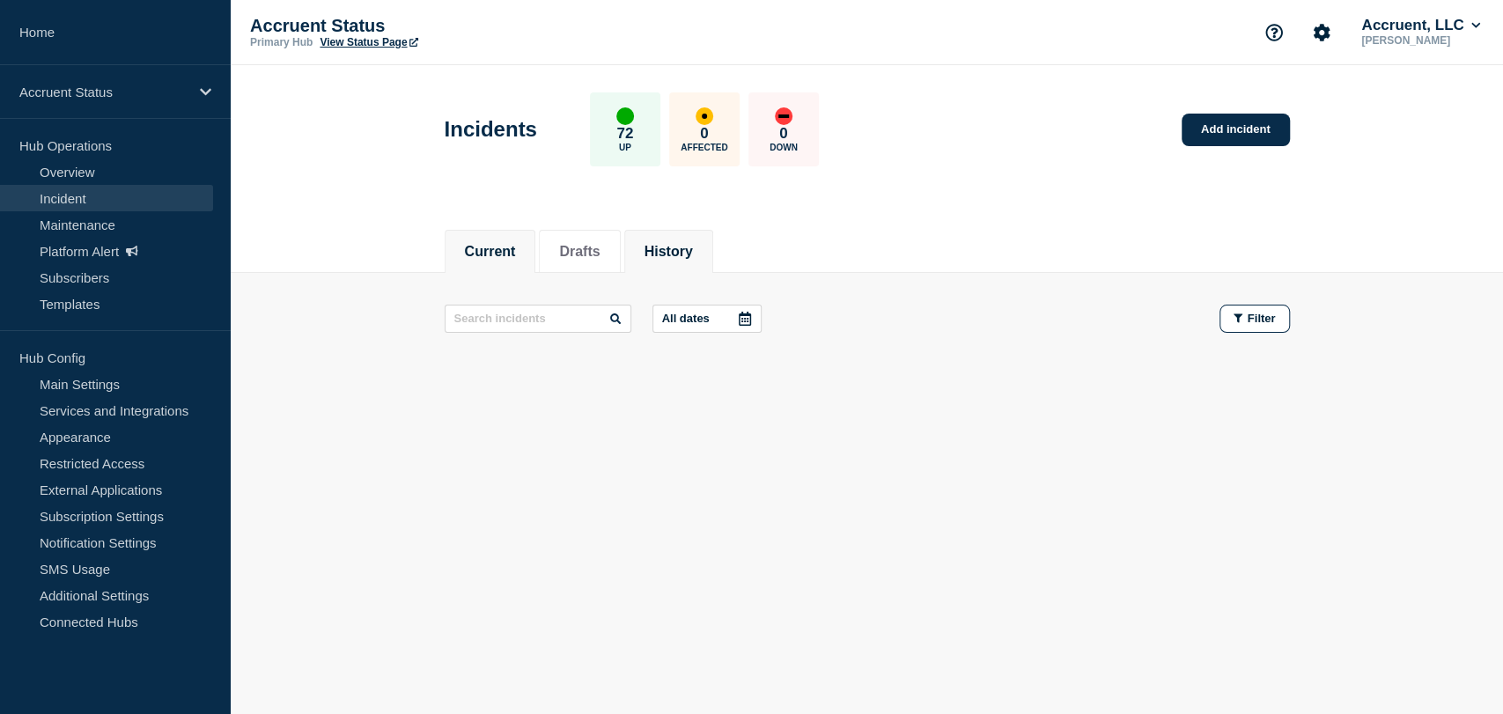
click at [691, 244] on button "History" at bounding box center [669, 252] width 48 height 16
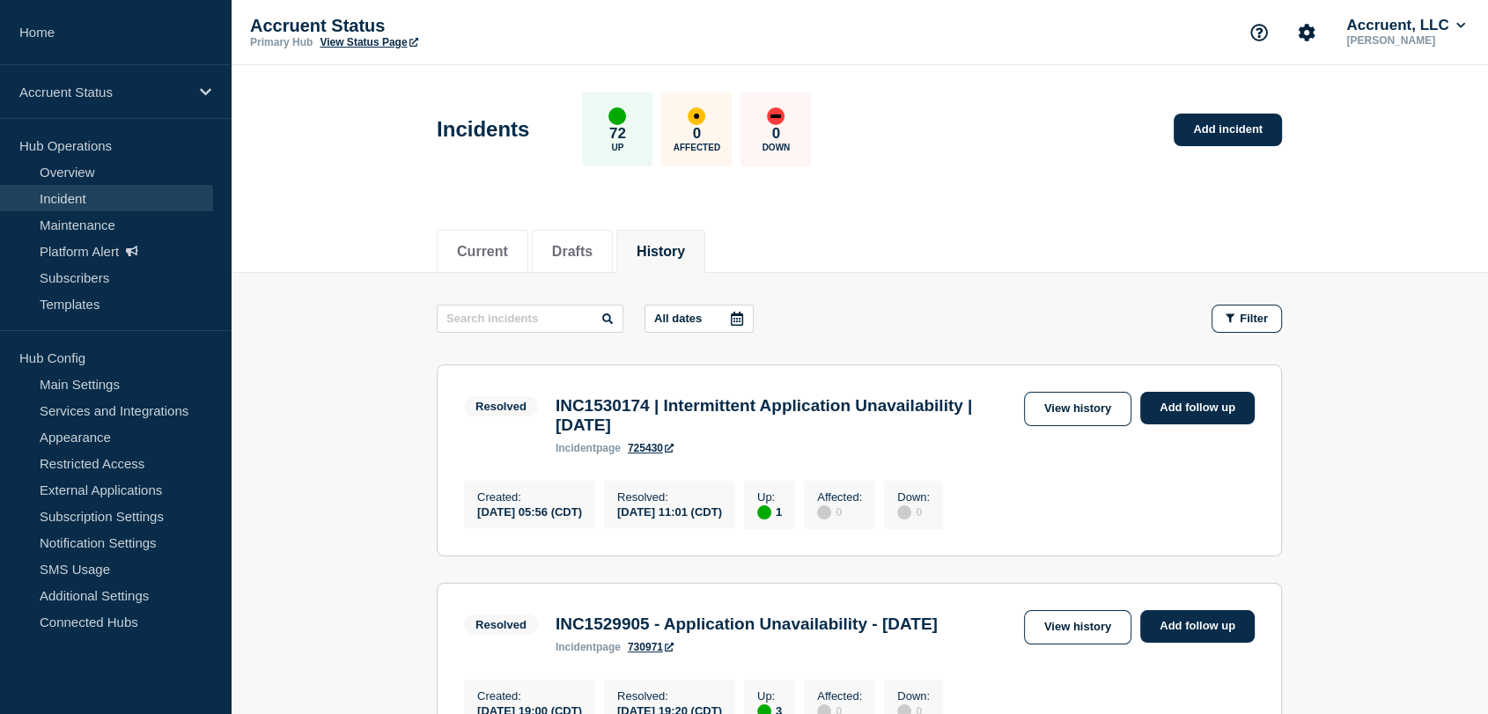
click at [1095, 403] on link "View history" at bounding box center [1077, 409] width 107 height 34
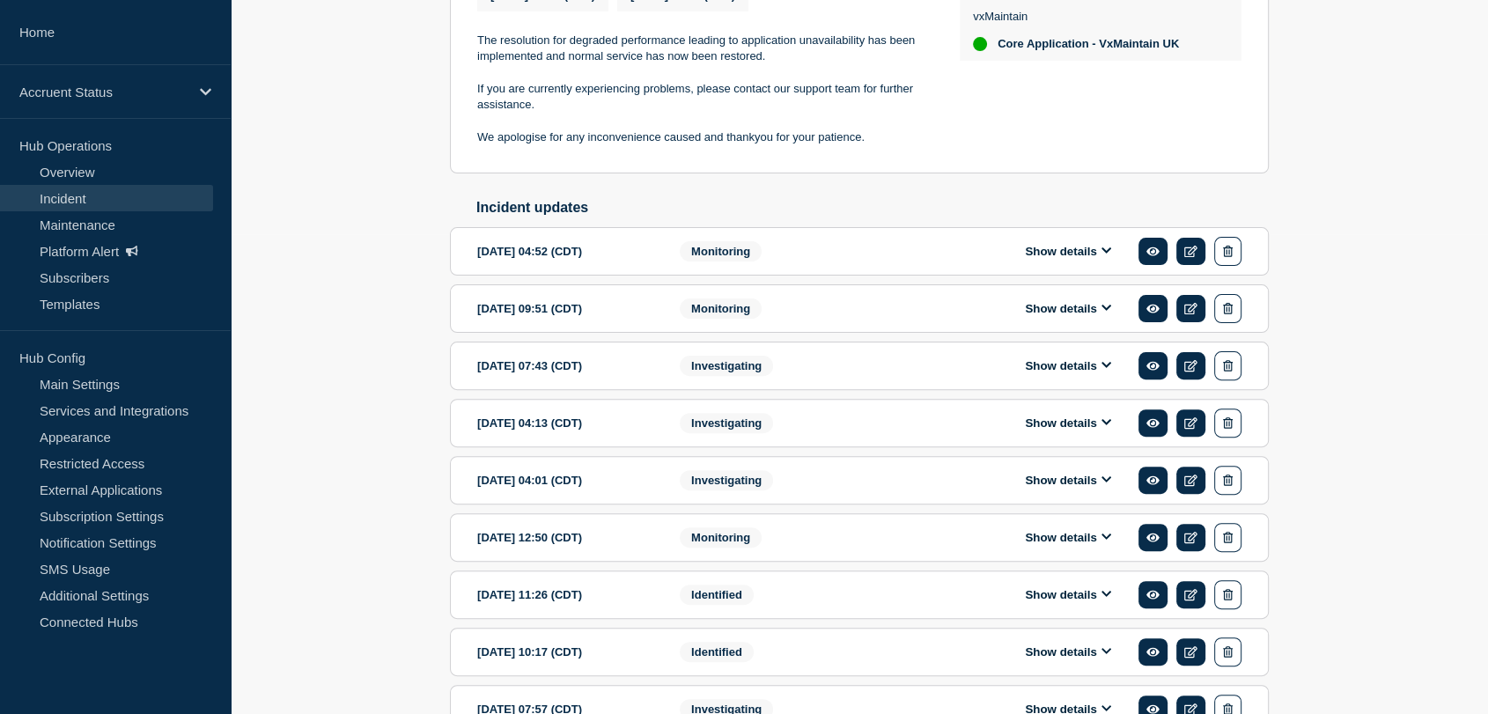
scroll to position [586, 0]
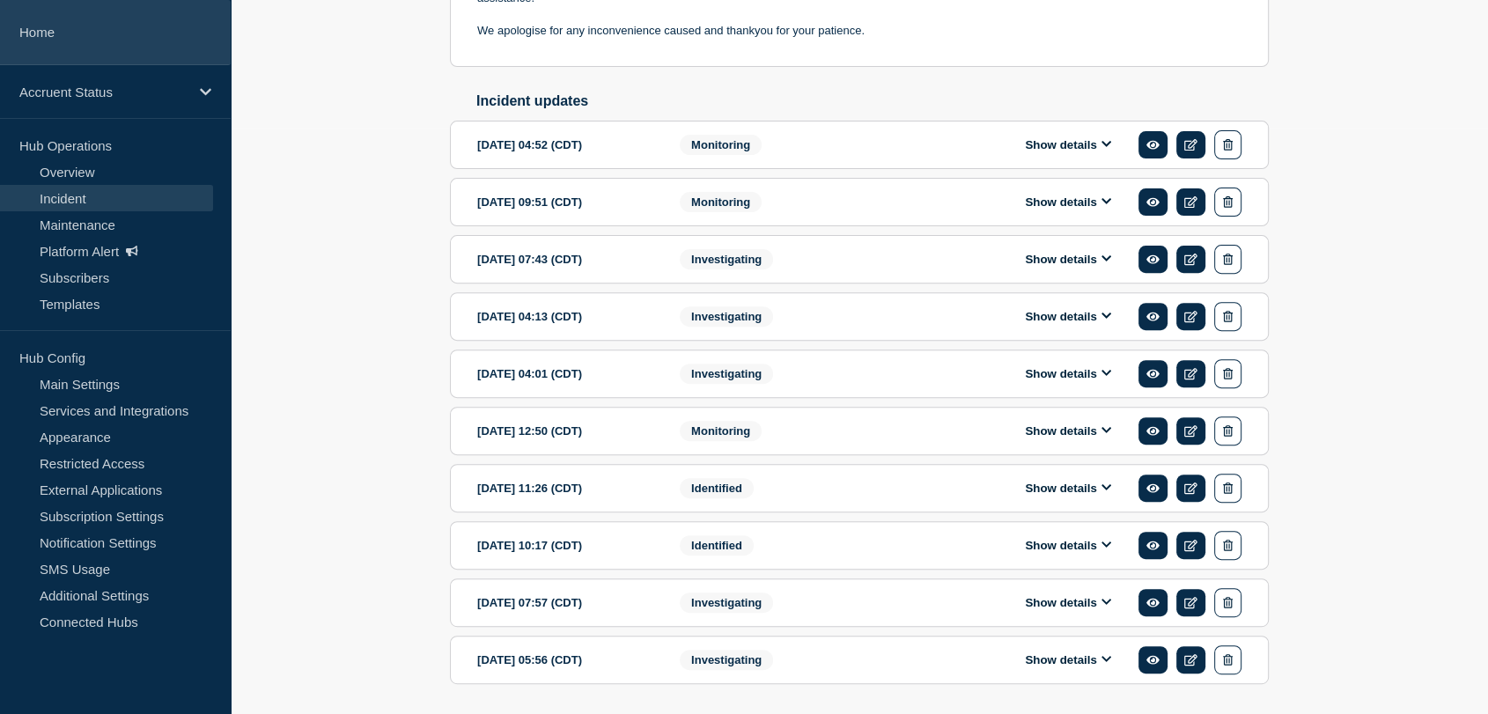
click at [48, 26] on link "Home" at bounding box center [115, 32] width 231 height 65
